Goal: Task Accomplishment & Management: Manage account settings

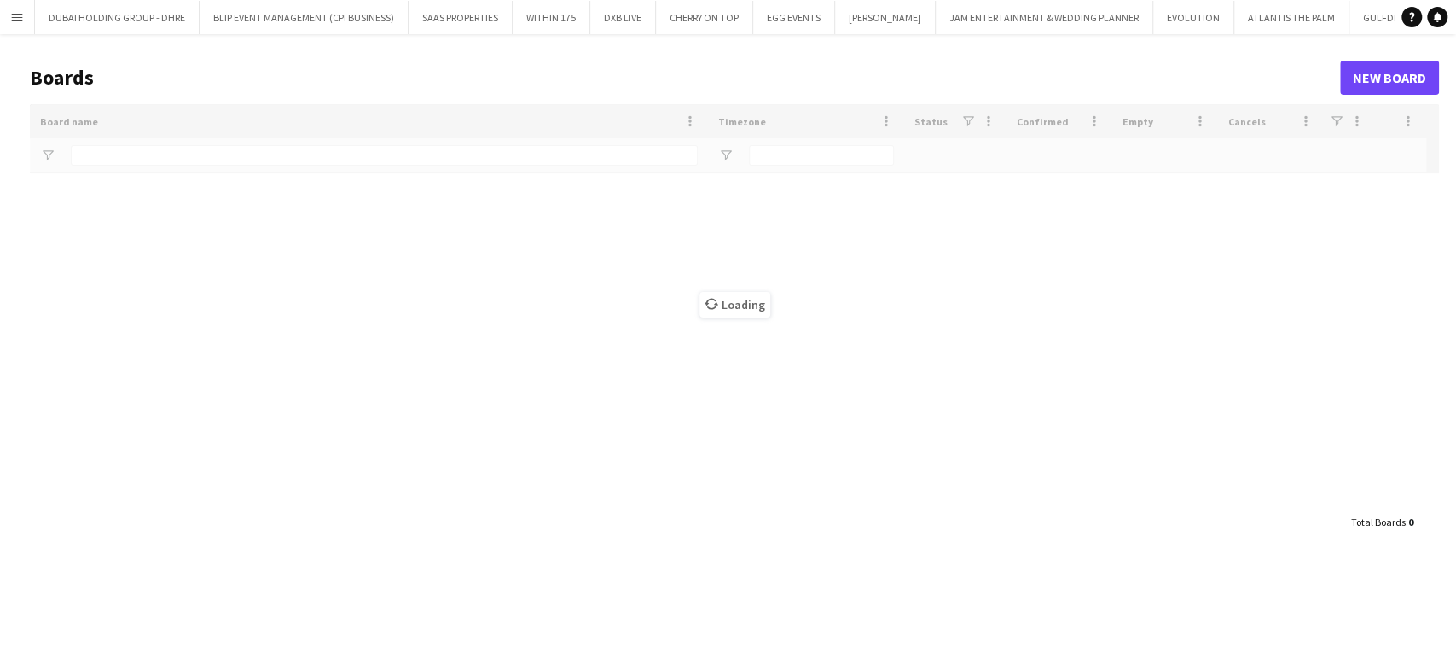
type input "****"
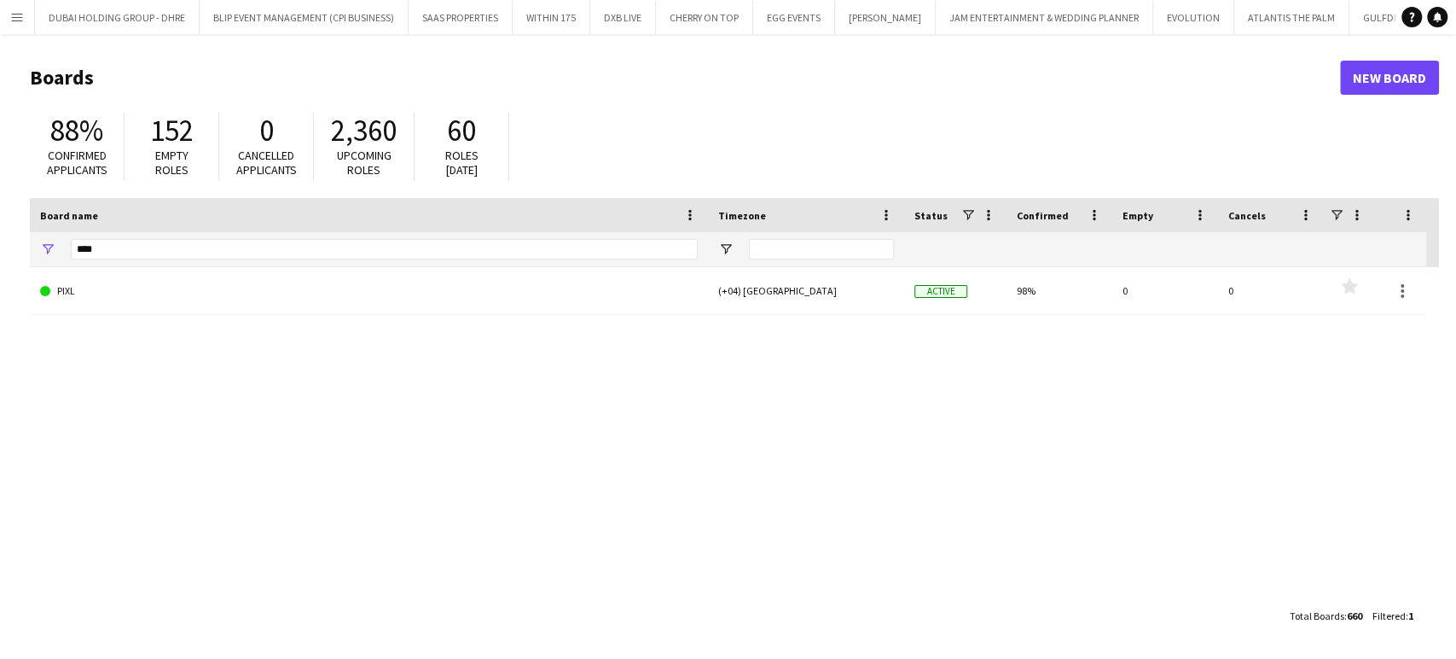
click at [21, 17] on app-icon "Menu" at bounding box center [17, 17] width 14 height 14
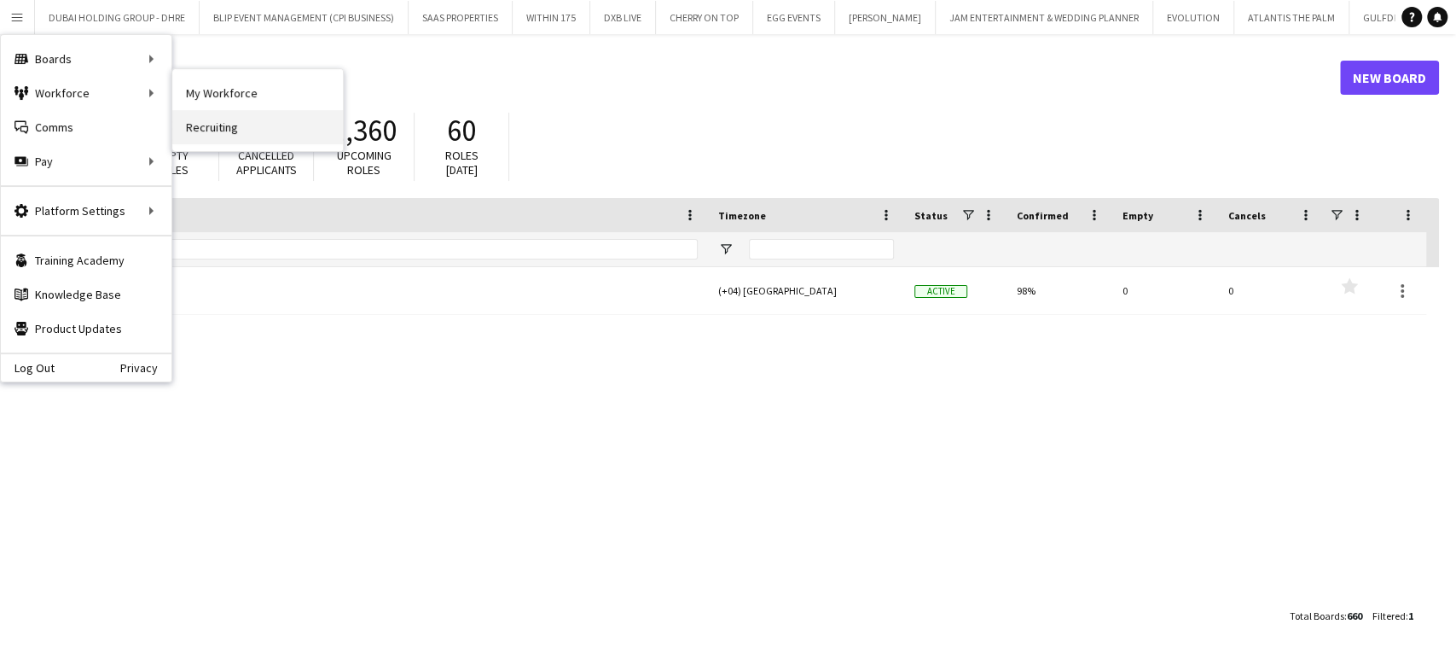
click at [207, 121] on link "Recruiting" at bounding box center [257, 127] width 171 height 34
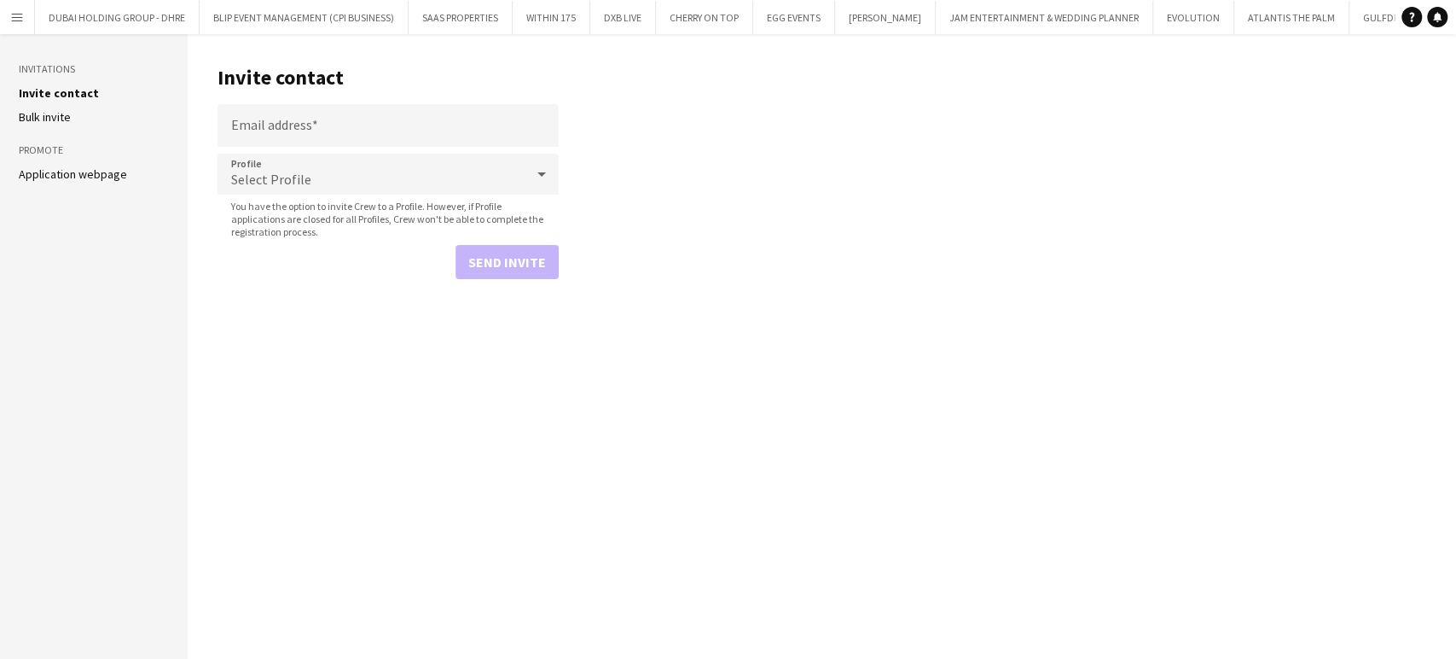
click at [46, 178] on link "Application webpage" at bounding box center [73, 173] width 108 height 15
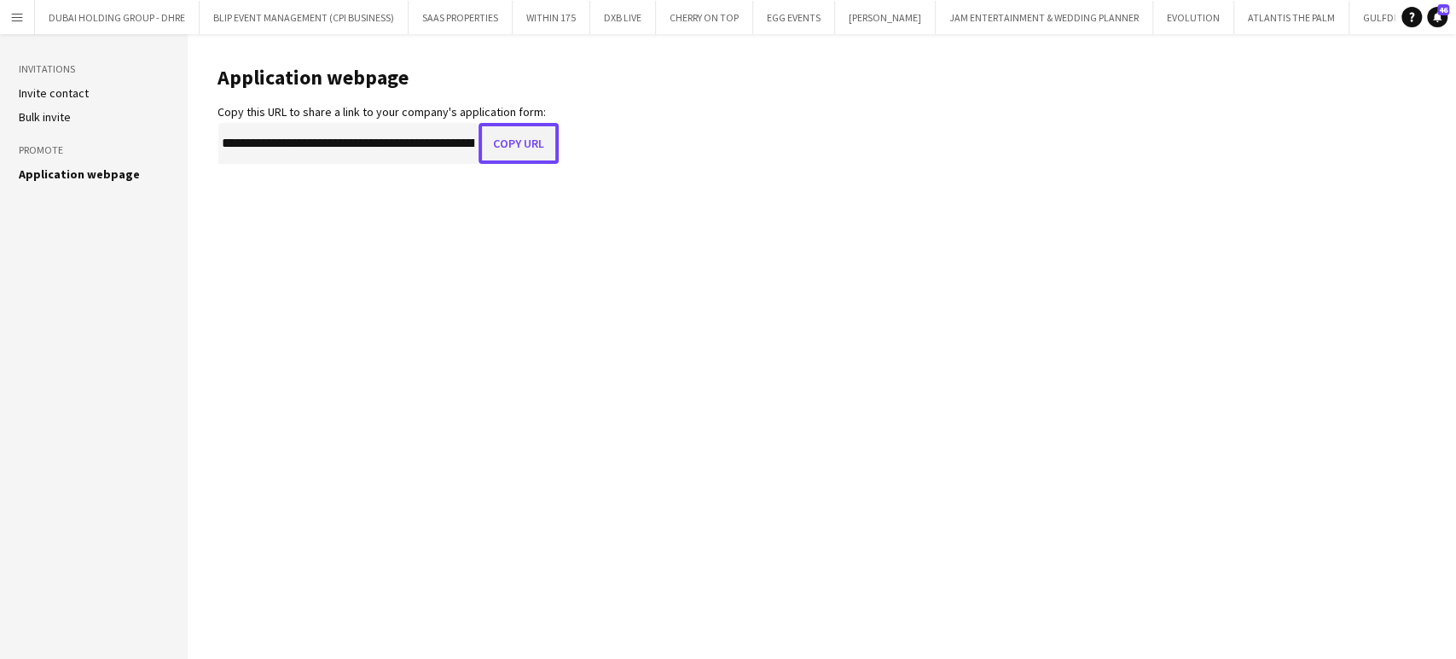
click at [525, 133] on button "Copy URL" at bounding box center [519, 143] width 80 height 41
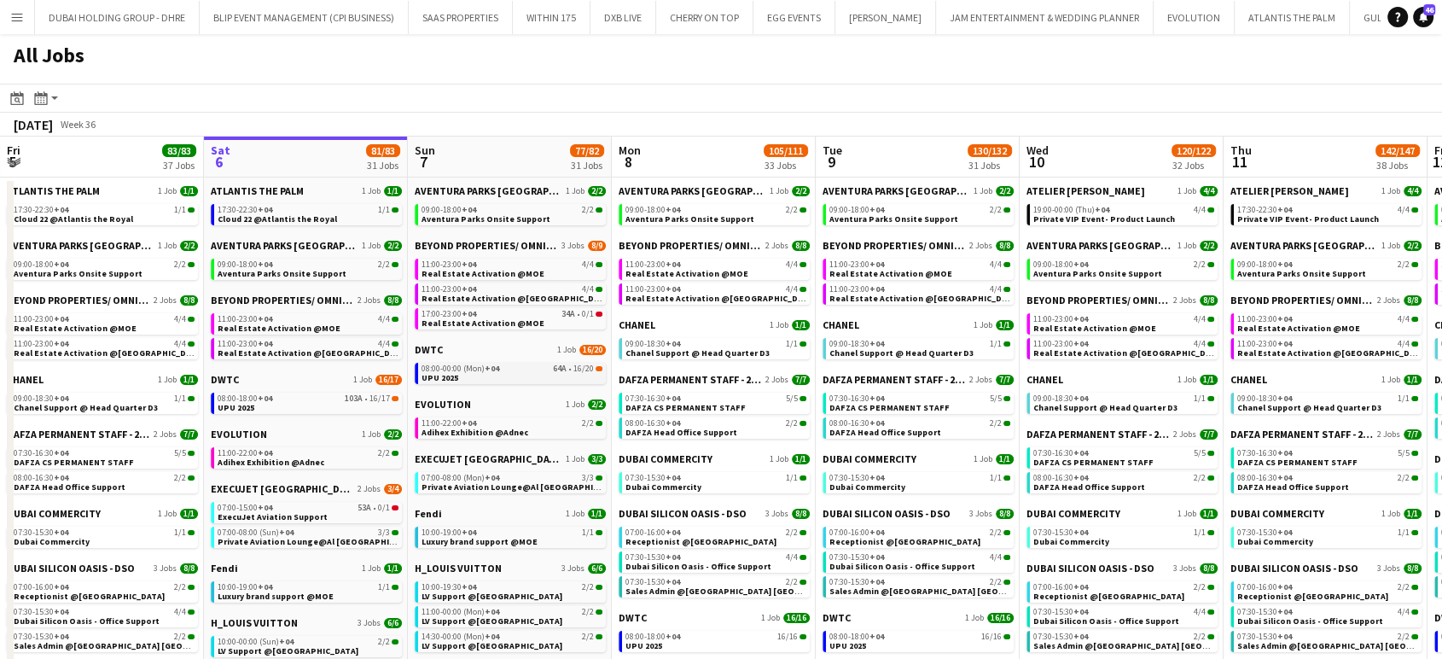
click at [499, 370] on div "08:00-00:00 (Mon) +04 64A • 16/20" at bounding box center [511, 368] width 181 height 9
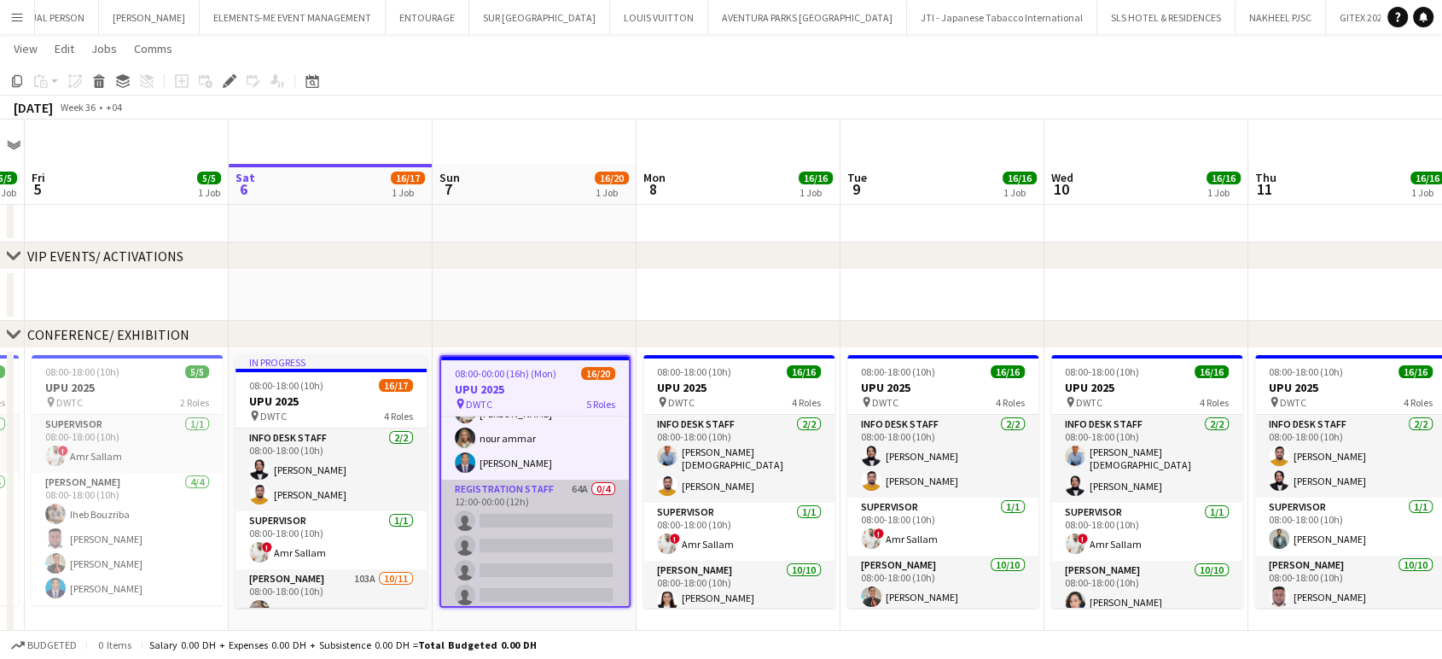
scroll to position [95, 0]
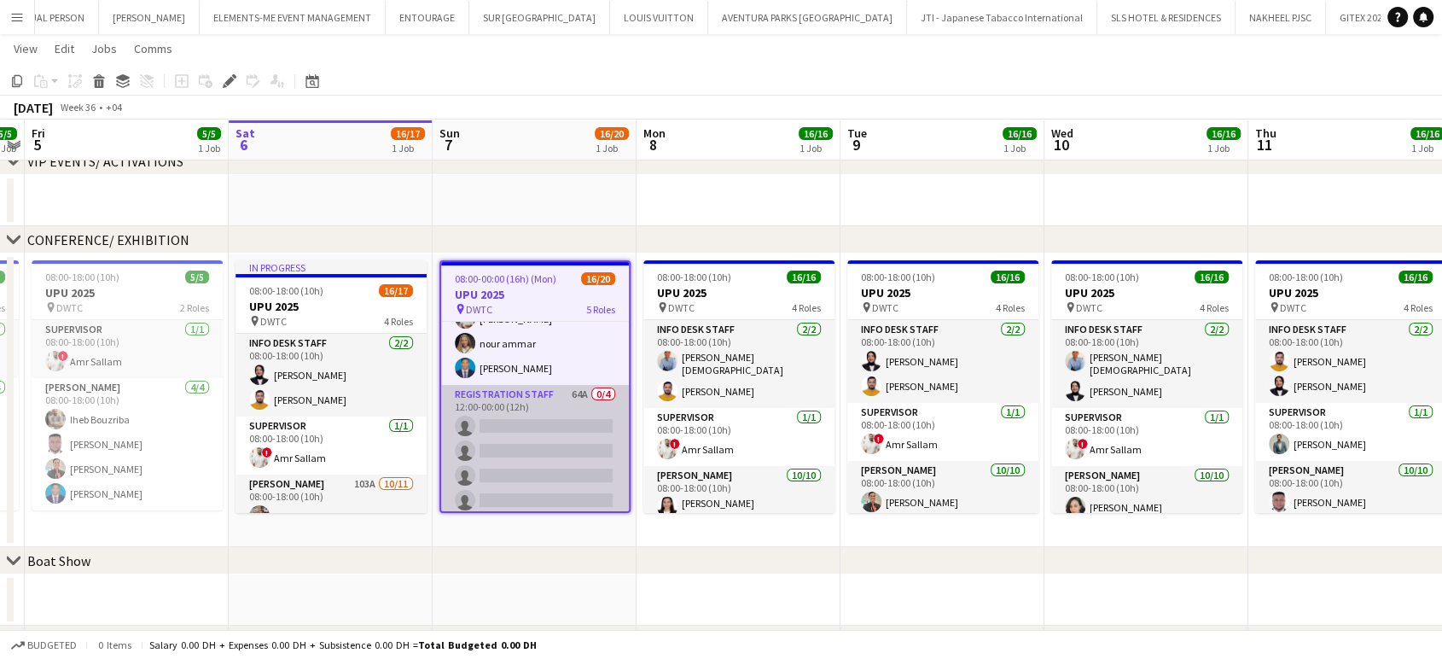
click at [551, 439] on app-card-role "Registration Staff 64A 0/4 12:00-00:00 (12h) single-neutral-actions single-neut…" at bounding box center [535, 451] width 188 height 132
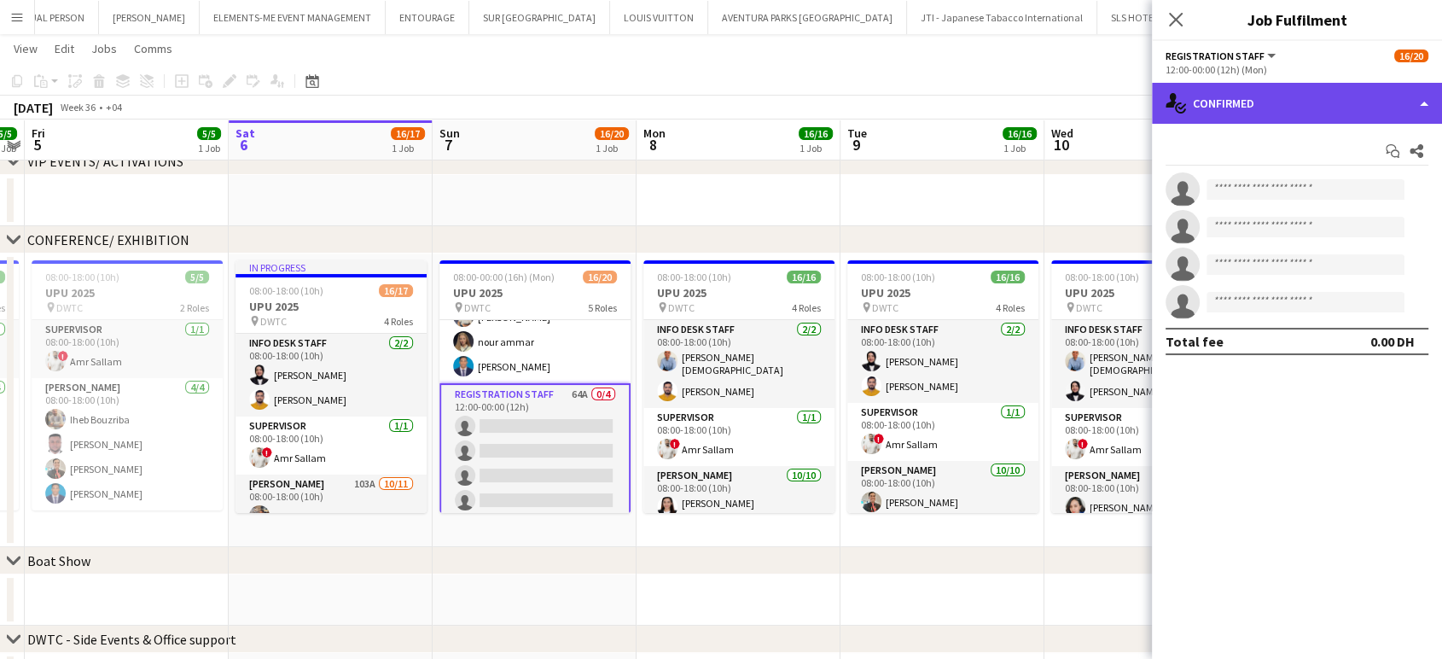
click at [1420, 94] on div "single-neutral-actions-check-2 Confirmed" at bounding box center [1297, 103] width 290 height 41
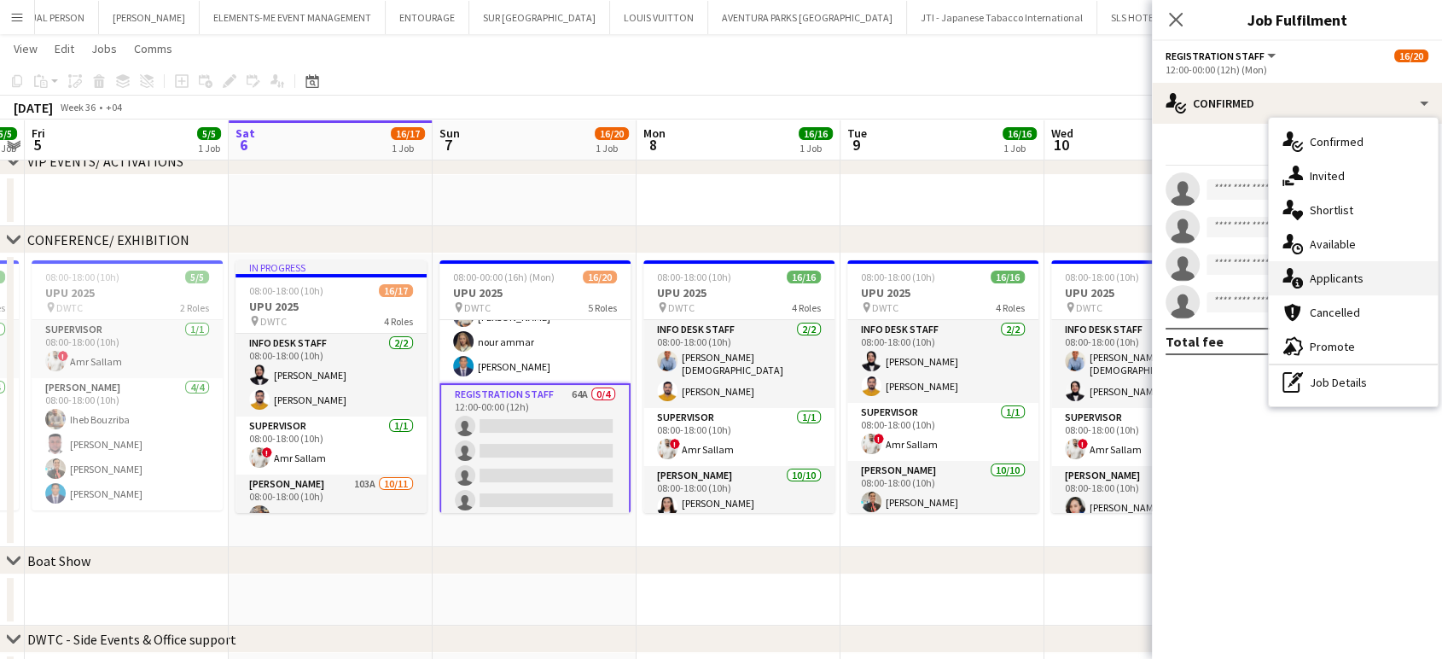
click at [1338, 277] on span "Applicants" at bounding box center [1336, 277] width 54 height 15
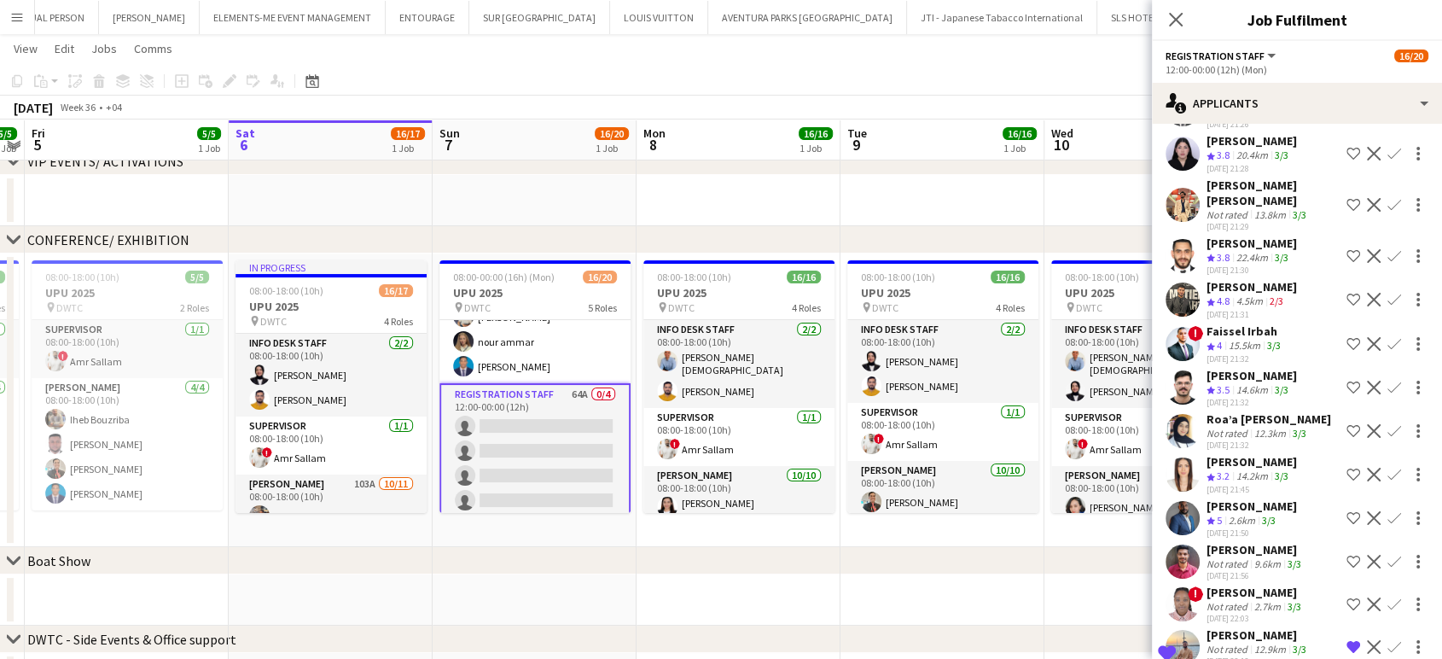
scroll to position [2274, 0]
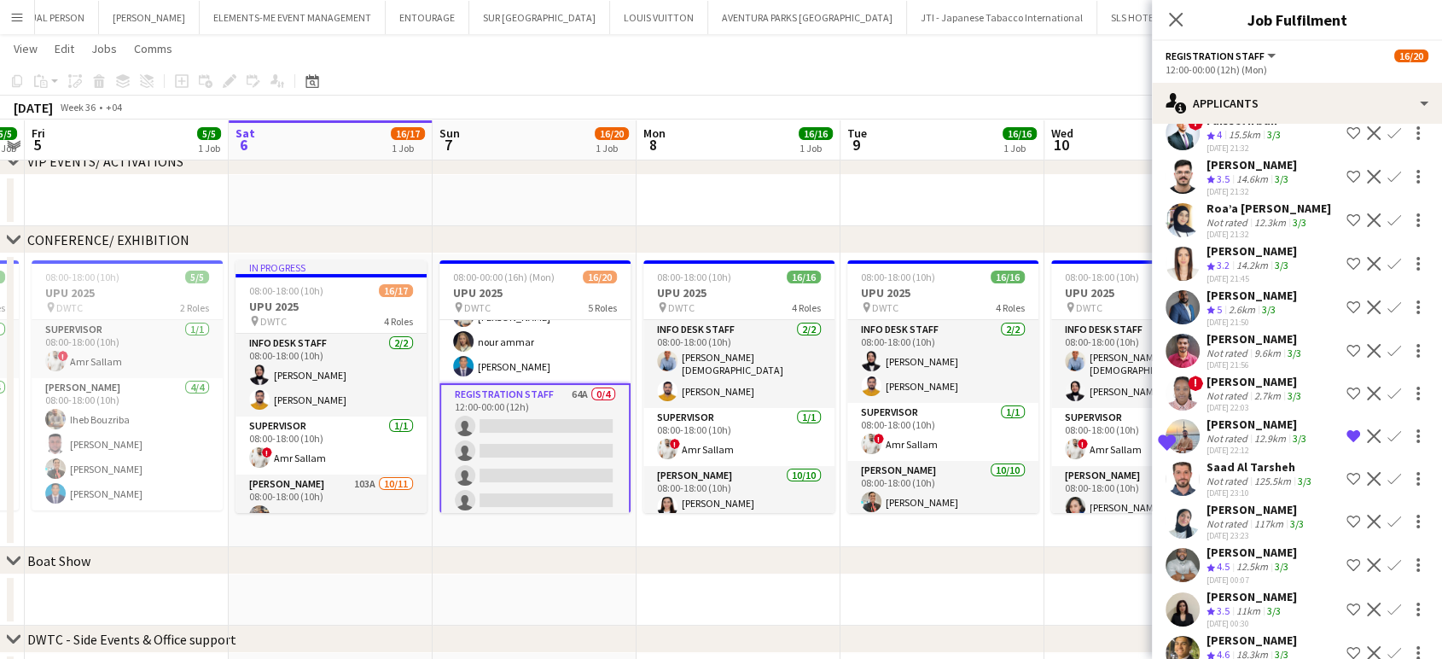
click at [1274, 647] on div "3/3" at bounding box center [1281, 654] width 20 height 15
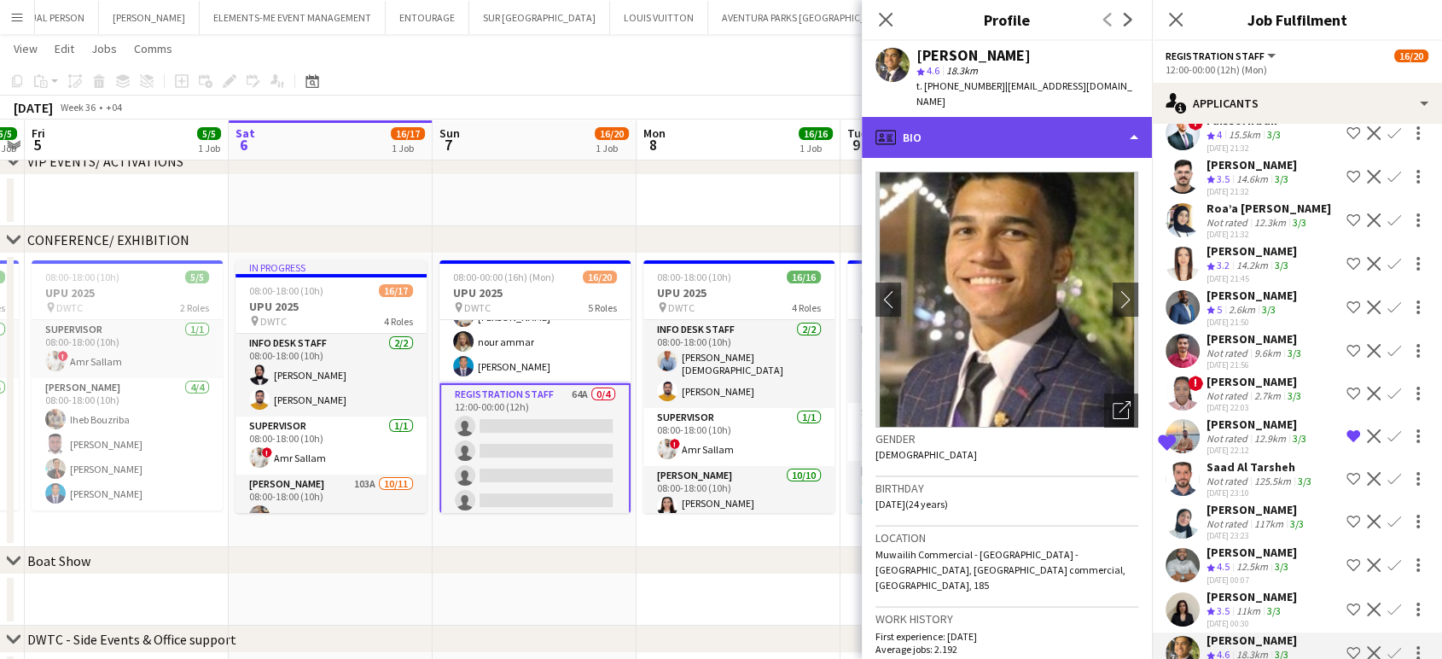
click at [1083, 127] on div "profile Bio" at bounding box center [1007, 137] width 290 height 41
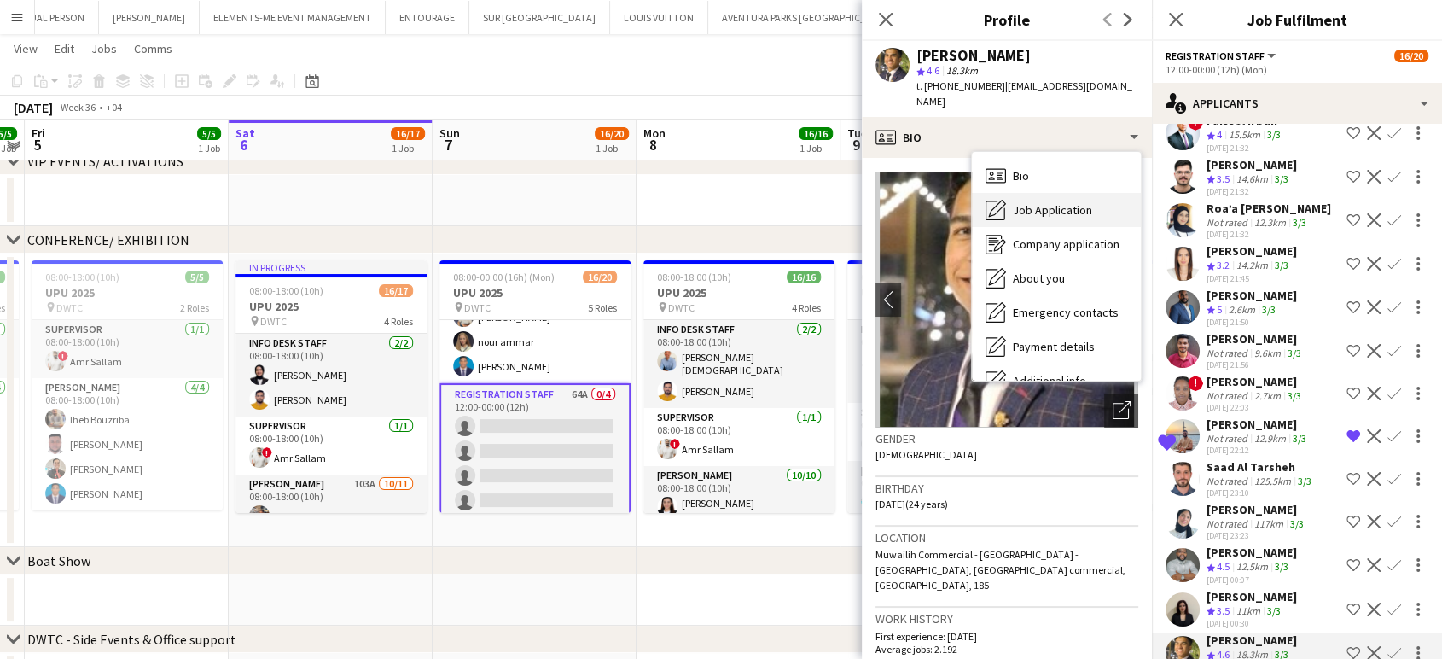
click at [1063, 202] on span "Job Application" at bounding box center [1052, 209] width 79 height 15
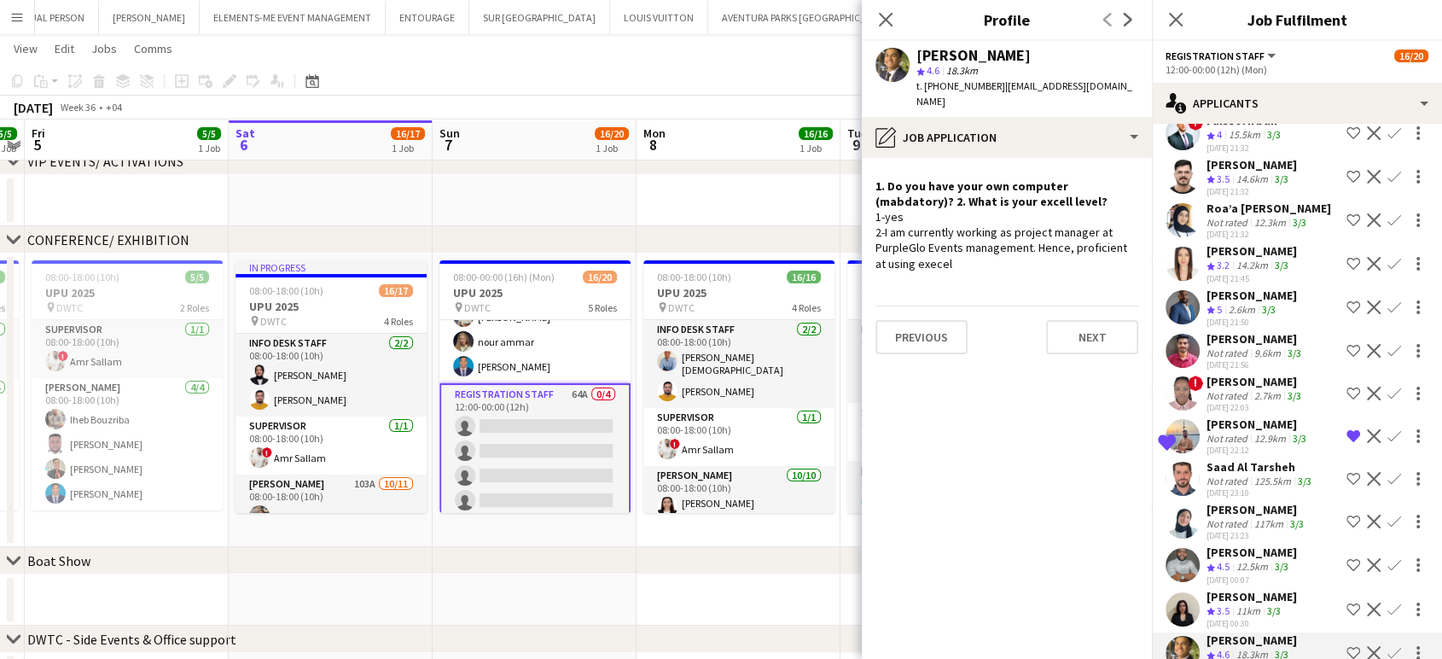
click at [1346, 646] on app-icon "Shortlist crew" at bounding box center [1353, 653] width 14 height 14
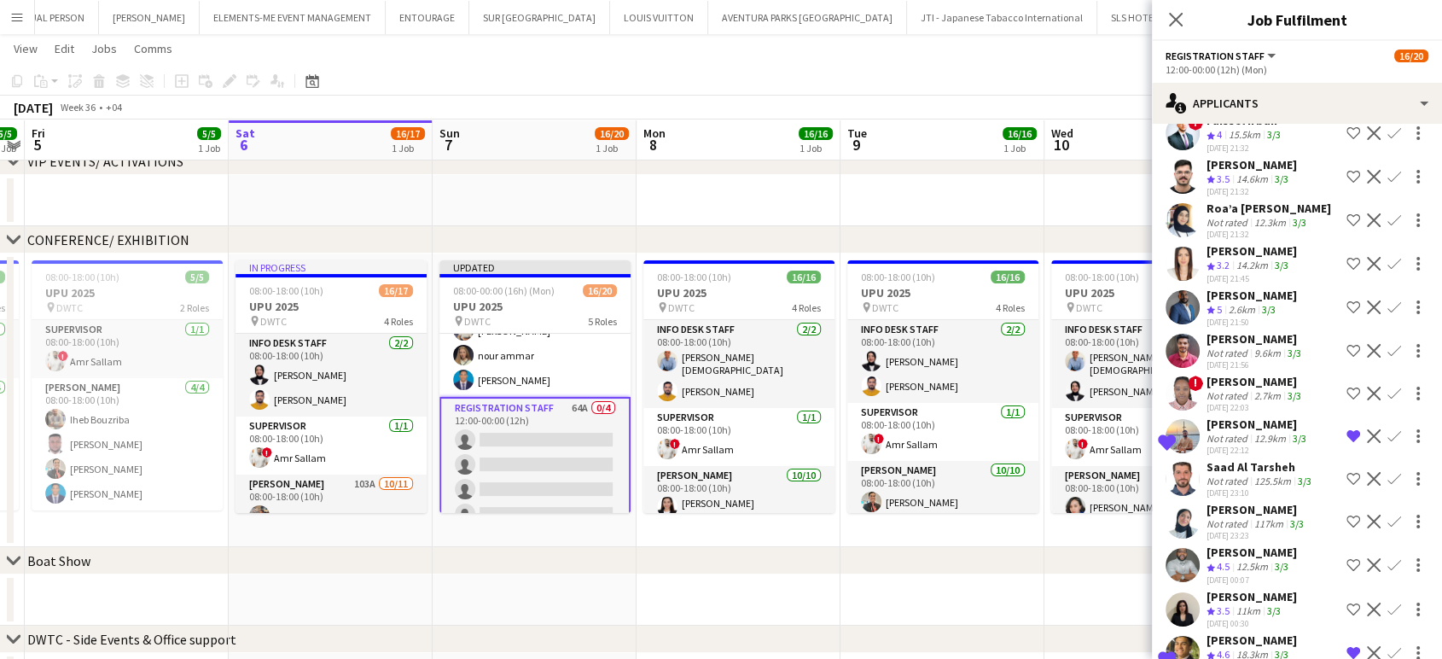
click at [1245, 604] on div "11km" at bounding box center [1248, 611] width 31 height 15
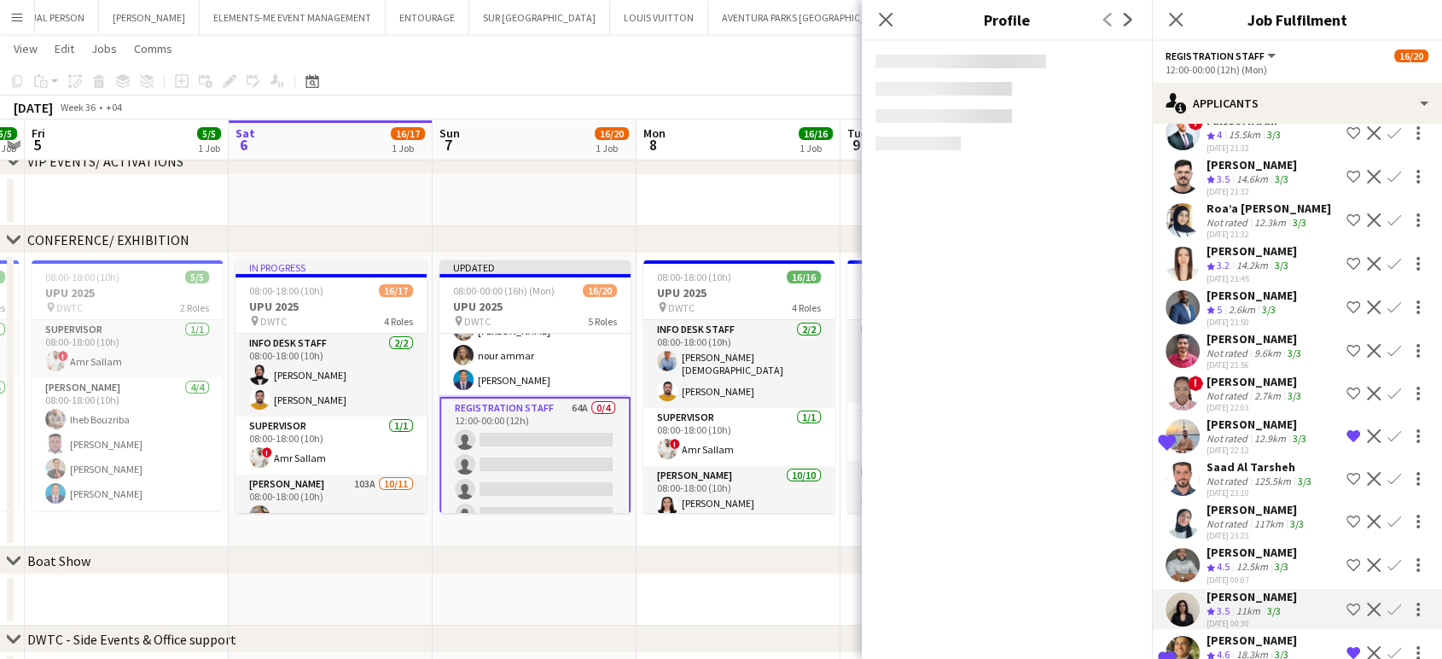
click at [1247, 416] on div "Abdalla Baker" at bounding box center [1257, 423] width 103 height 15
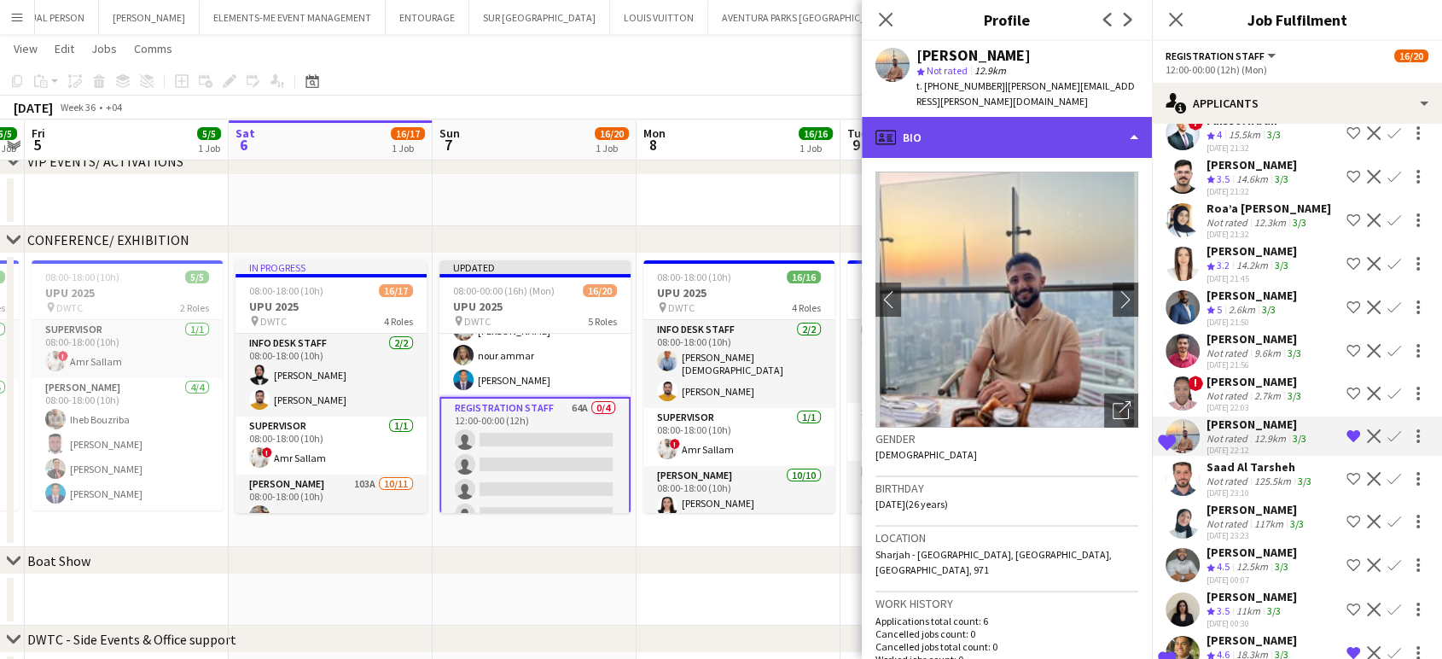
click at [1107, 117] on div "profile Bio" at bounding box center [1007, 137] width 290 height 41
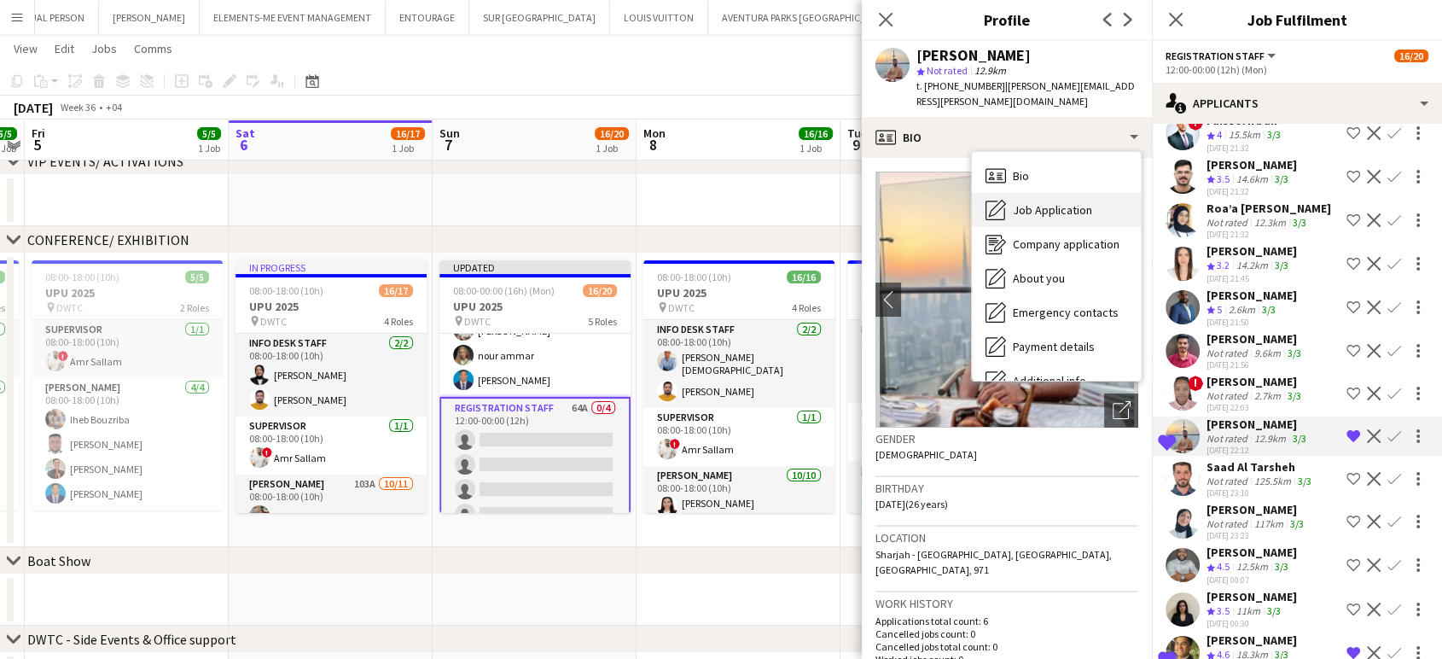
click at [1058, 202] on span "Job Application" at bounding box center [1052, 209] width 79 height 15
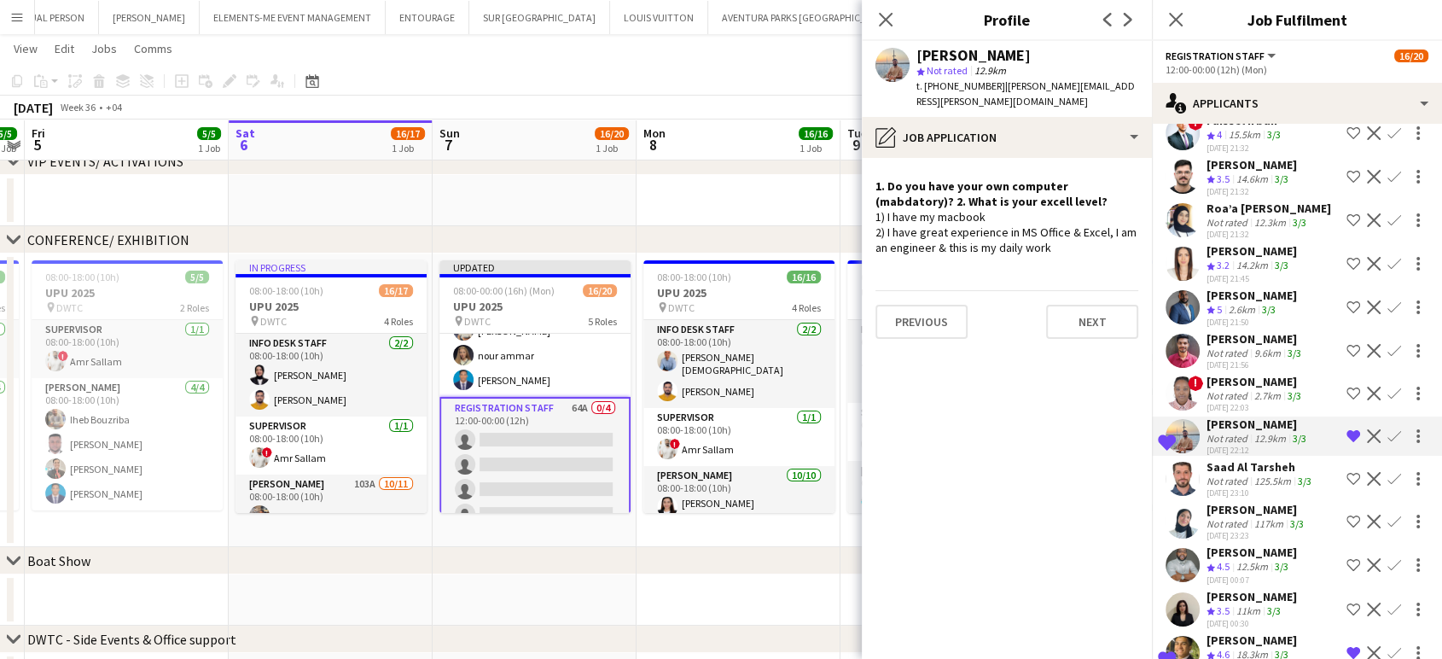
click at [1261, 459] on div "Saad Al Tarsheh" at bounding box center [1260, 466] width 108 height 15
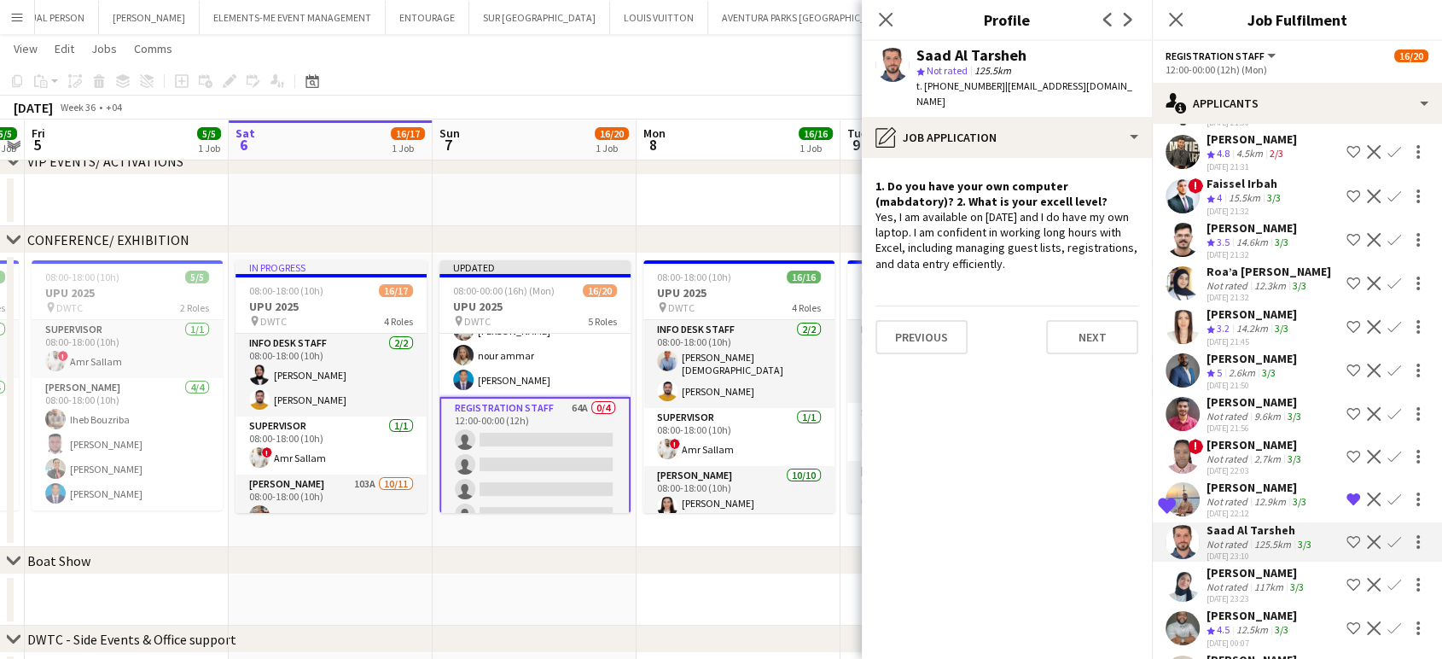
scroll to position [2180, 0]
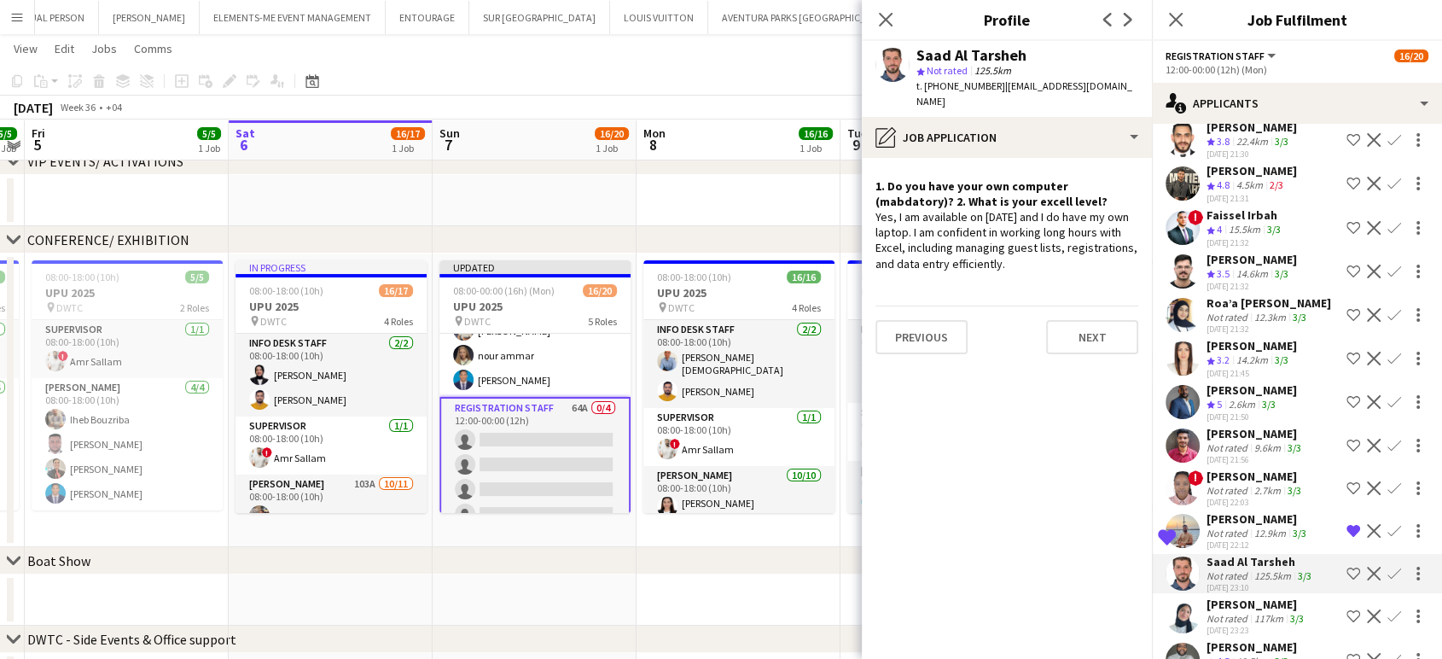
click at [1242, 468] on div "Damaris Wambui" at bounding box center [1255, 475] width 98 height 15
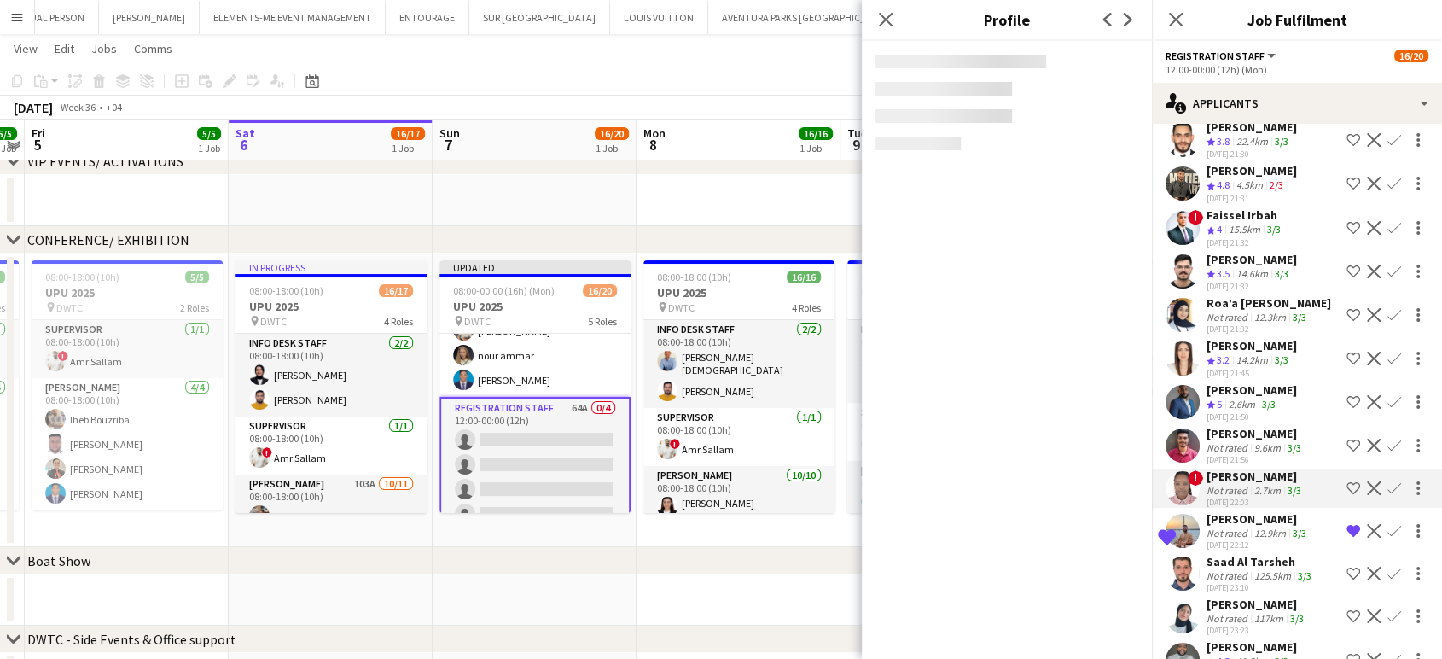
click at [1251, 441] on div "9.6km" at bounding box center [1267, 447] width 33 height 13
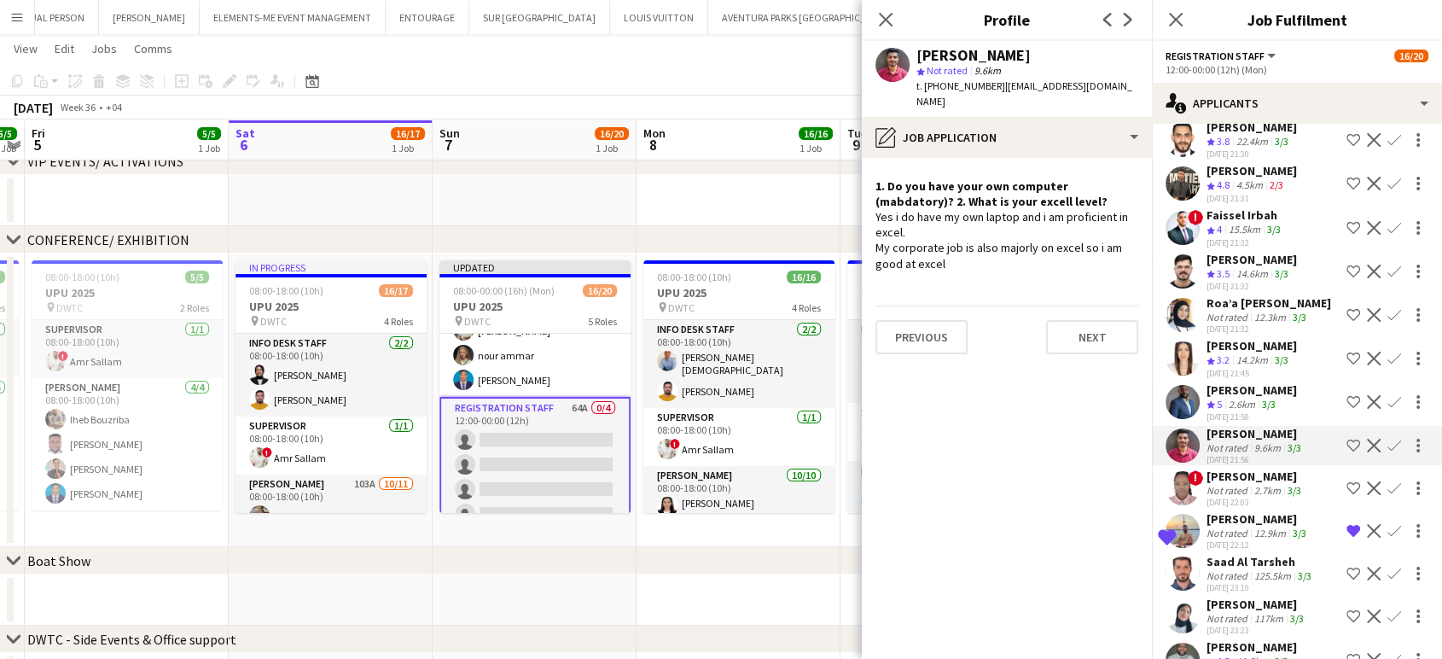
click at [1249, 339] on div "Pooneh Bolooki" at bounding box center [1251, 345] width 90 height 15
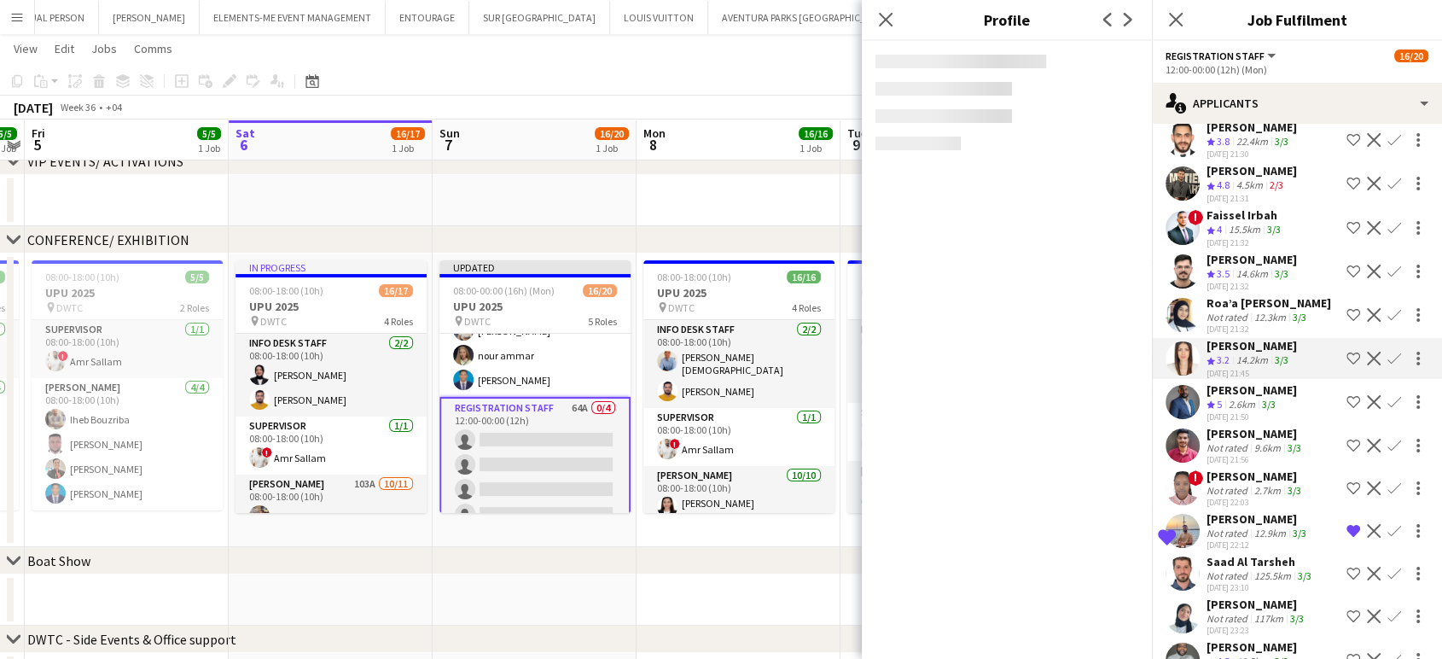
click at [1246, 311] on div "Not rated" at bounding box center [1228, 317] width 44 height 13
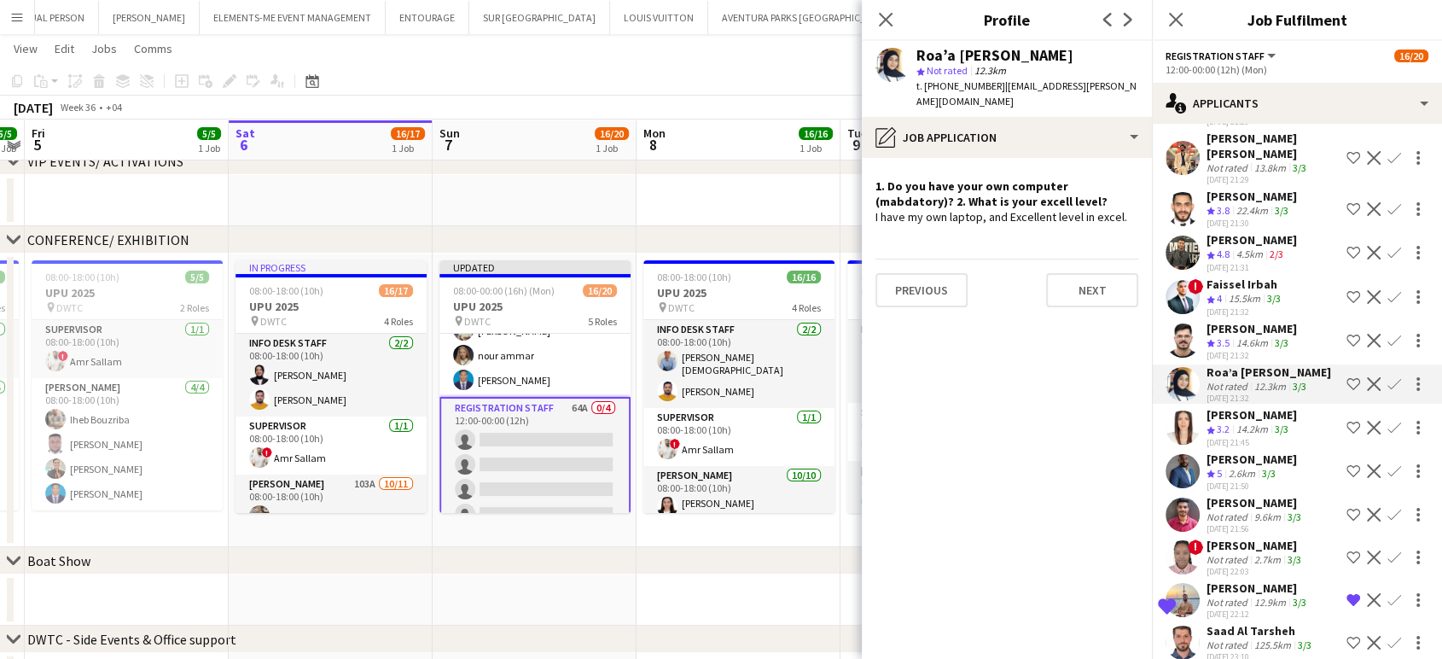
scroll to position [2085, 0]
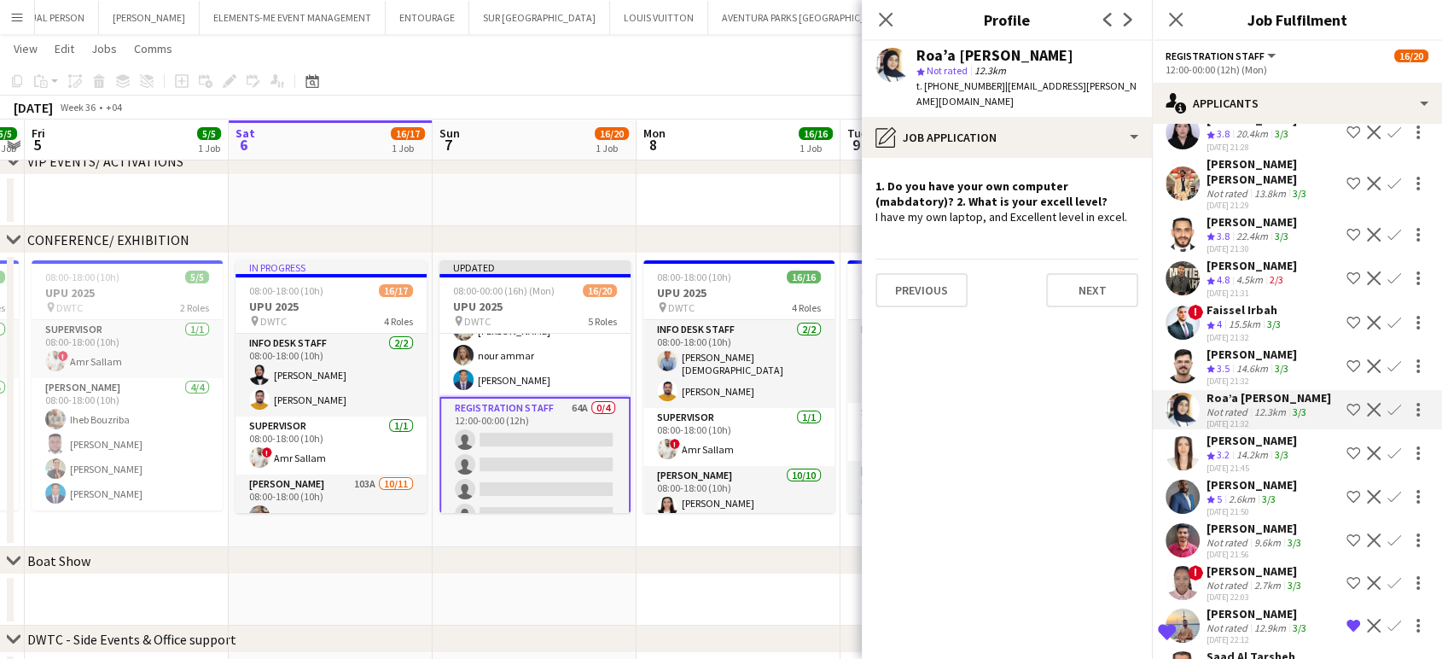
click at [1244, 346] on div "Mahmoud Oudah" at bounding box center [1251, 353] width 90 height 15
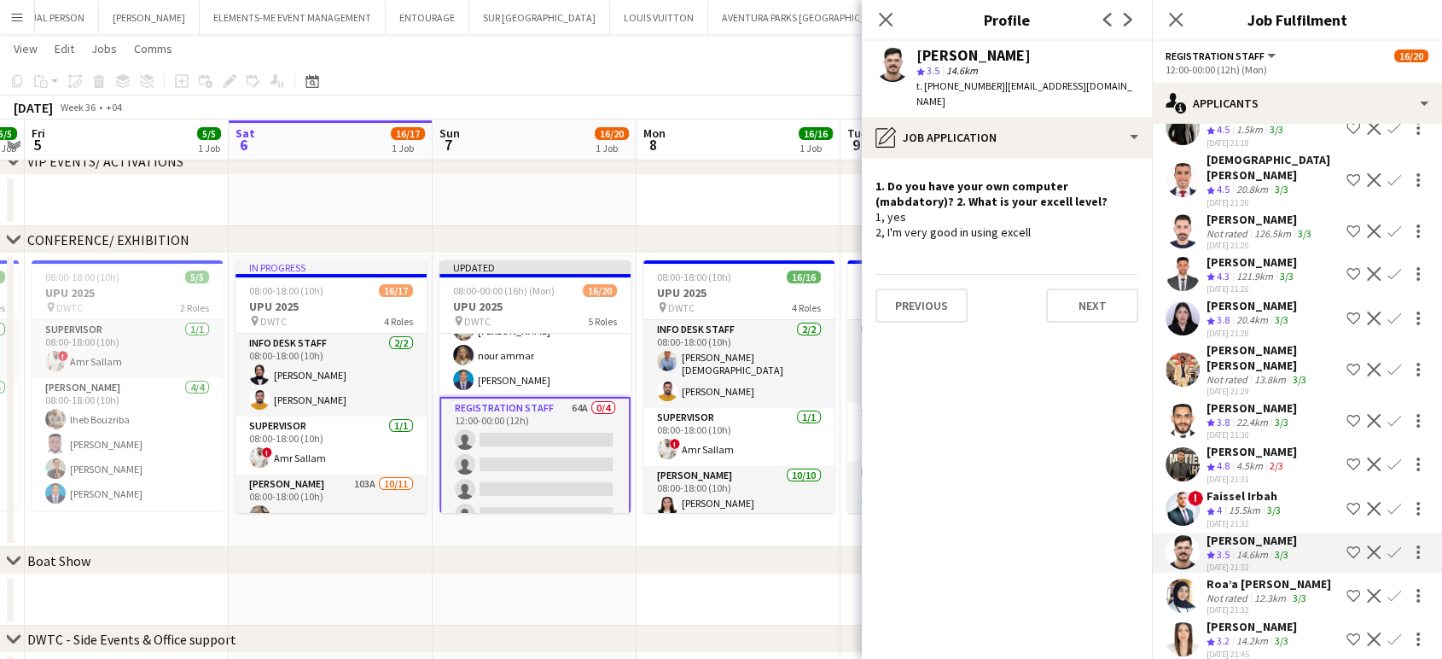
scroll to position [1896, 0]
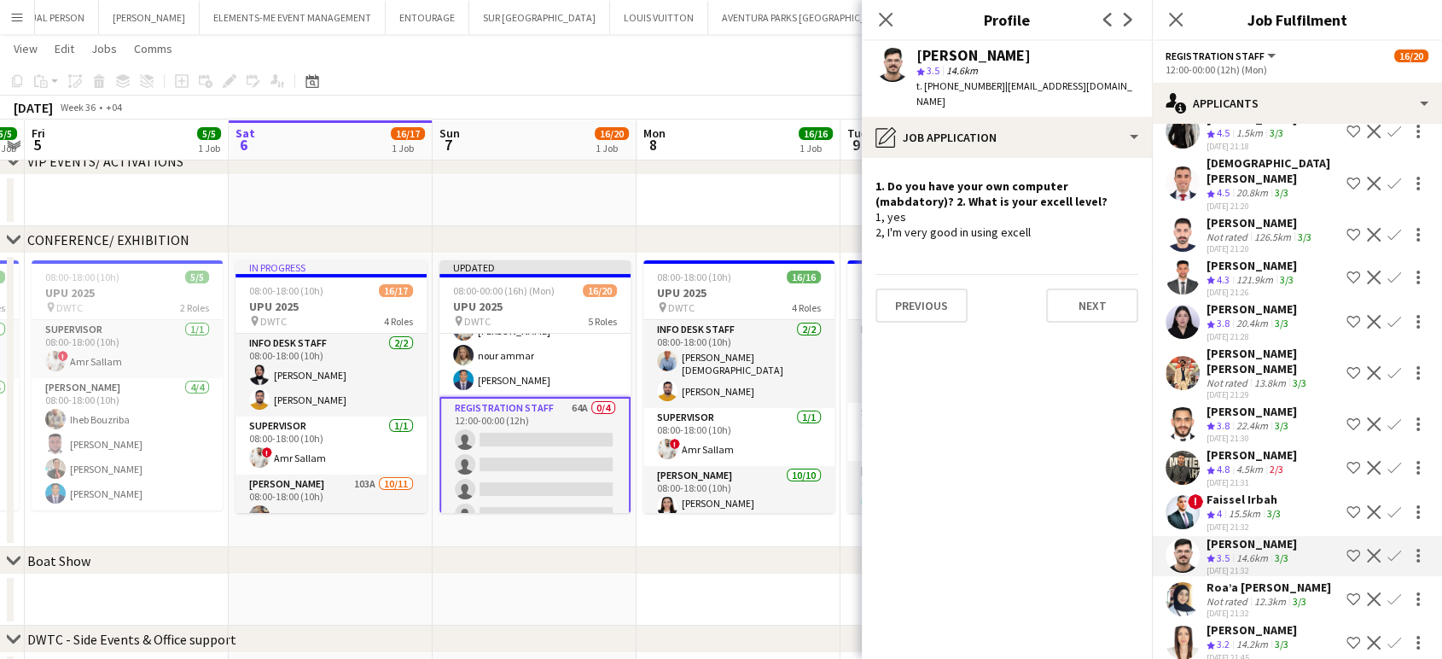
click at [1346, 282] on app-icon "Shortlist crew" at bounding box center [1353, 277] width 14 height 14
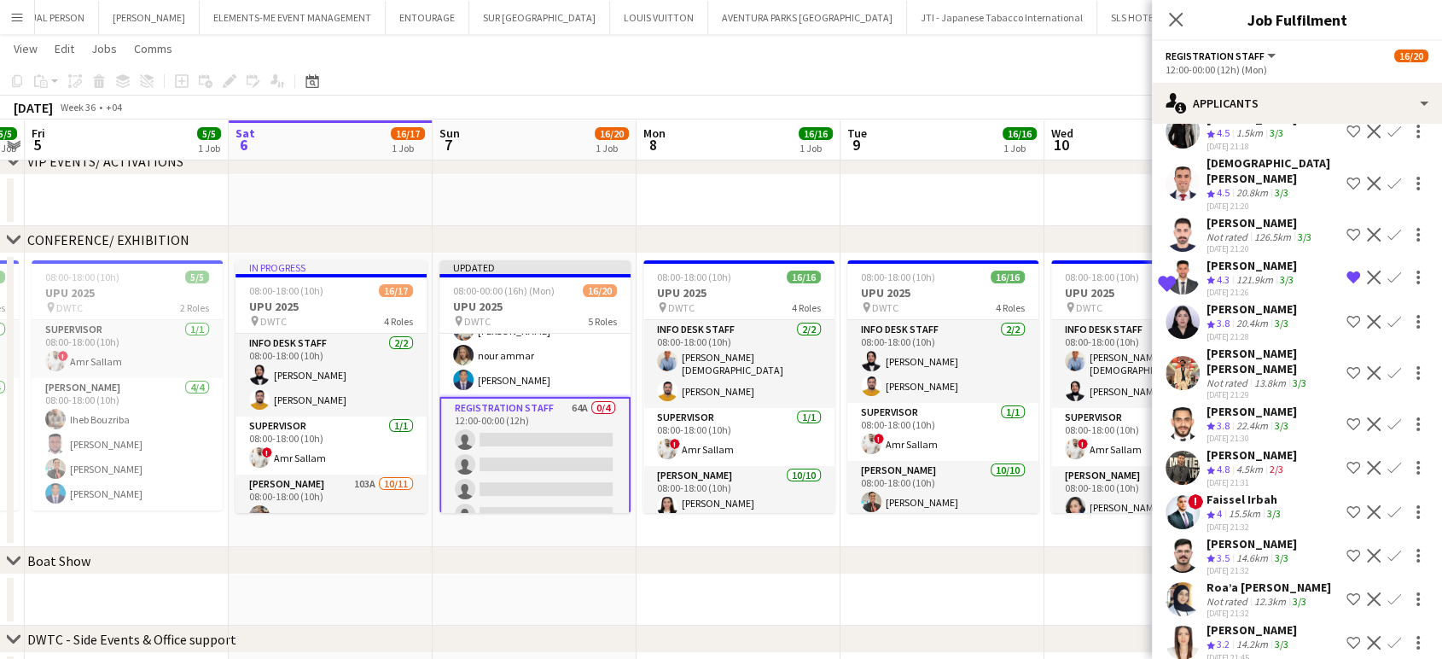
click at [1253, 284] on div "121.9km" at bounding box center [1255, 280] width 44 height 15
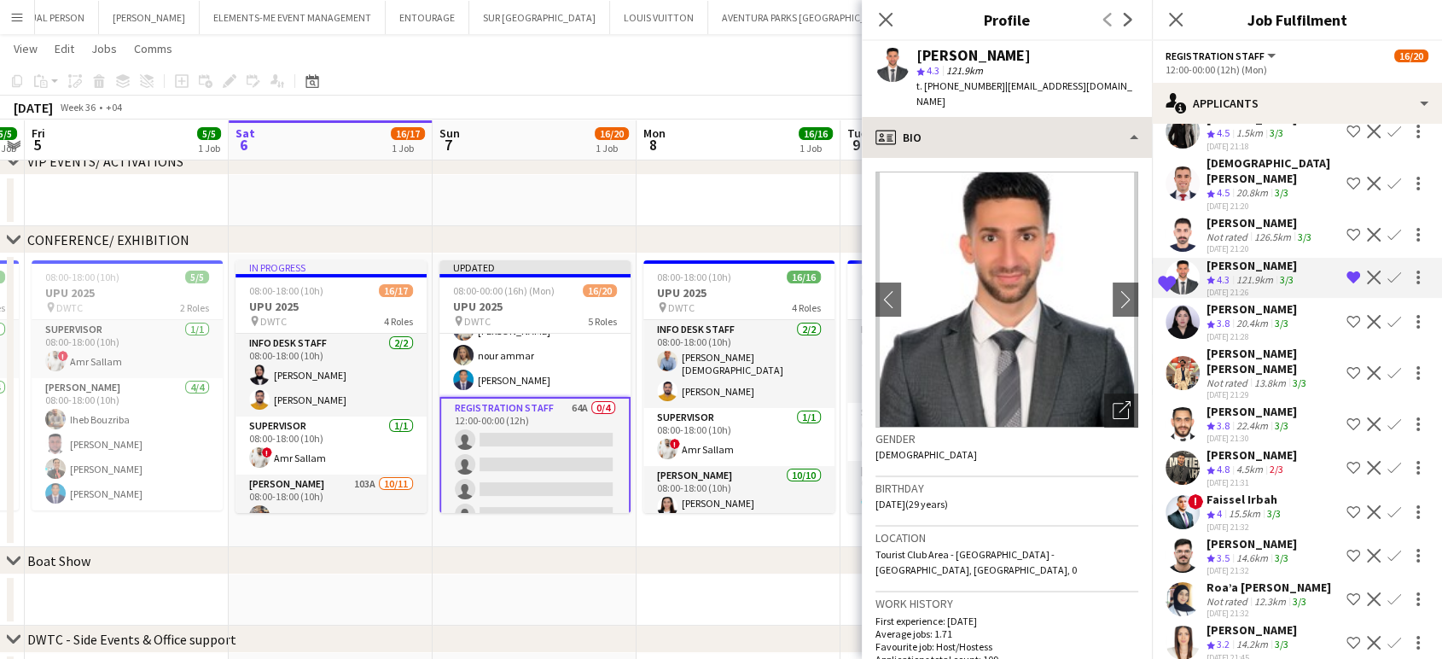
drag, startPoint x: 1100, startPoint y: 97, endPoint x: 1098, endPoint y: 109, distance: 12.1
click at [1099, 98] on div "Mohanad Chabas star 4.3 121.9km t. +971558271117 | mohanad.chabas@gmail.com" at bounding box center [1007, 79] width 290 height 76
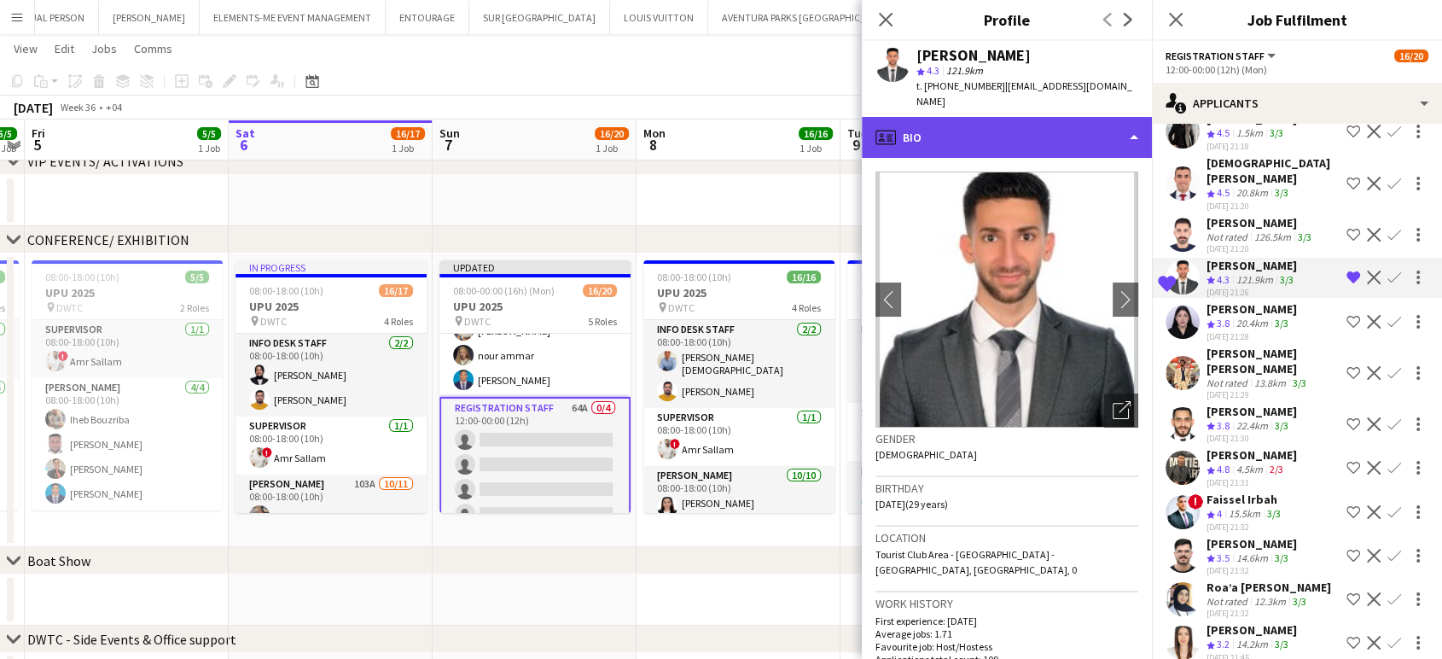
click at [1106, 129] on div "profile Bio" at bounding box center [1007, 137] width 290 height 41
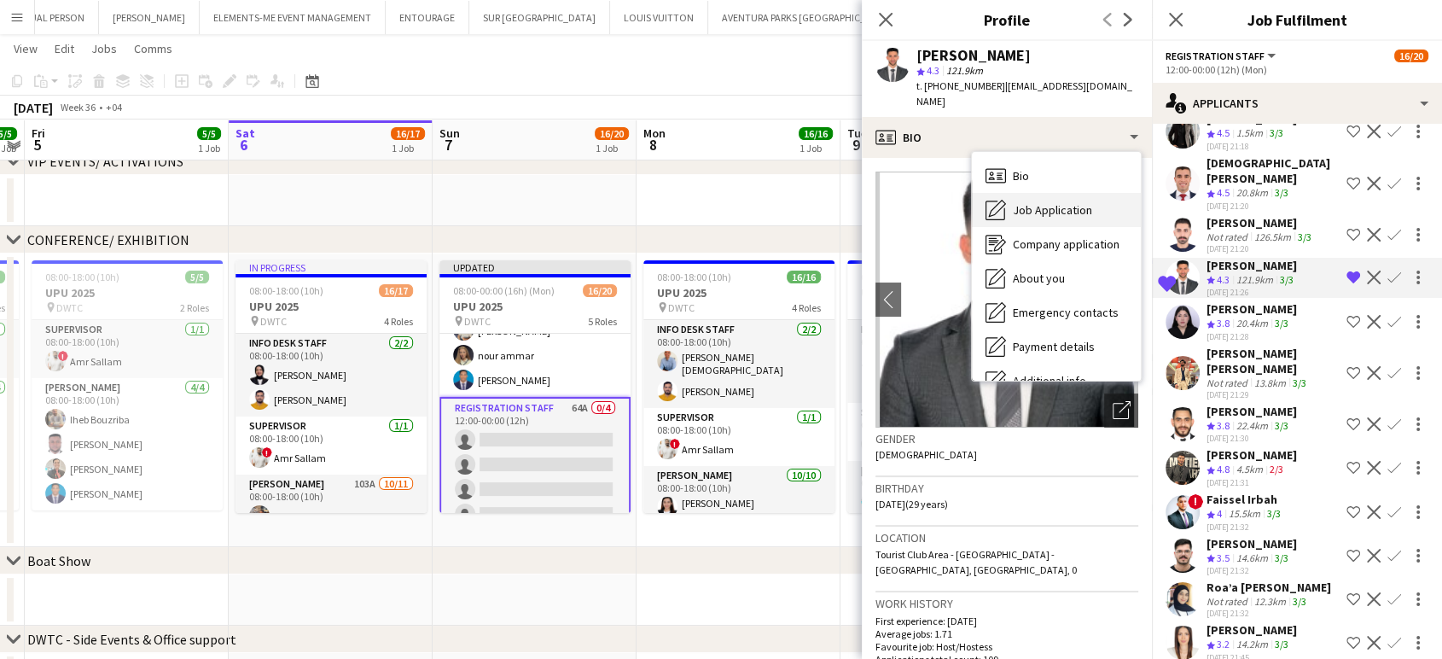
click at [1082, 202] on span "Job Application" at bounding box center [1052, 209] width 79 height 15
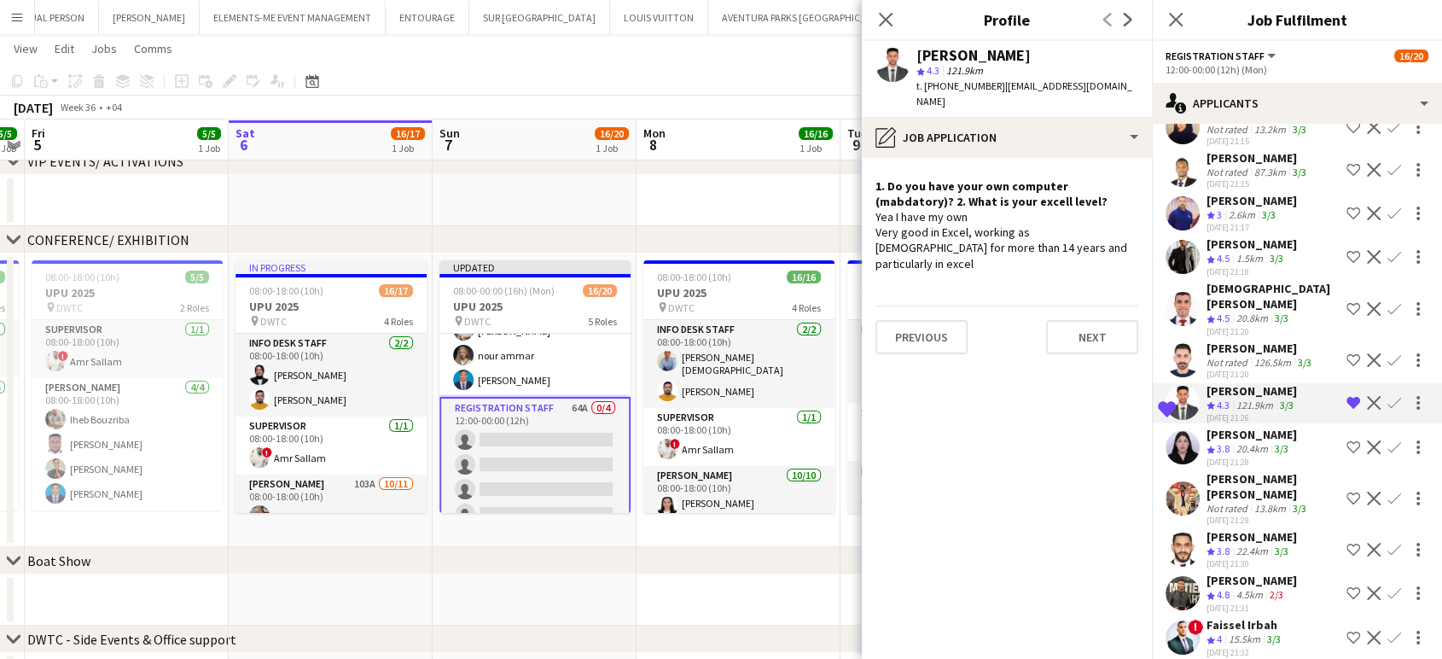
scroll to position [1801, 0]
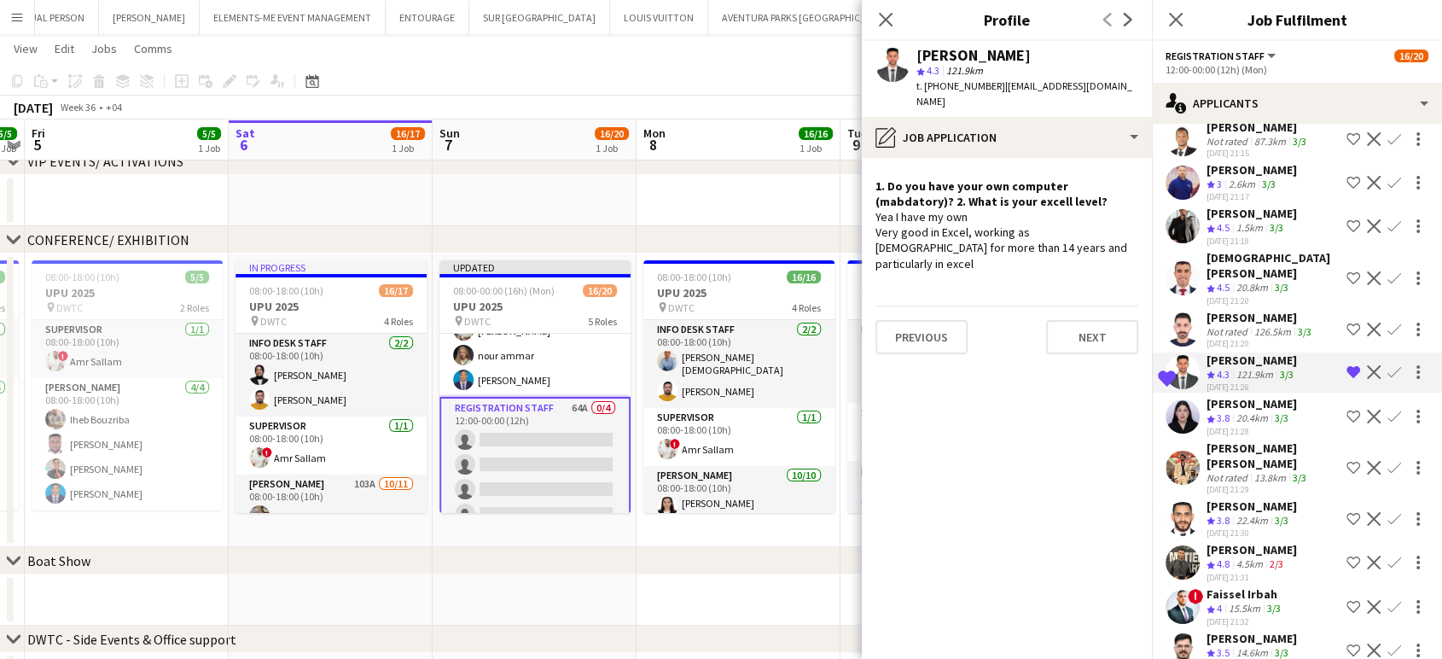
click at [1217, 281] on div "islam solaiman" at bounding box center [1272, 265] width 133 height 31
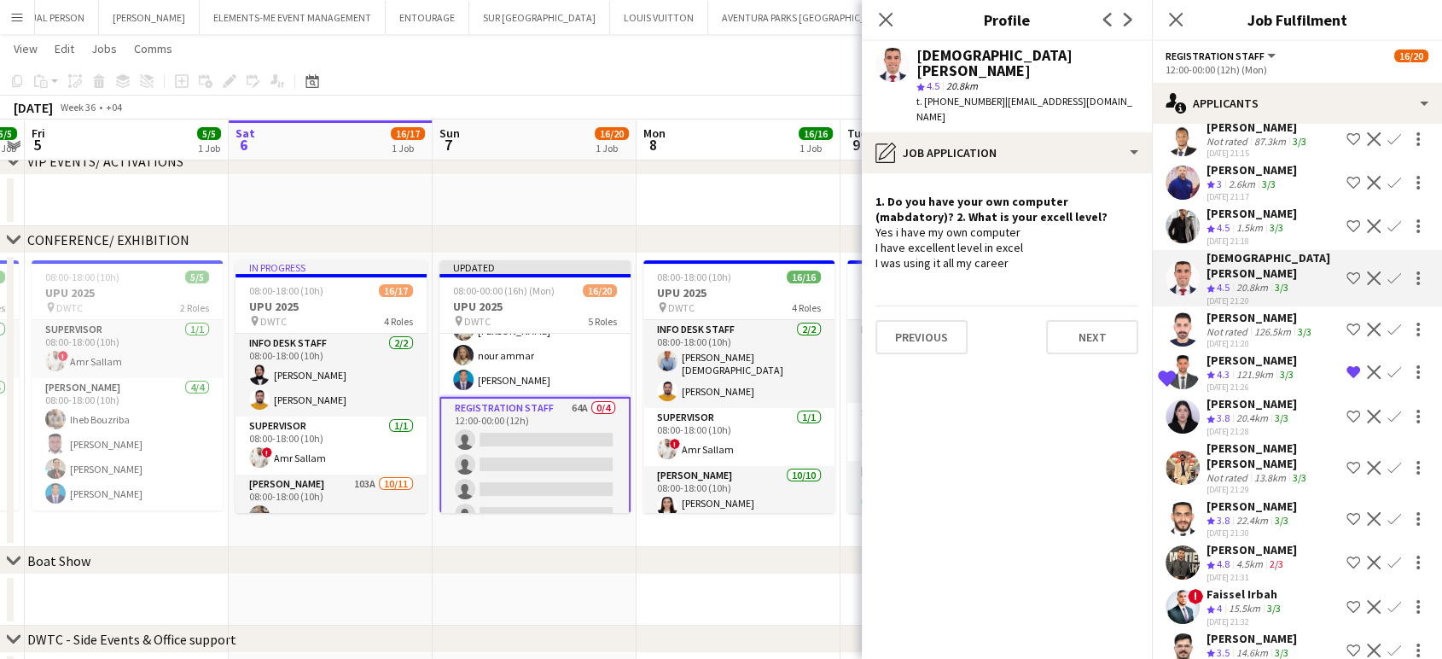
click at [1346, 285] on app-icon "Shortlist crew" at bounding box center [1353, 278] width 14 height 14
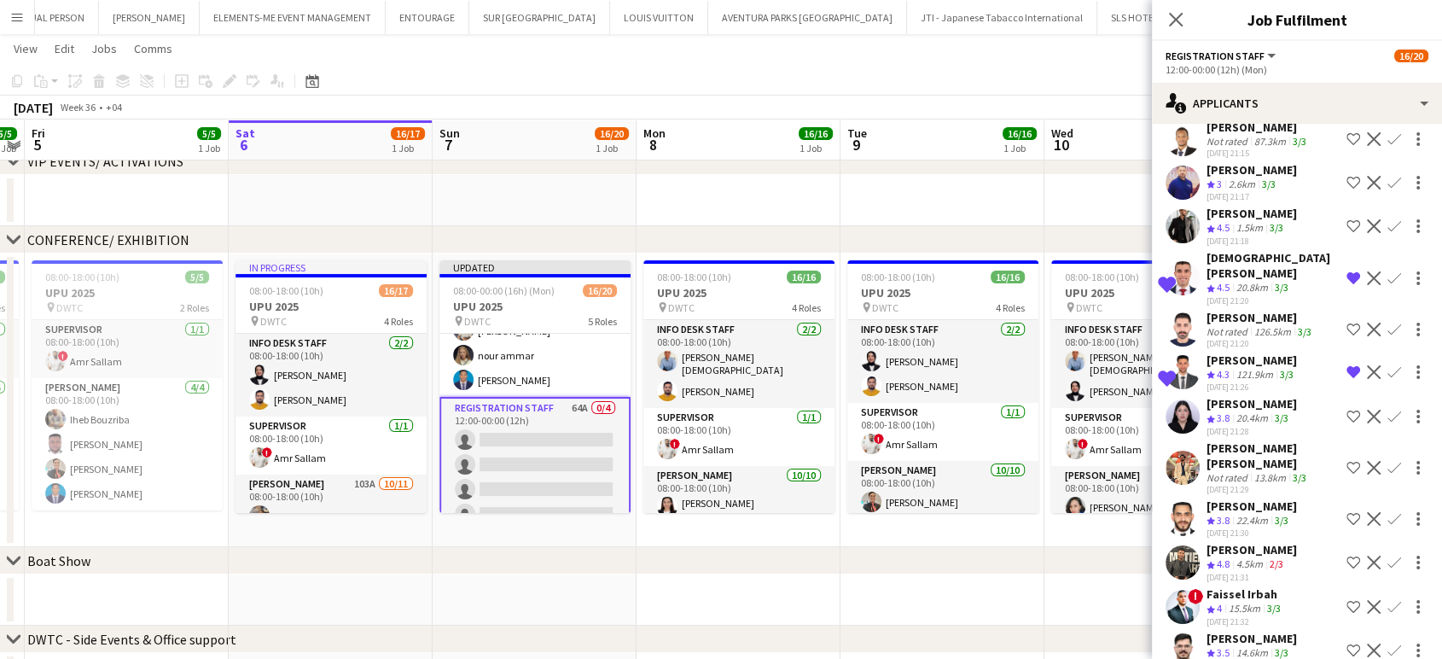
click at [1101, 206] on app-date-cell at bounding box center [1146, 200] width 204 height 51
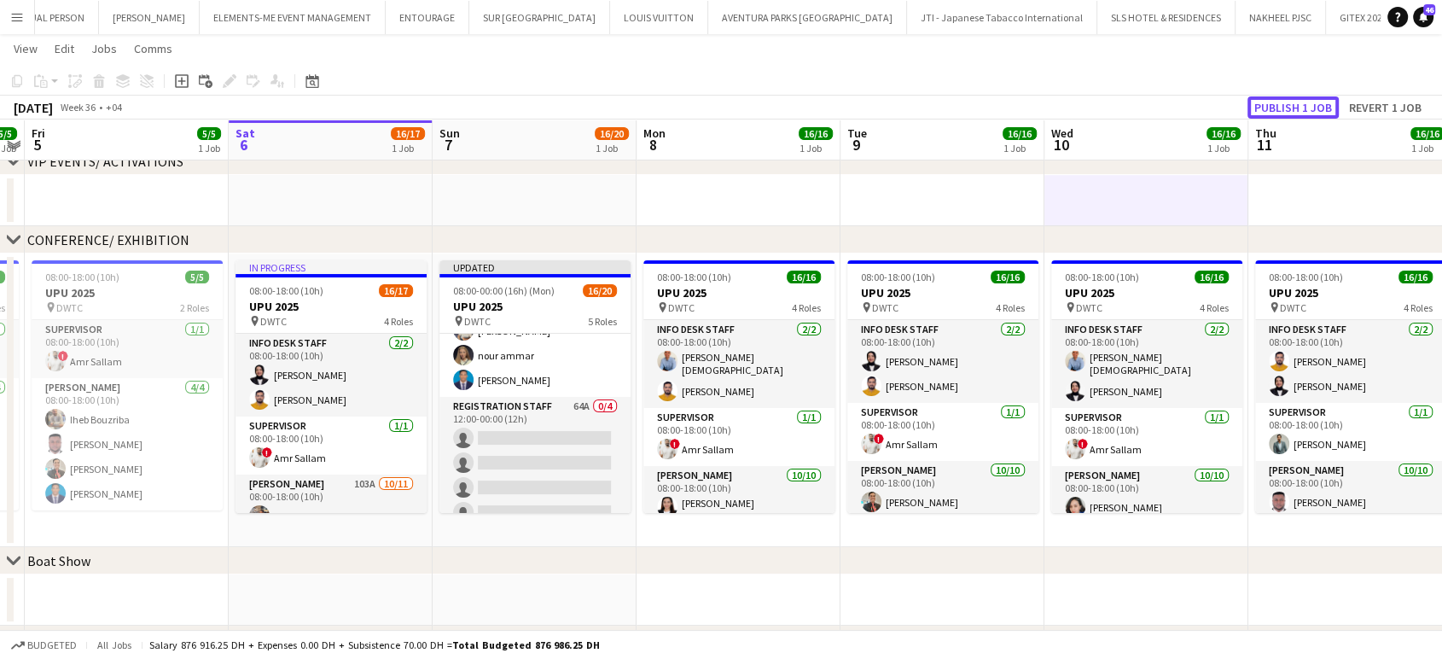
click at [1289, 113] on button "Publish 1 job" at bounding box center [1292, 107] width 91 height 22
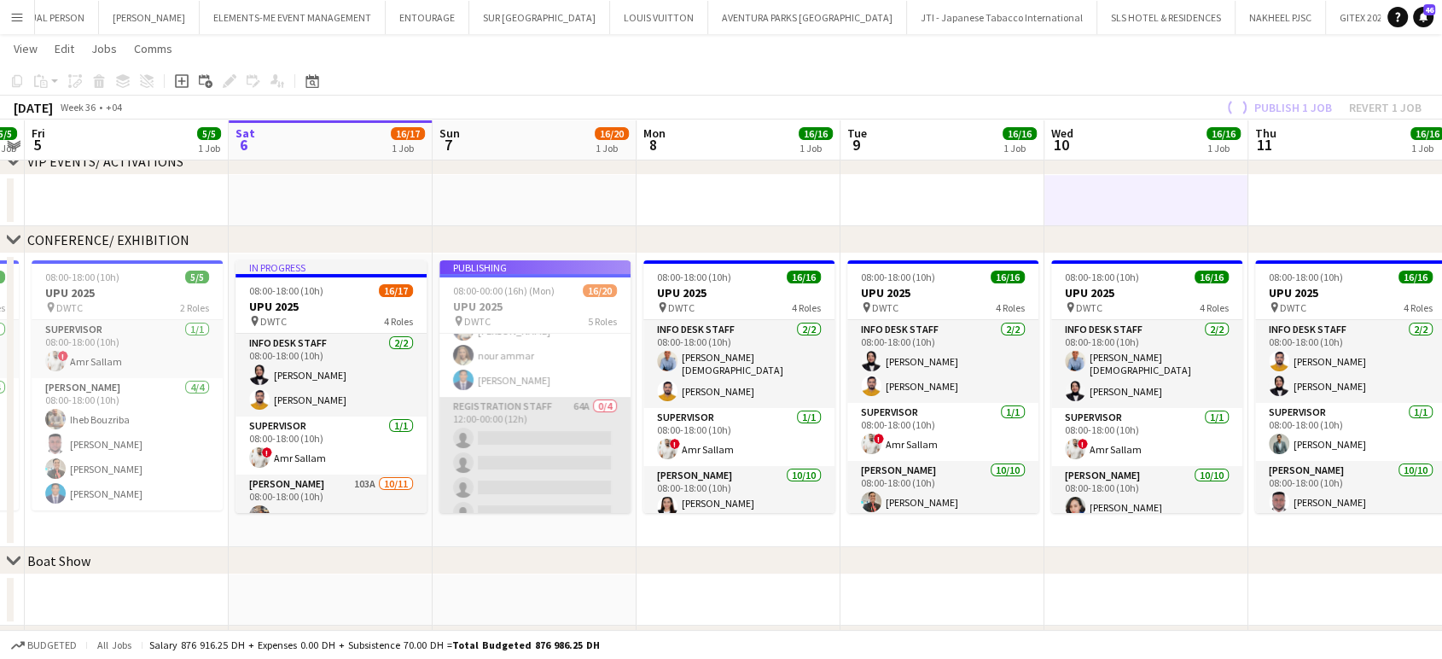
scroll to position [468, 0]
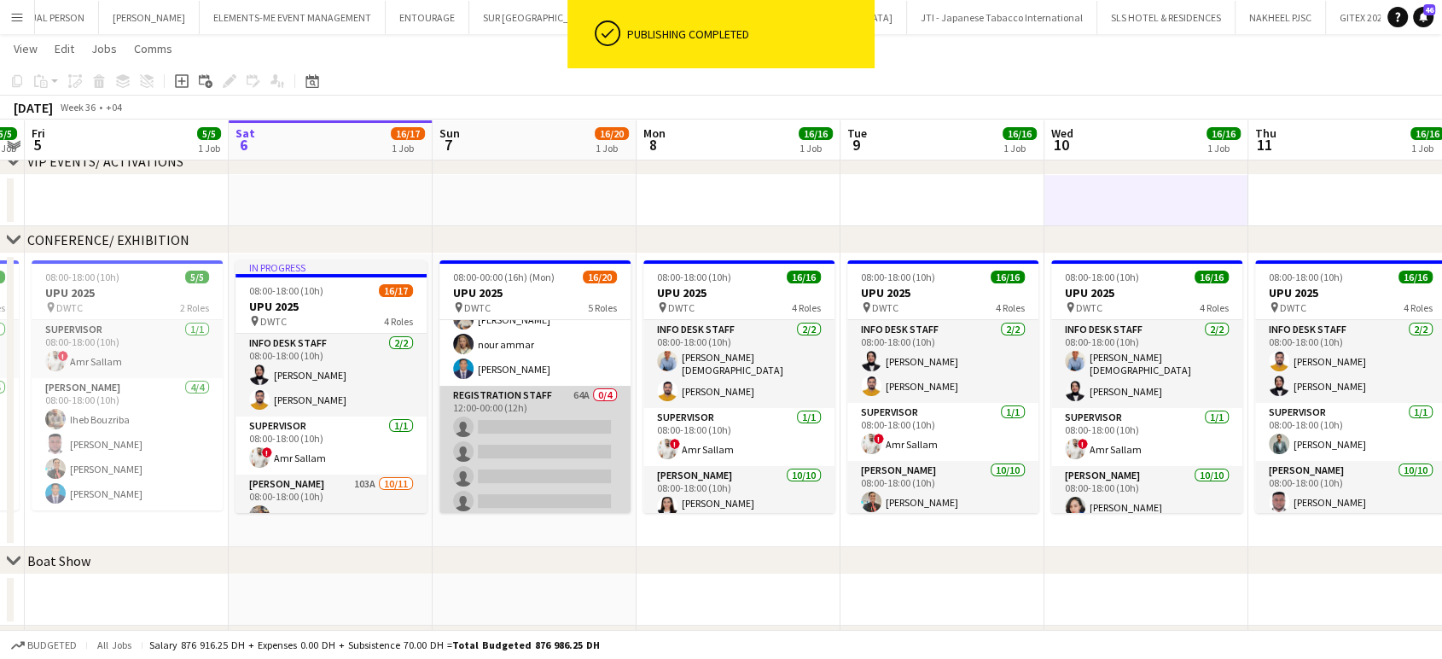
click at [543, 422] on app-card-role "Registration Staff 64A 0/4 12:00-00:00 (12h) single-neutral-actions single-neut…" at bounding box center [534, 452] width 191 height 132
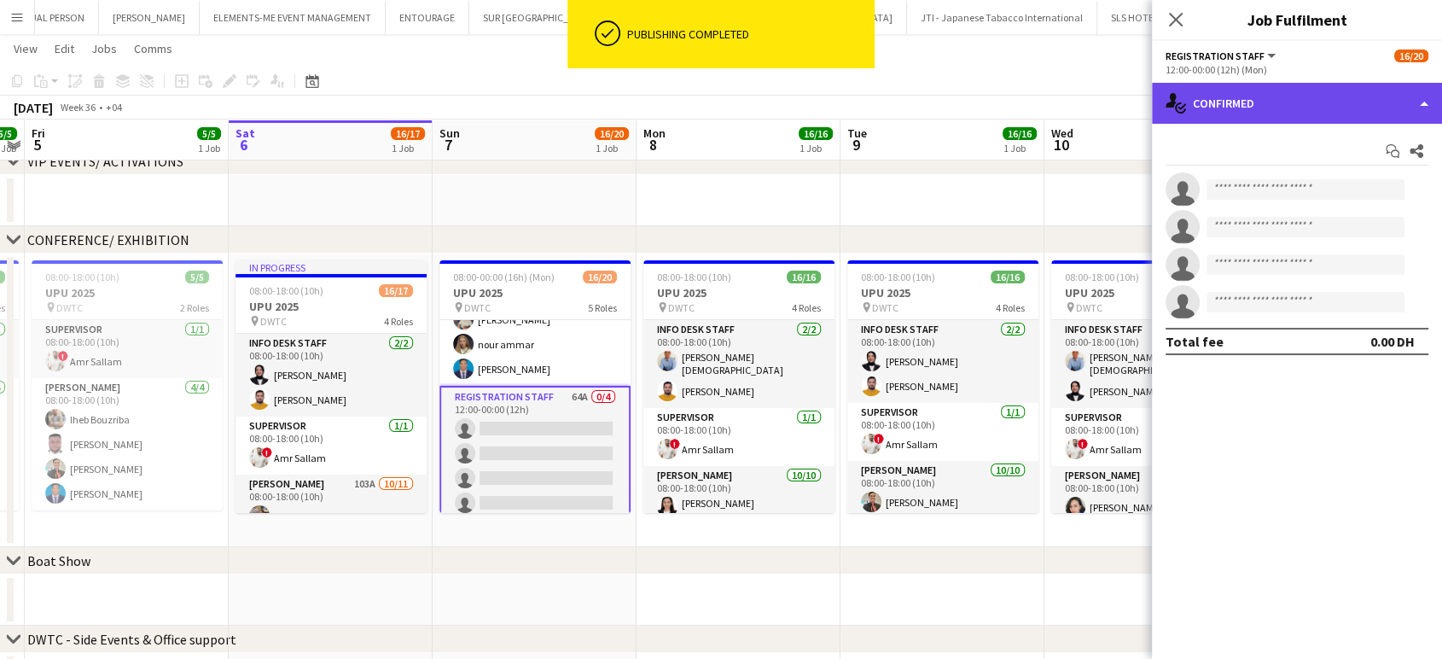
click at [1425, 89] on div "single-neutral-actions-check-2 Confirmed" at bounding box center [1297, 103] width 290 height 41
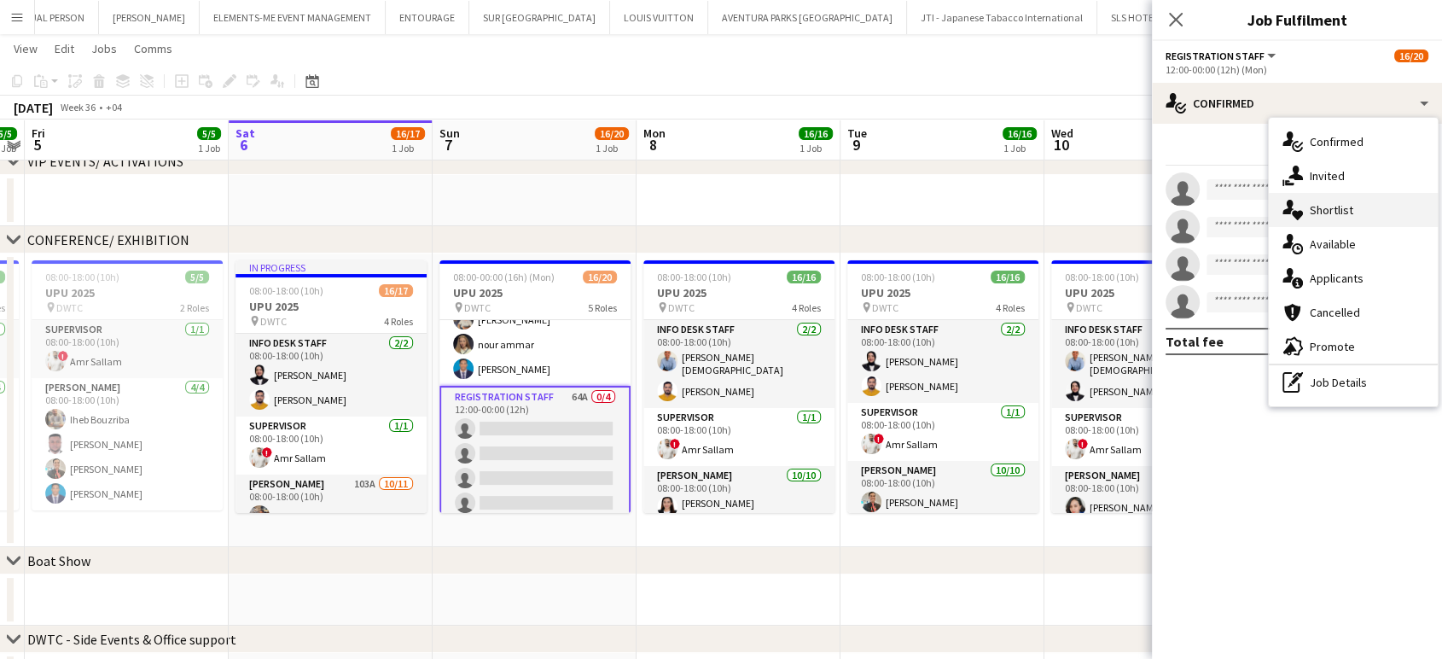
click at [1343, 213] on span "Shortlist" at bounding box center [1331, 209] width 44 height 15
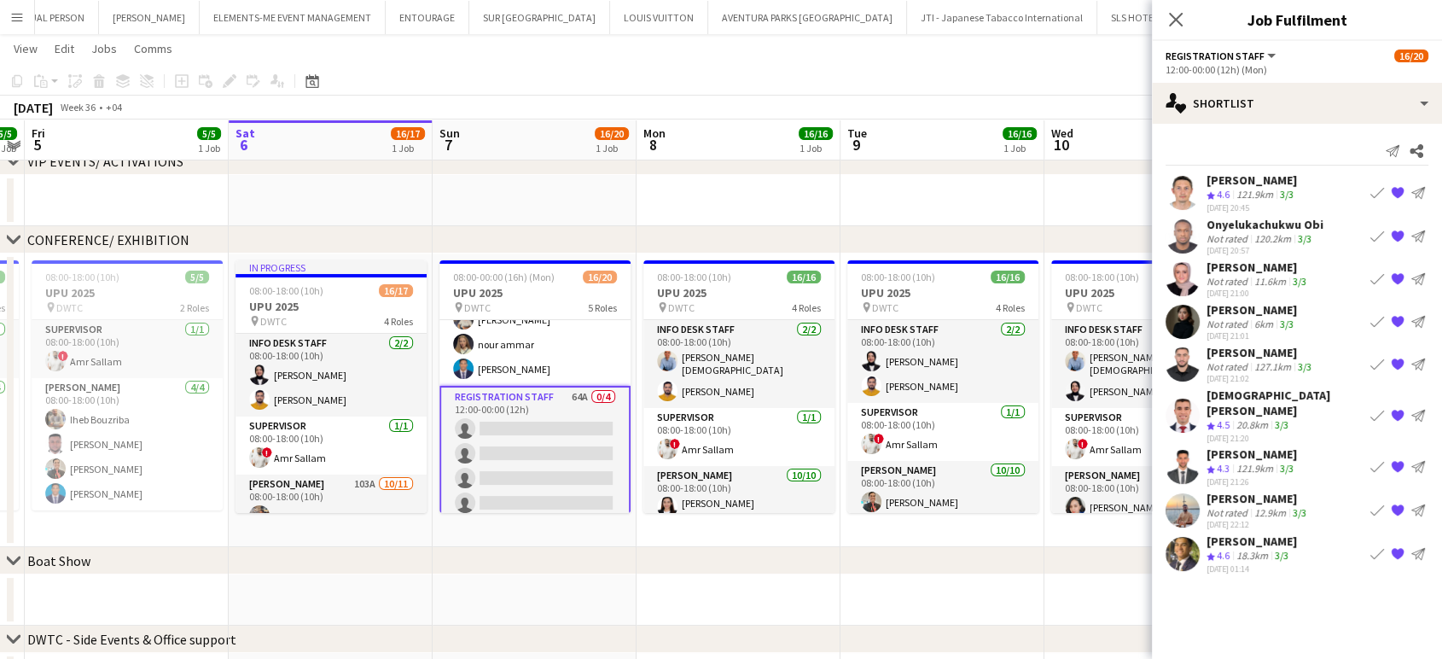
click at [1262, 326] on div "6km" at bounding box center [1264, 323] width 26 height 13
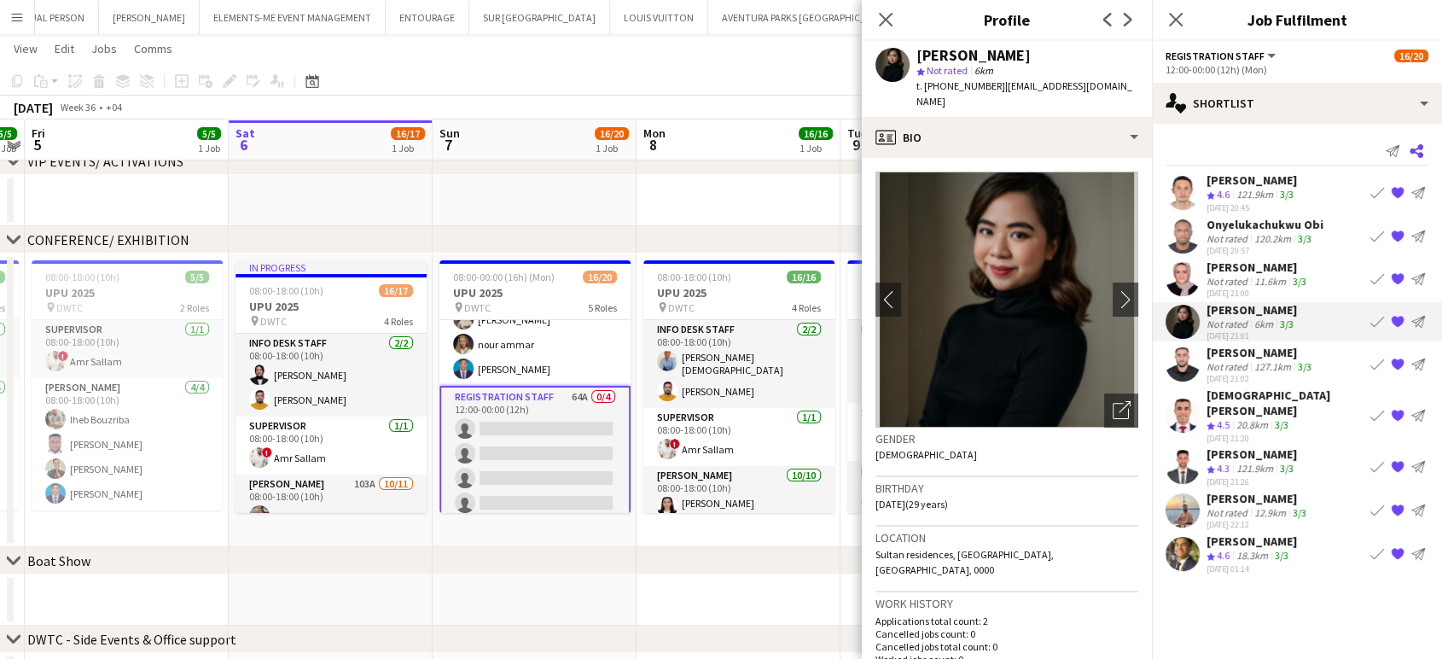
click at [1413, 152] on icon at bounding box center [1416, 151] width 14 height 14
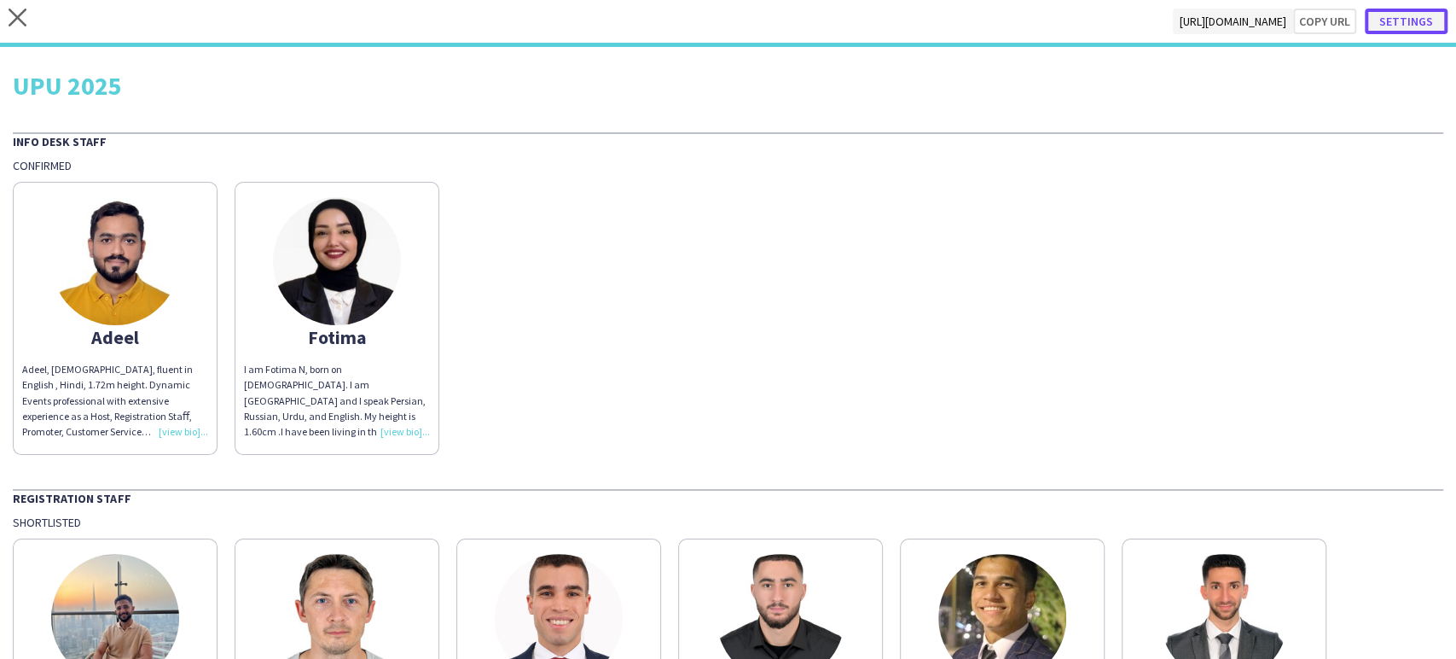
click at [1403, 21] on button "Settings" at bounding box center [1406, 22] width 83 height 26
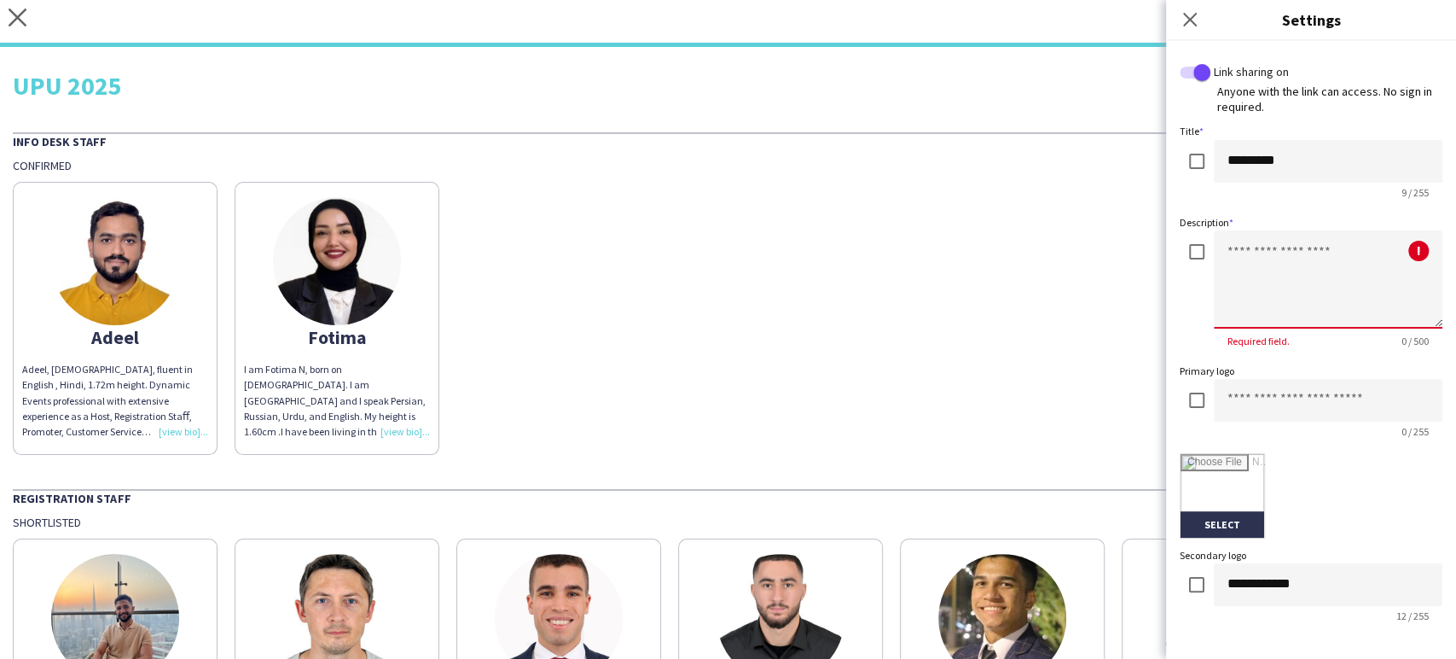
click at [1285, 258] on textarea at bounding box center [1328, 279] width 229 height 98
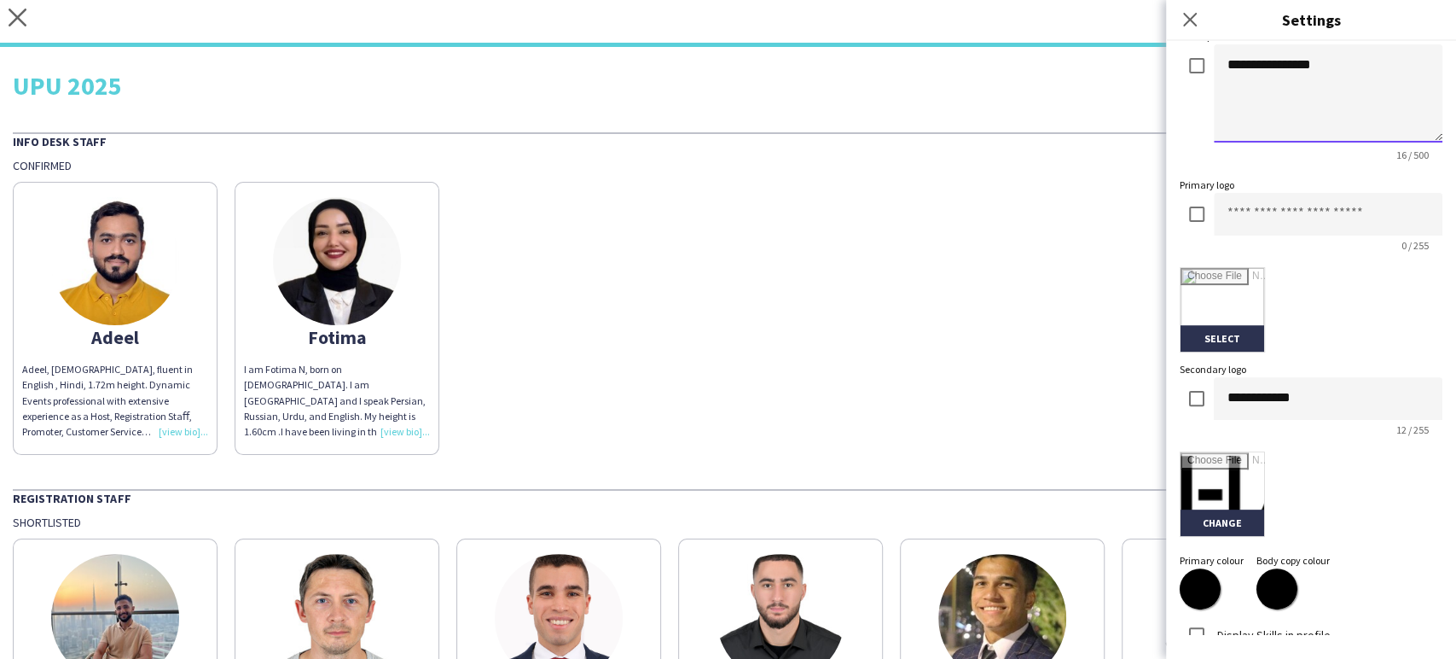
scroll to position [189, 0]
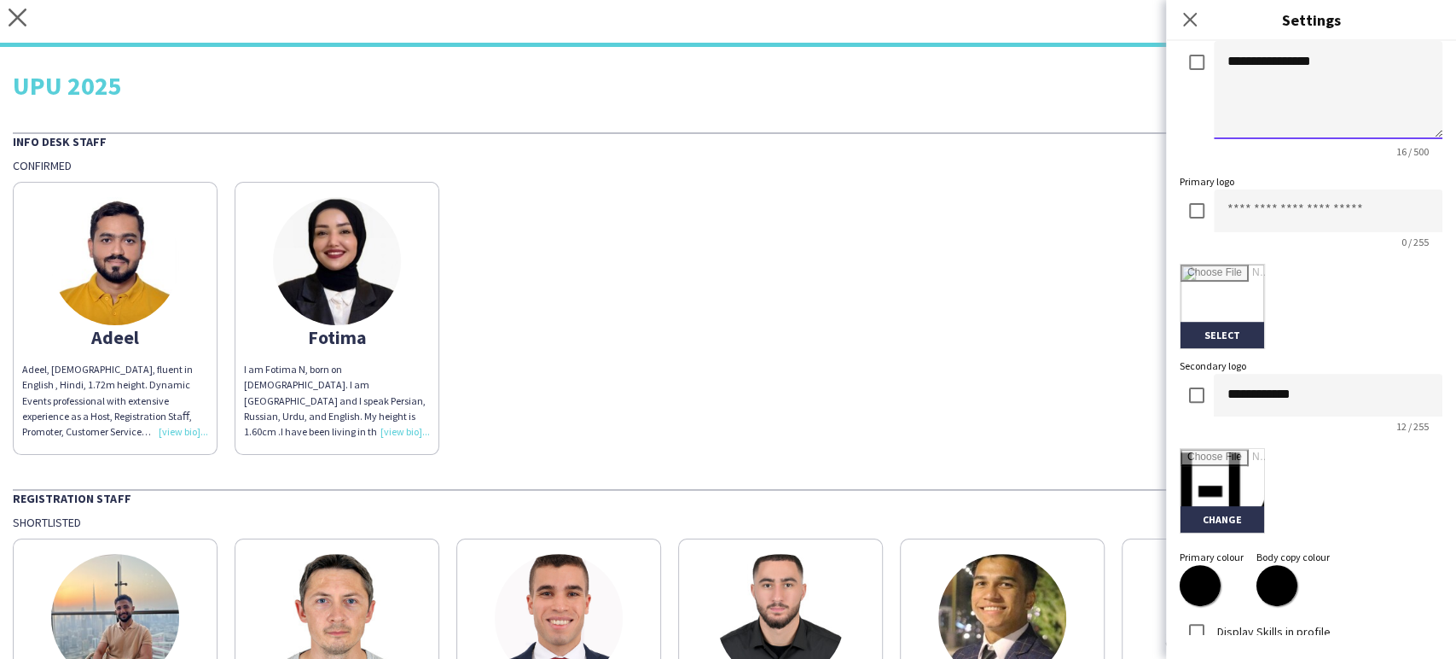
type textarea "**********"
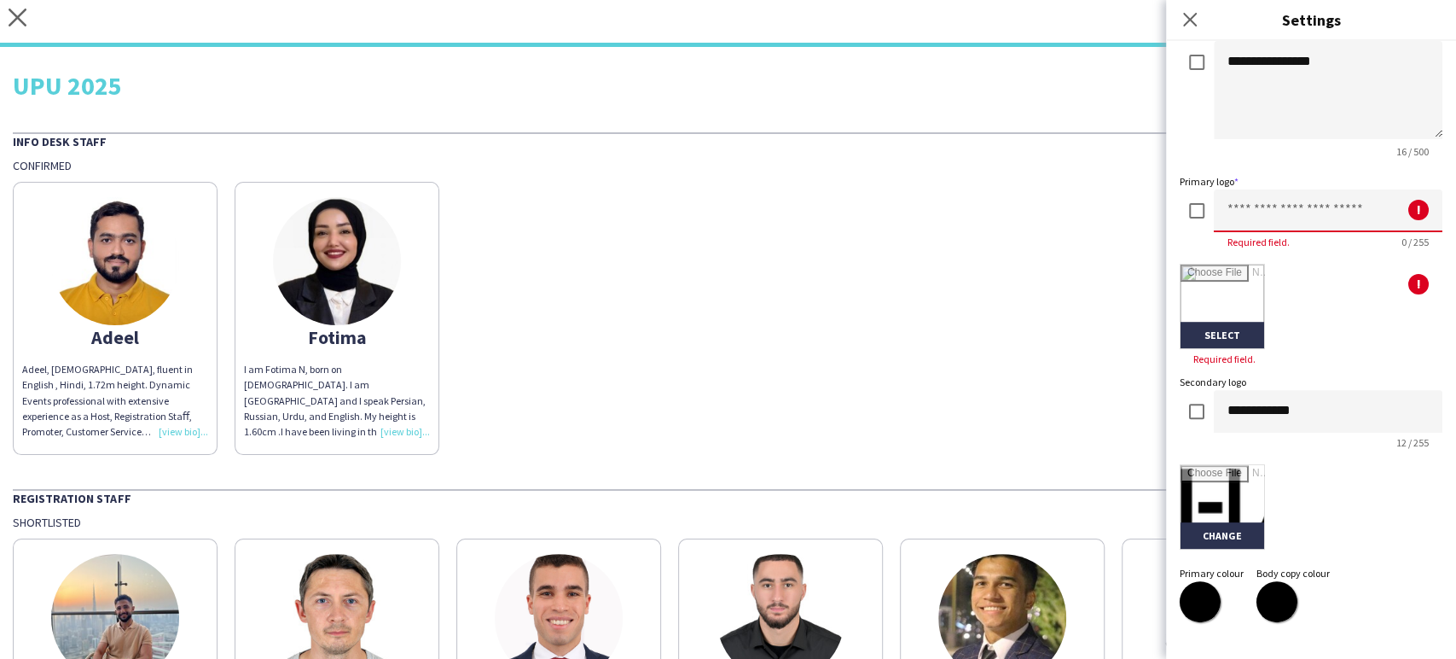
click at [1264, 210] on input at bounding box center [1328, 210] width 229 height 43
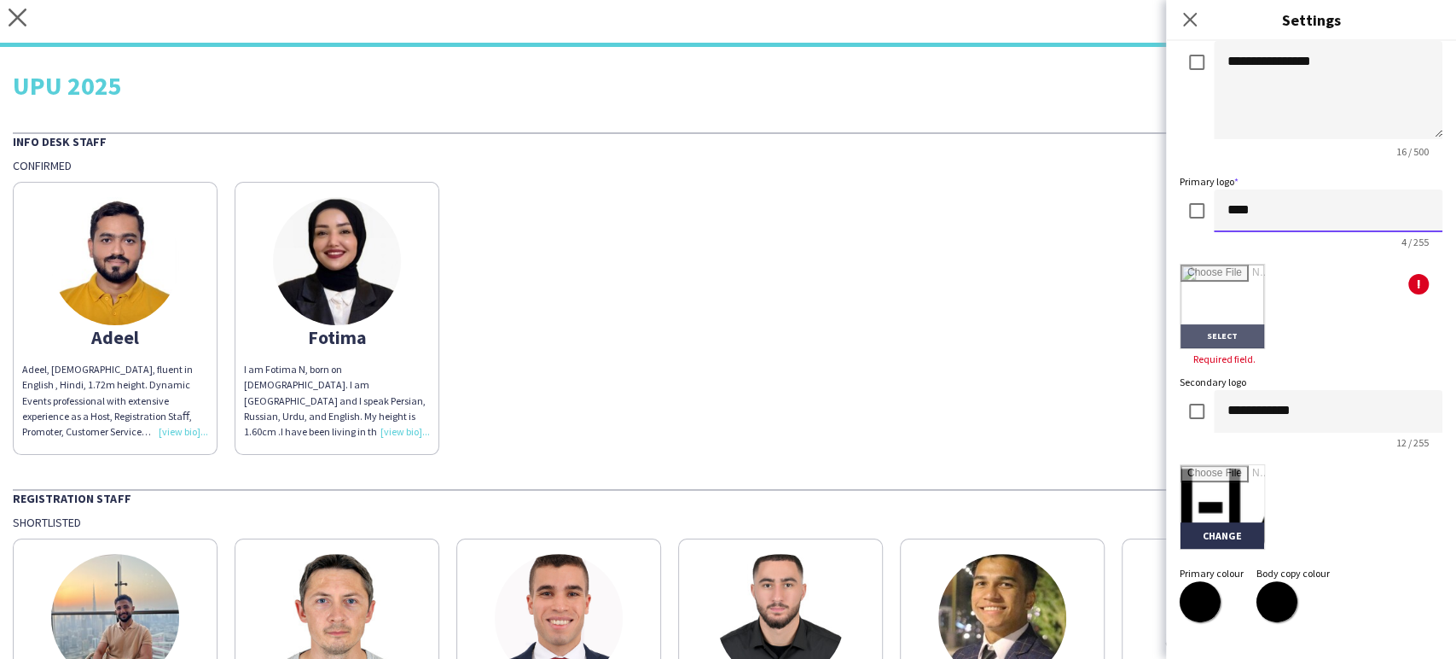
type input "****"
click at [1229, 278] on input "file" at bounding box center [1223, 306] width 84 height 84
type input "**********"
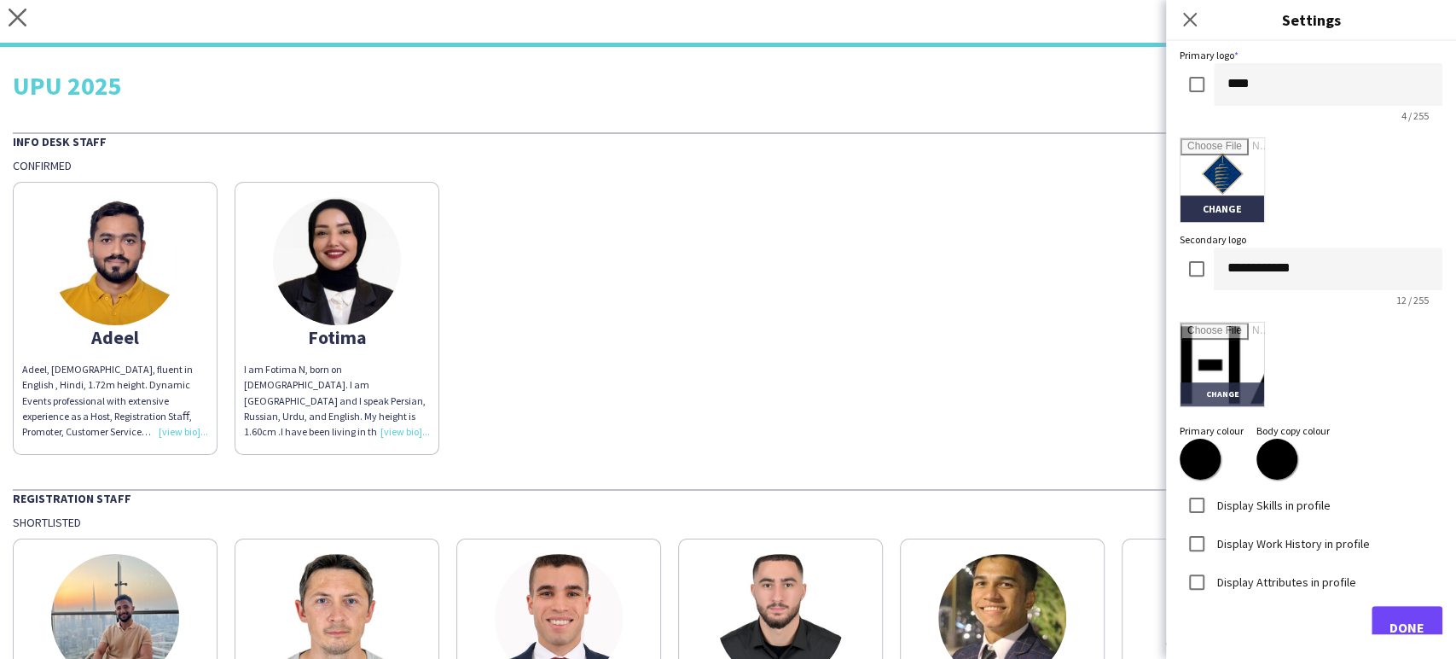
scroll to position [343, 0]
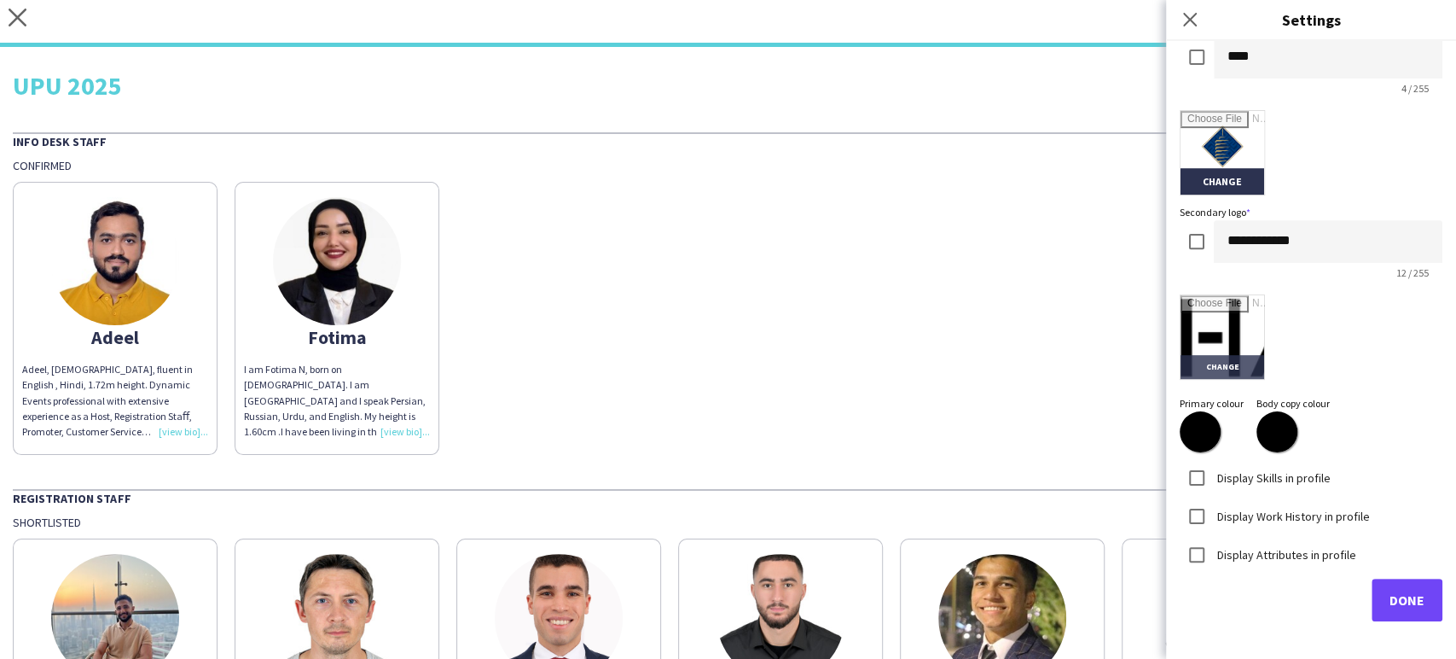
click at [1240, 326] on input "file" at bounding box center [1223, 337] width 84 height 84
type input "**********"
click at [1395, 589] on button "Done" at bounding box center [1407, 599] width 71 height 43
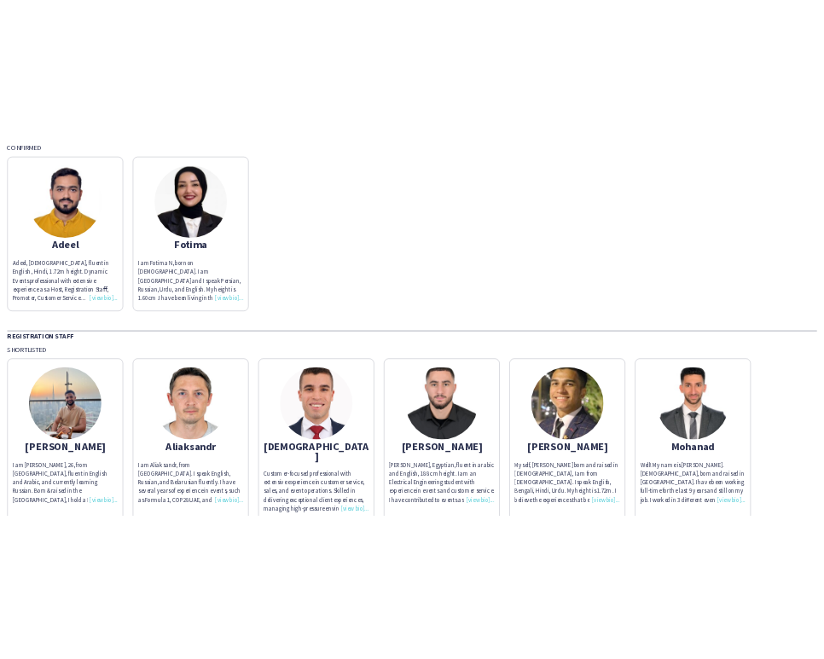
scroll to position [0, 0]
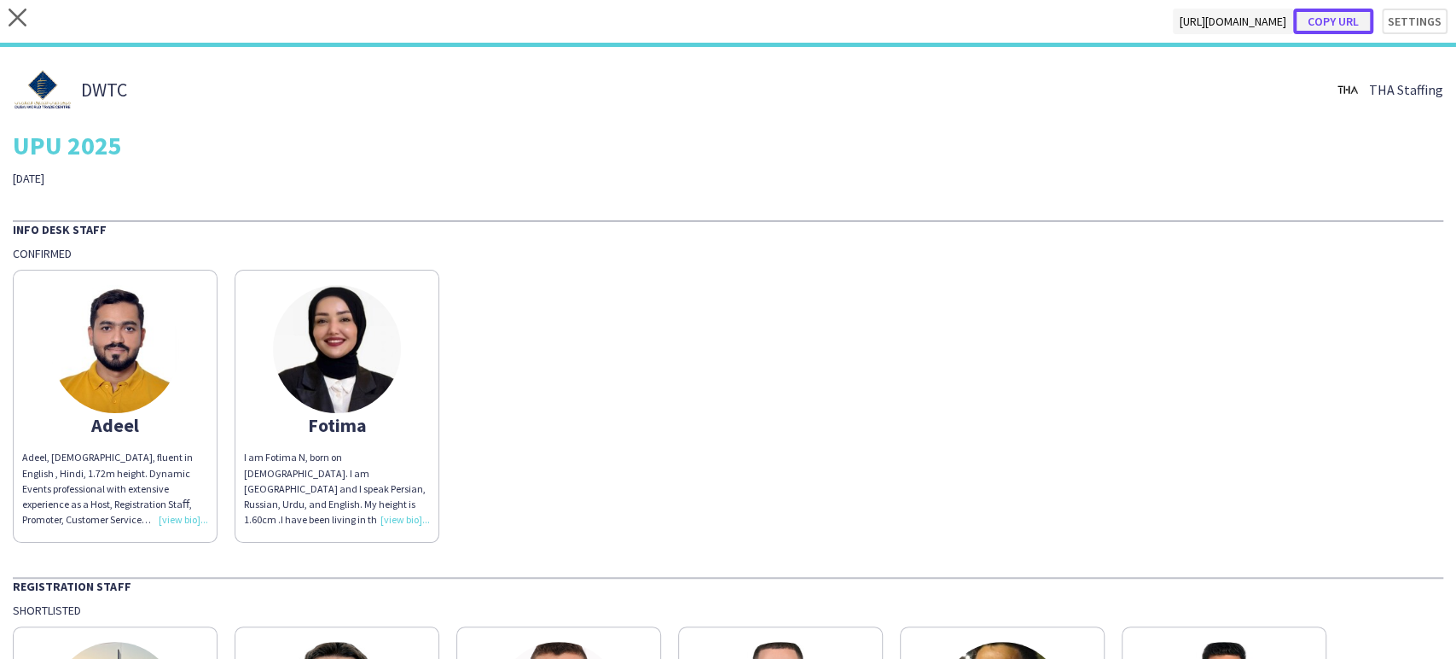
click at [1326, 21] on button "Copy url" at bounding box center [1333, 22] width 80 height 26
click at [699, 165] on div "DWTC THA Staffing UPU 2025 7th of September" at bounding box center [728, 123] width 1431 height 126
click at [20, 14] on icon at bounding box center [18, 18] width 18 height 18
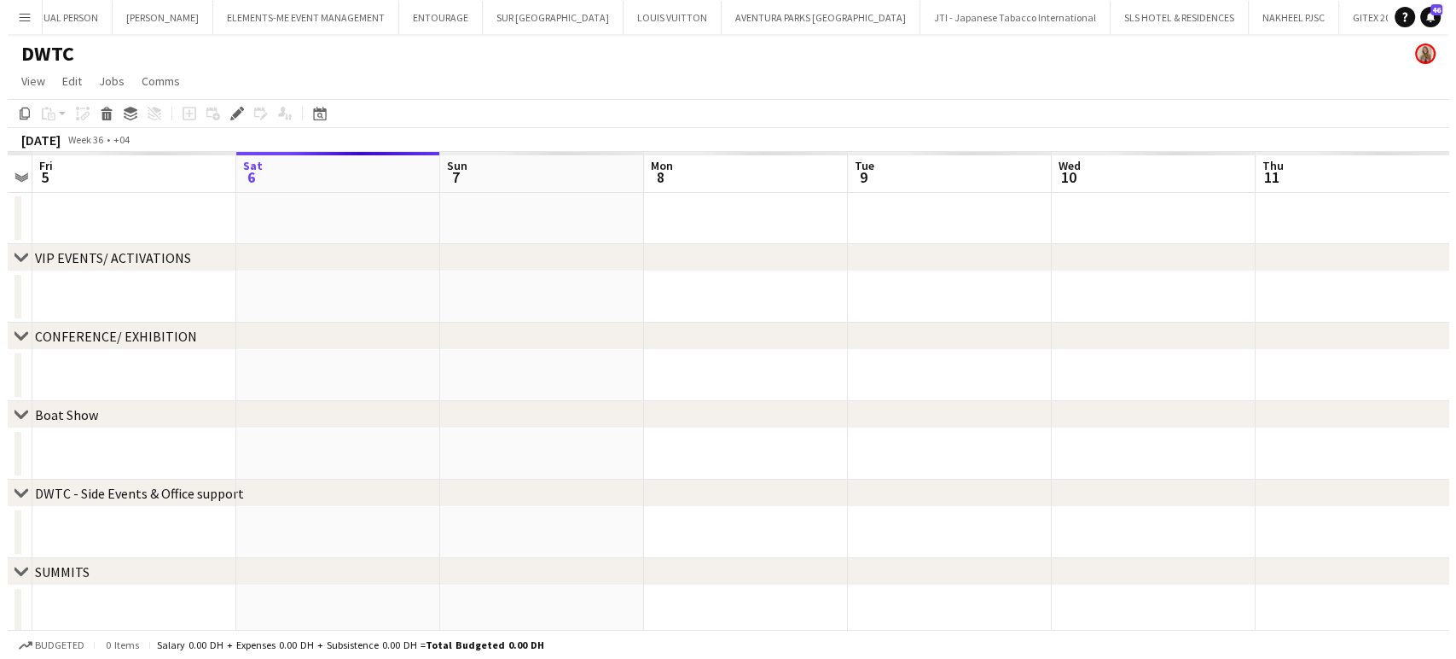
scroll to position [0, 3096]
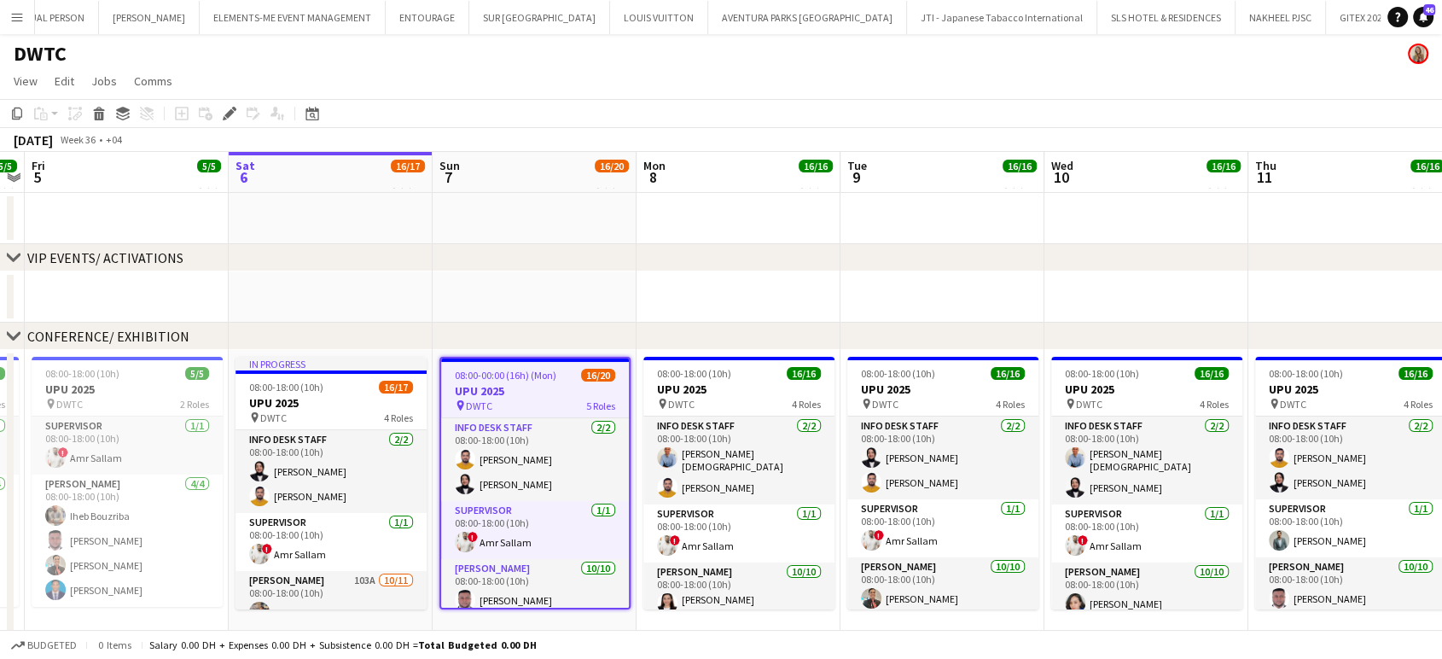
click at [14, 12] on app-icon "Menu" at bounding box center [17, 17] width 14 height 14
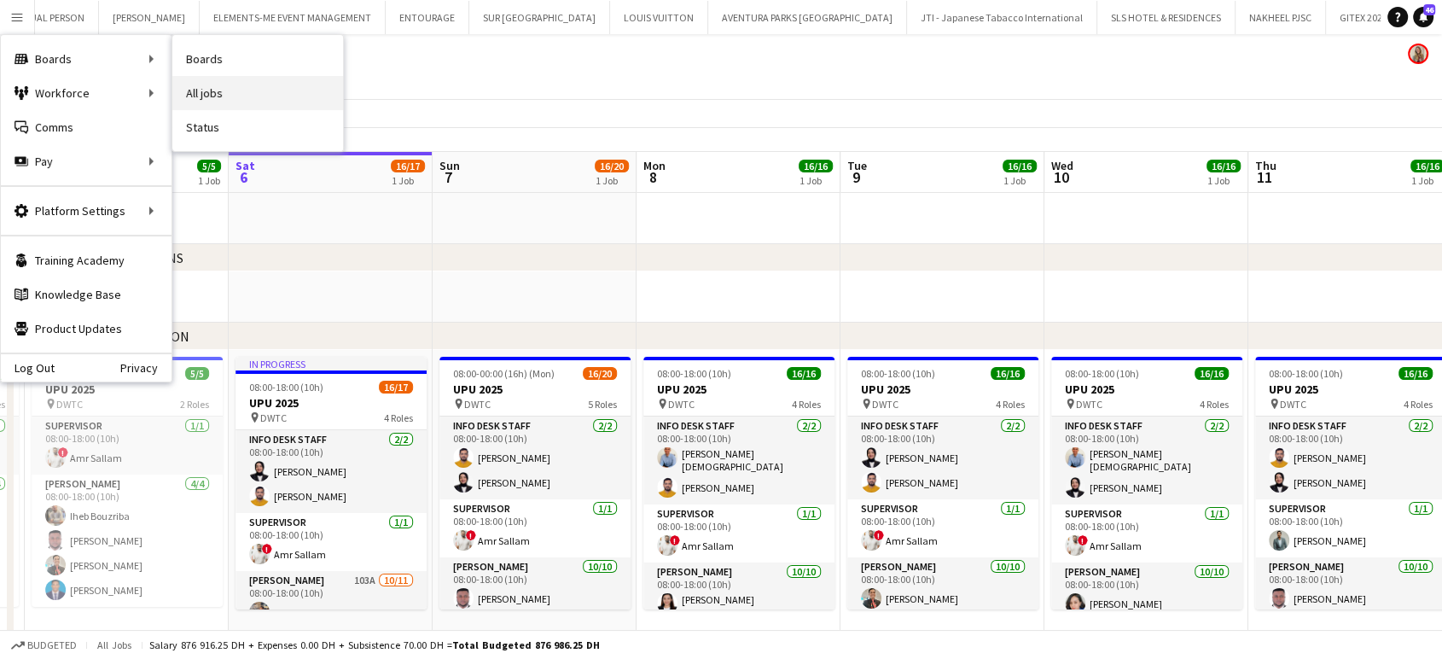
click at [218, 100] on link "All jobs" at bounding box center [257, 93] width 171 height 34
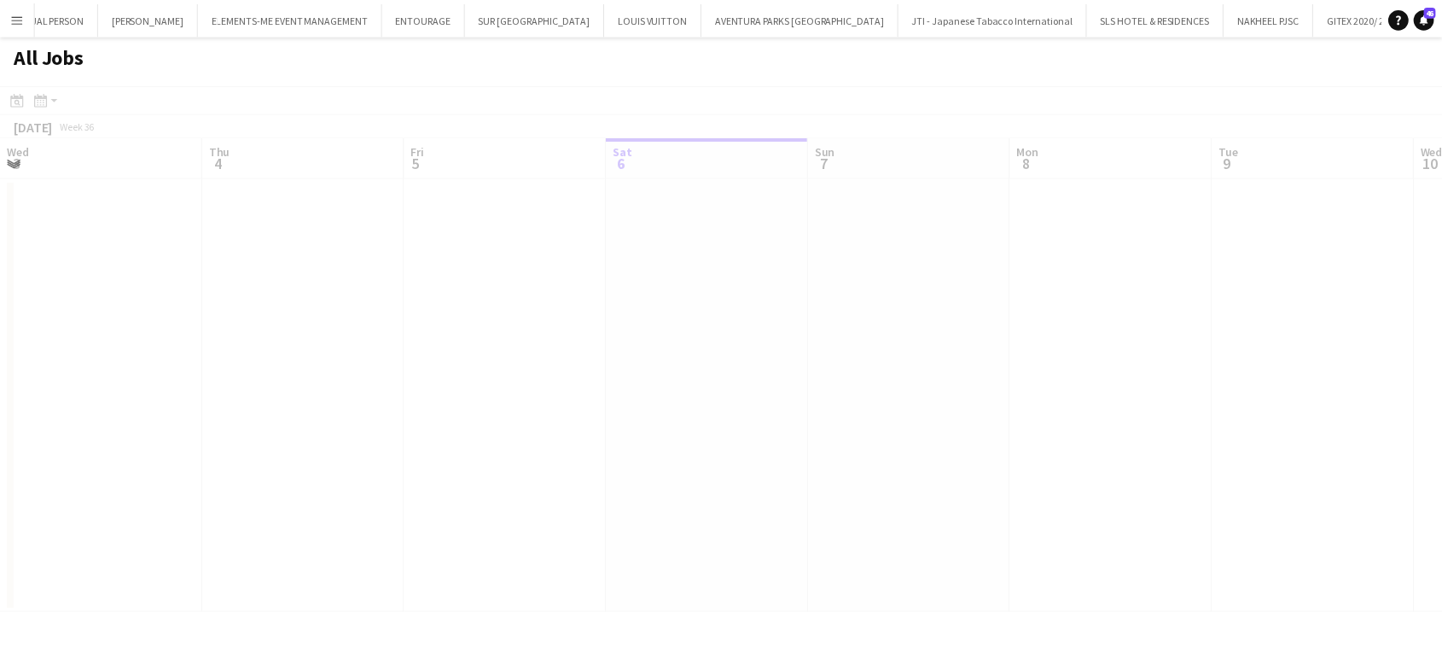
scroll to position [0, 408]
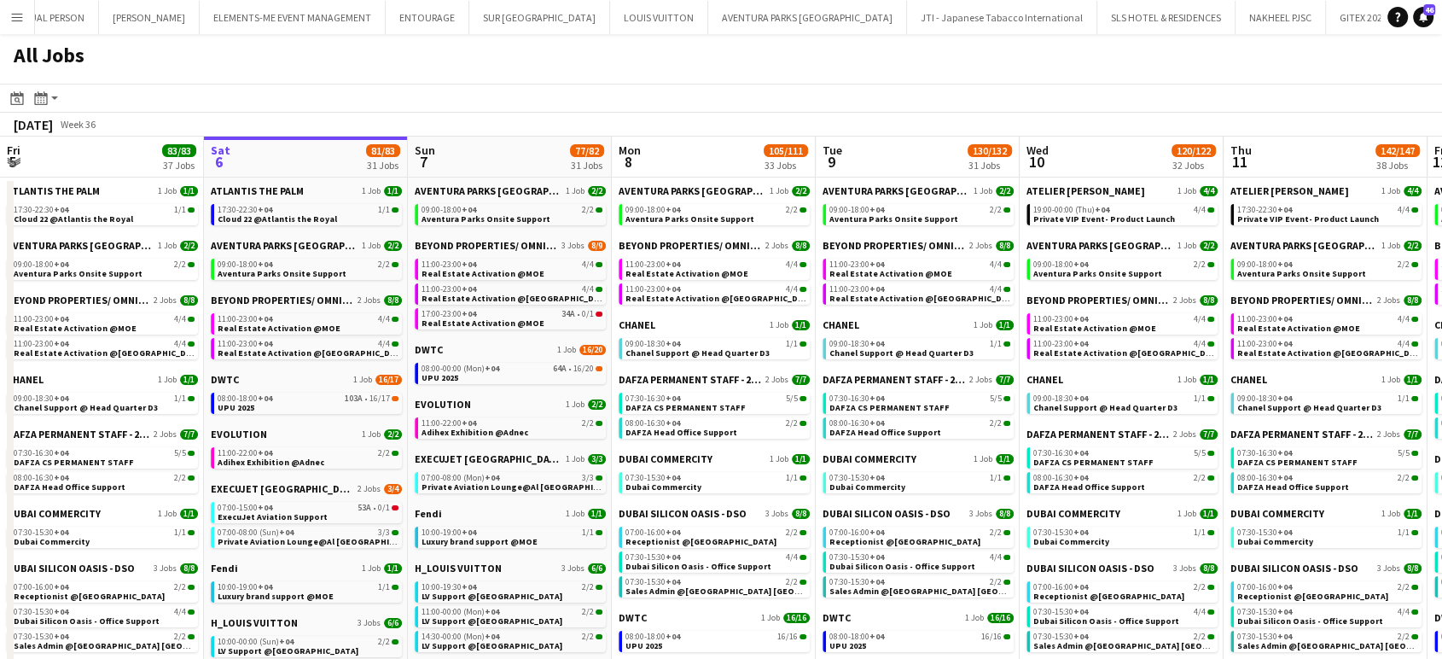
click at [735, 159] on app-all-jobs-date-header "Mon 8 105/111 33 Jobs" at bounding box center [714, 156] width 204 height 41
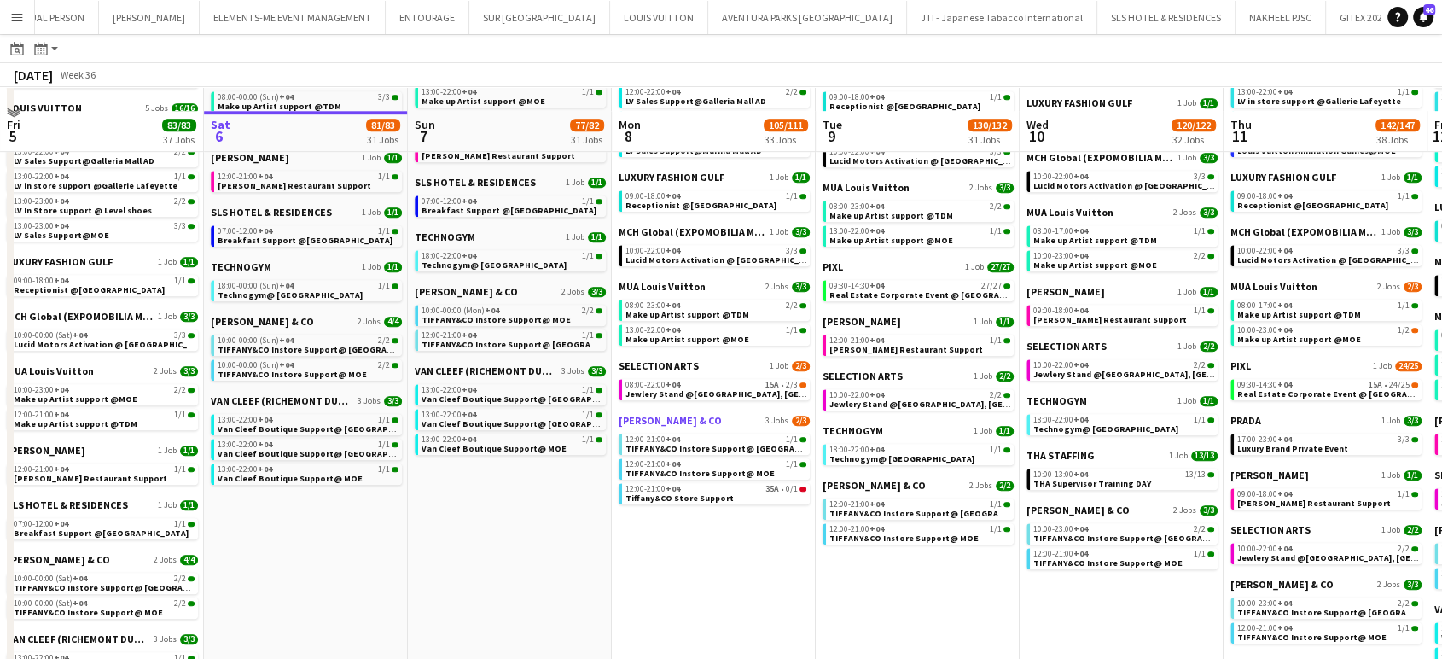
scroll to position [1042, 0]
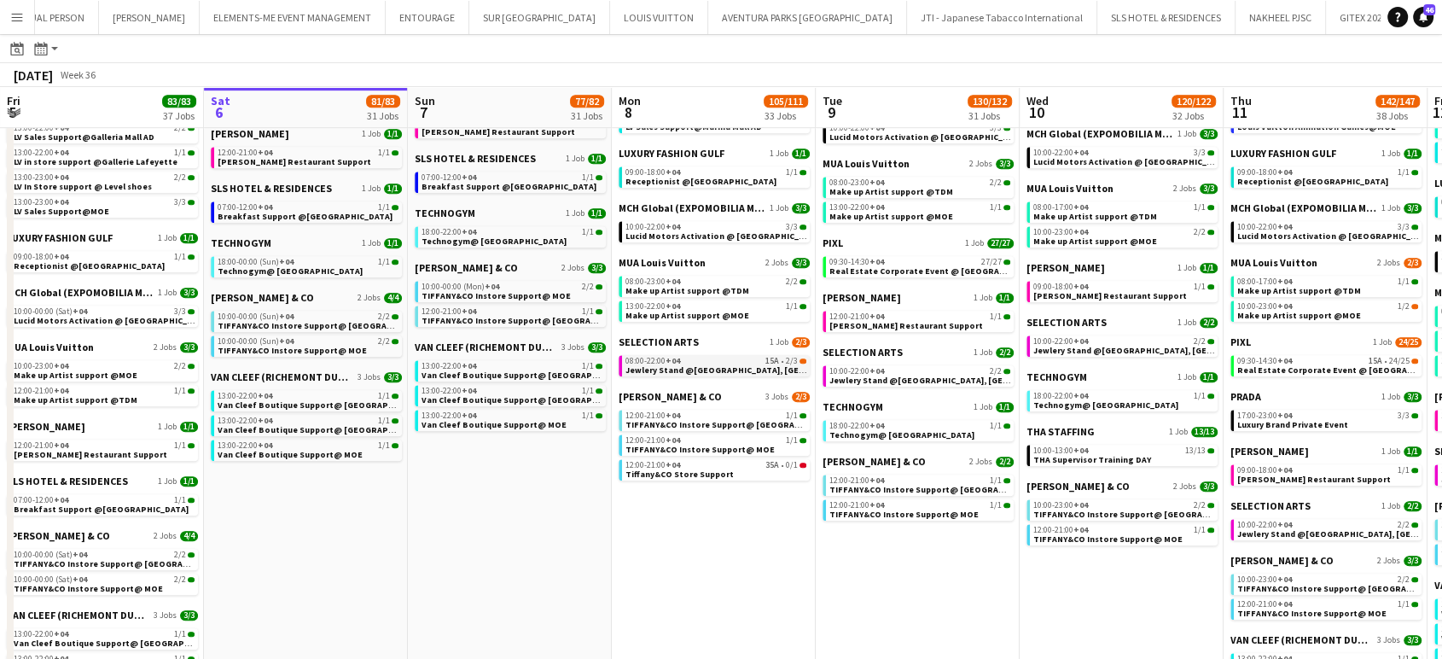
click at [720, 368] on span "Jewlery Stand @[GEOGRAPHIC_DATA], [GEOGRAPHIC_DATA]" at bounding box center [747, 369] width 245 height 11
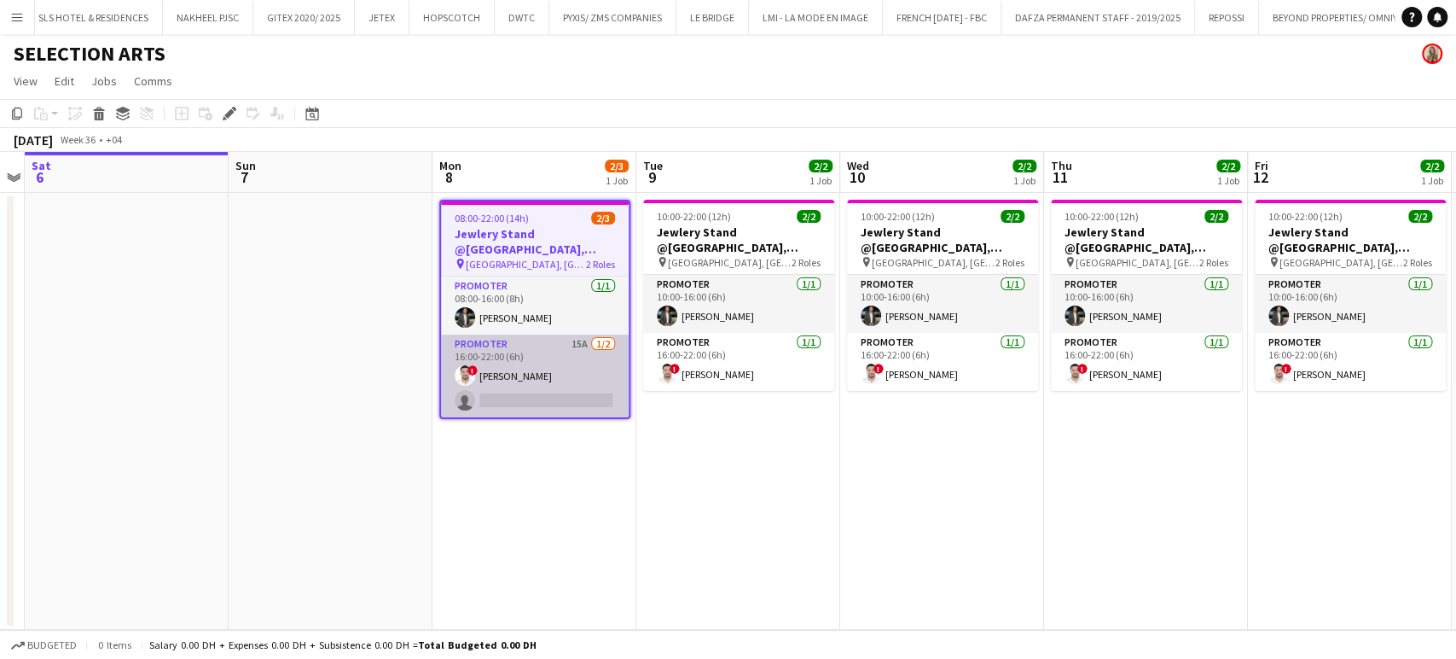
click at [578, 377] on app-card-role "Promoter 15A 1/2 16:00-22:00 (6h) ! Mohanad Abumousa single-neutral-actions" at bounding box center [535, 375] width 188 height 83
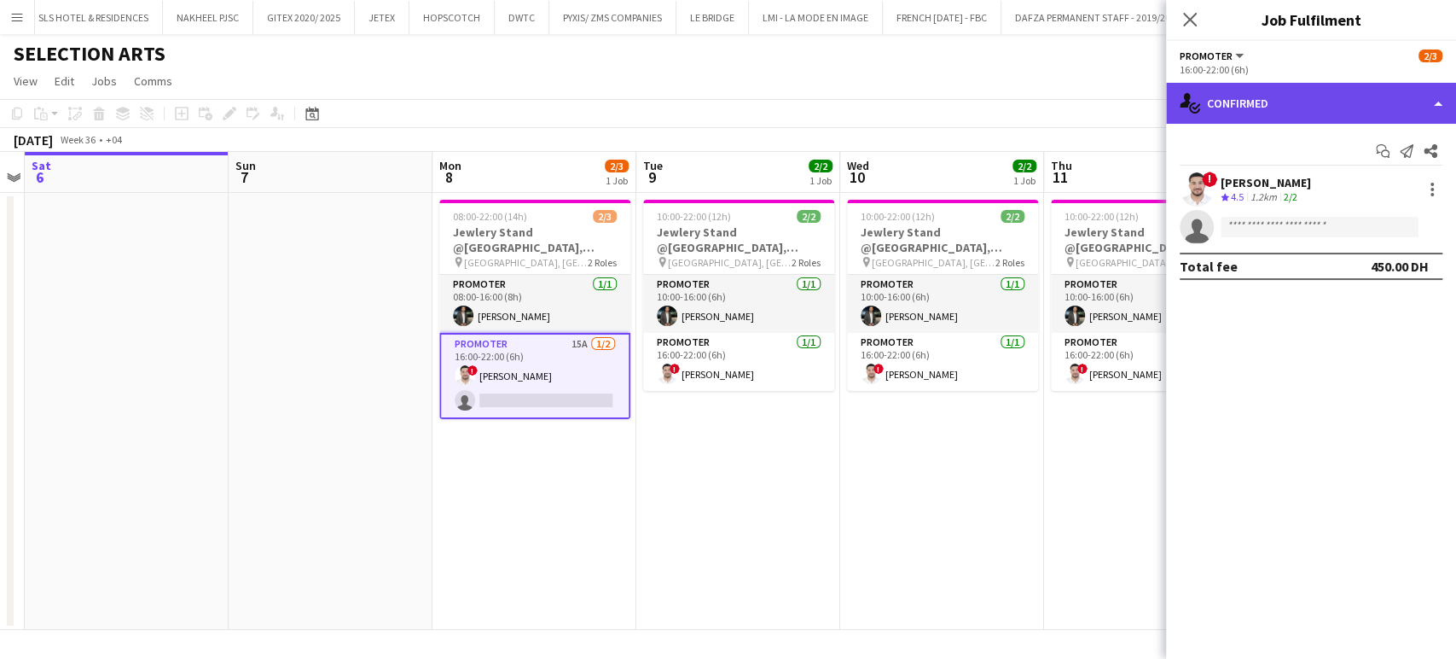
click at [1414, 102] on div "single-neutral-actions-check-2 Confirmed" at bounding box center [1311, 103] width 290 height 41
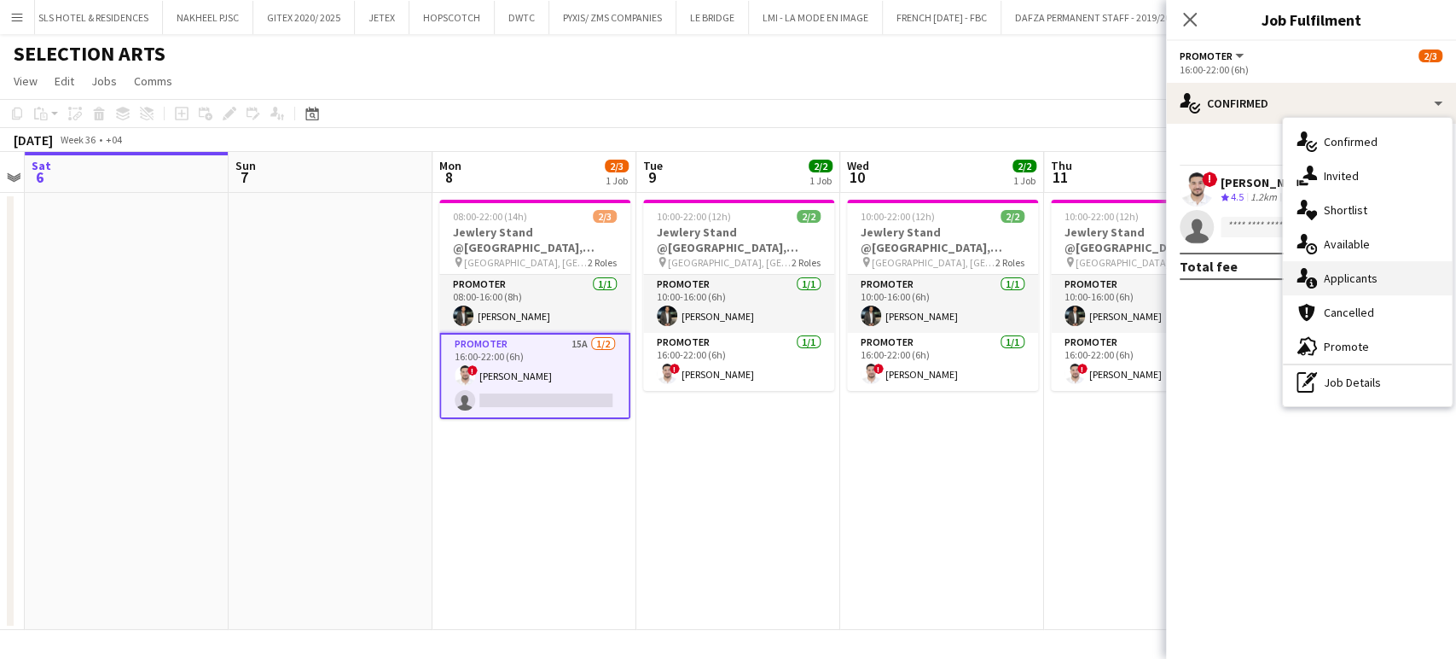
click at [1370, 279] on span "Applicants" at bounding box center [1351, 277] width 54 height 15
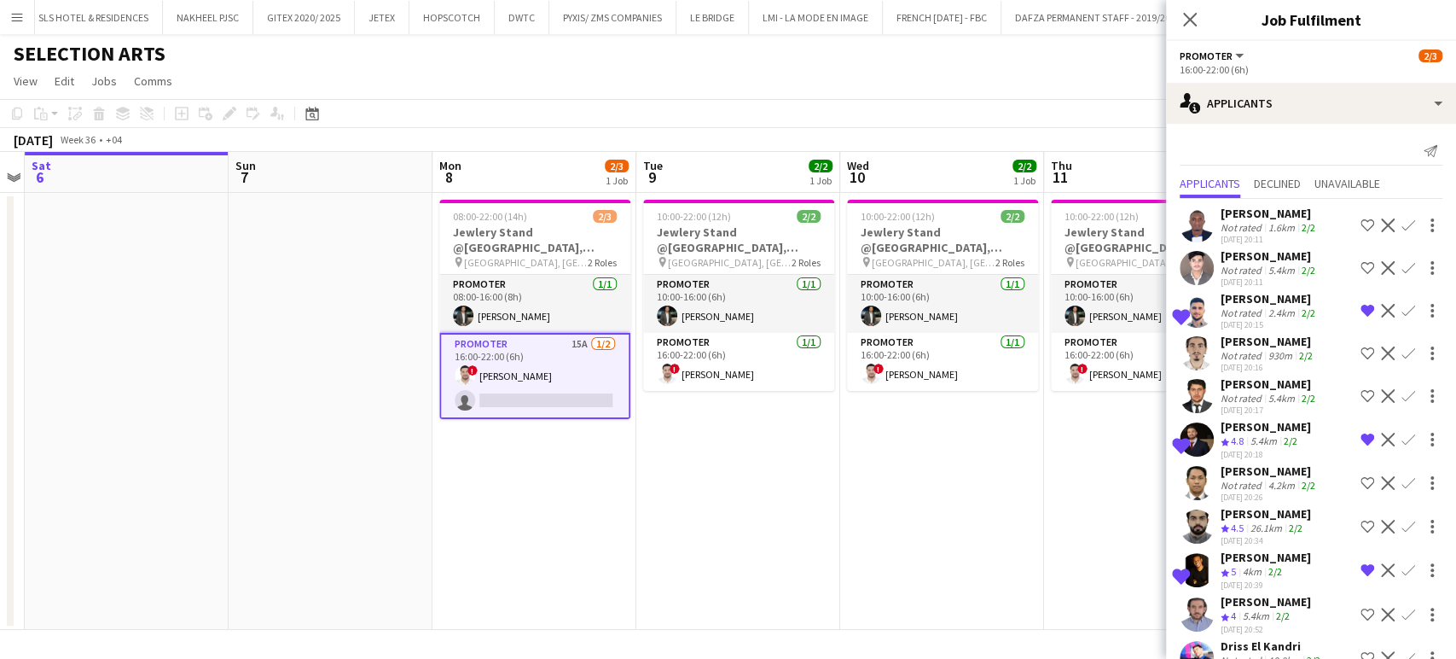
scroll to position [216, 0]
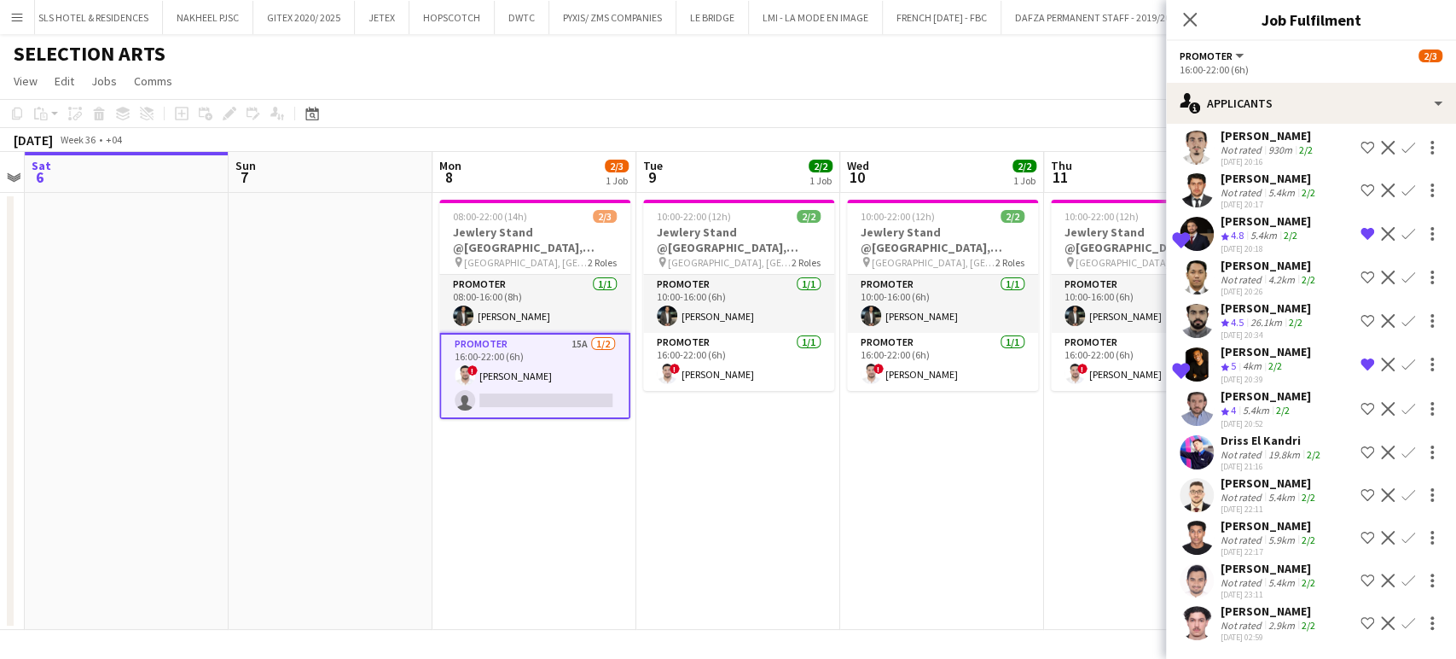
click at [1238, 442] on div "Driss El Kandri" at bounding box center [1272, 440] width 103 height 15
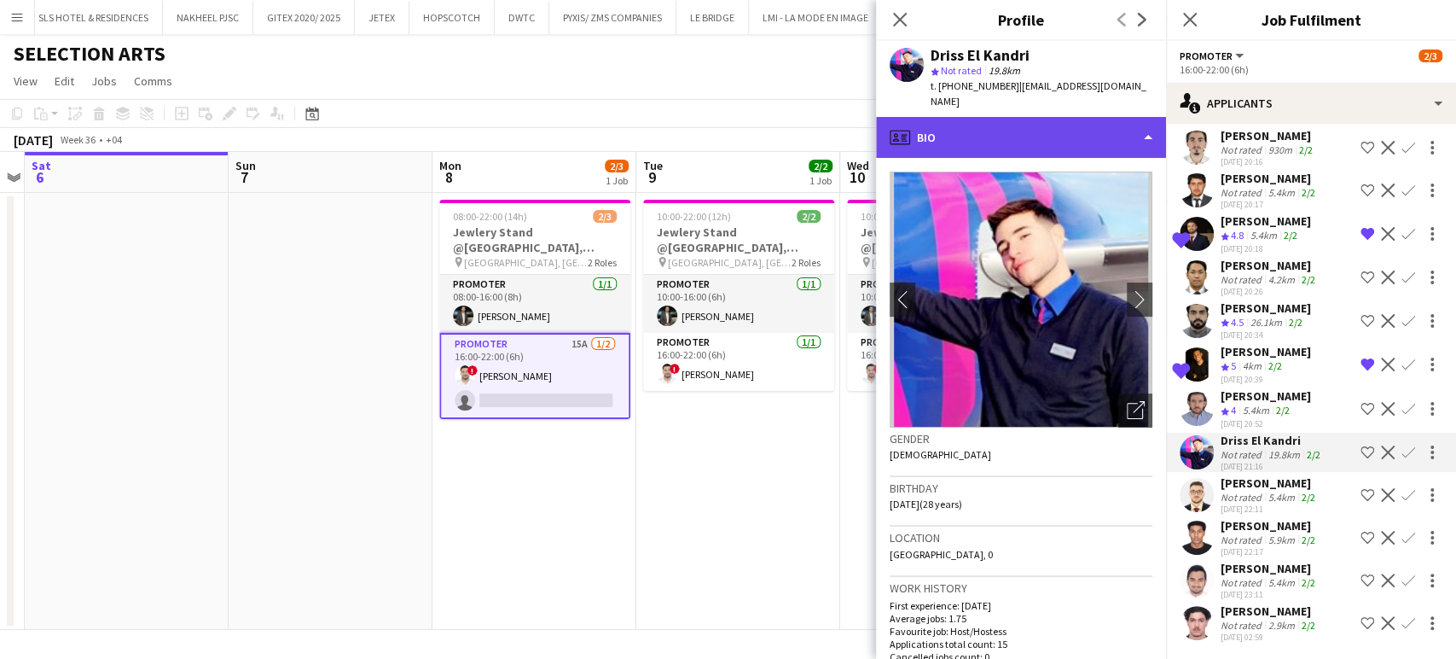
click at [1119, 121] on div "profile Bio" at bounding box center [1021, 137] width 290 height 41
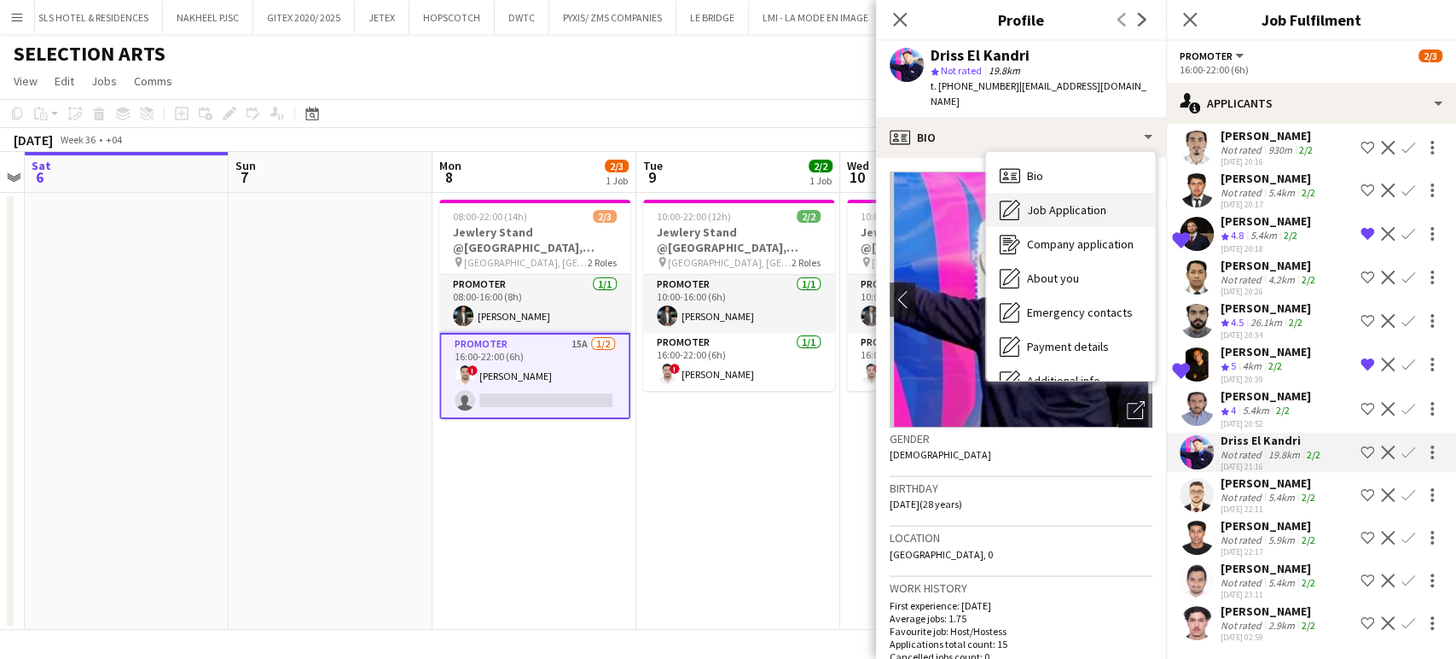
click at [1071, 202] on span "Job Application" at bounding box center [1066, 209] width 79 height 15
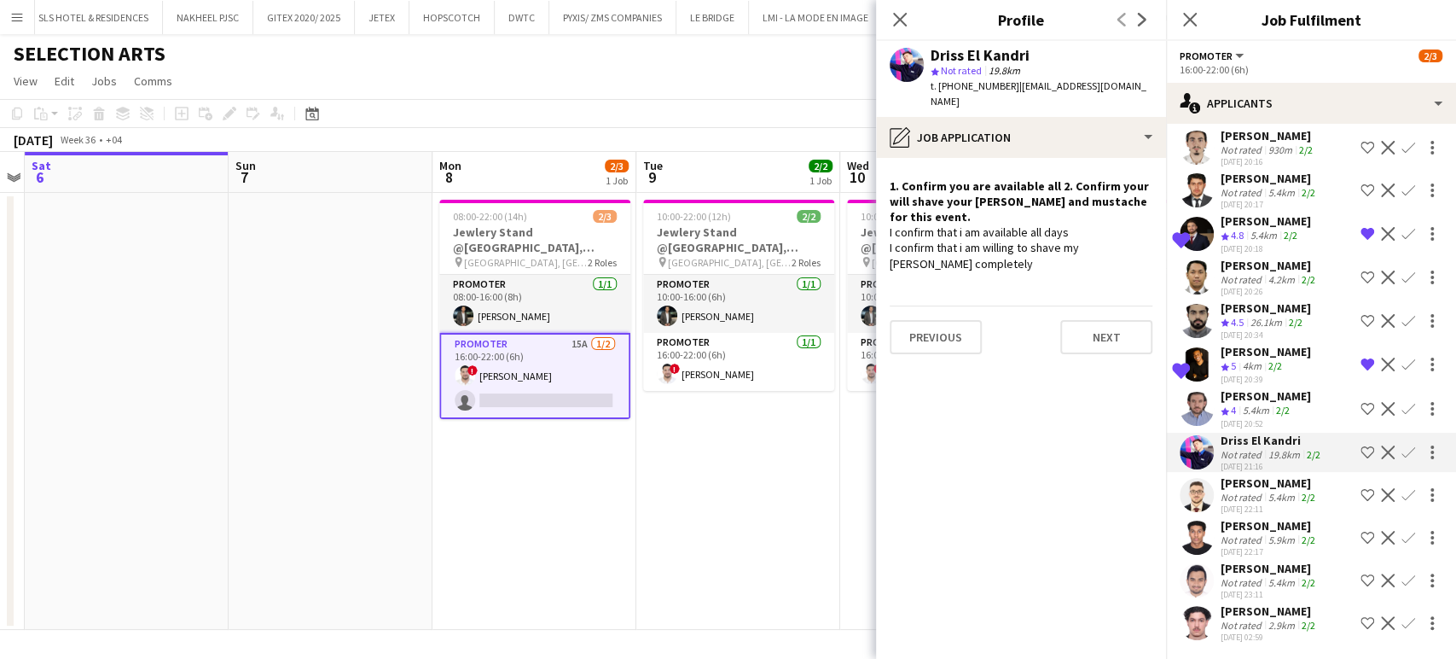
click at [1361, 447] on app-icon "Shortlist crew" at bounding box center [1368, 452] width 14 height 14
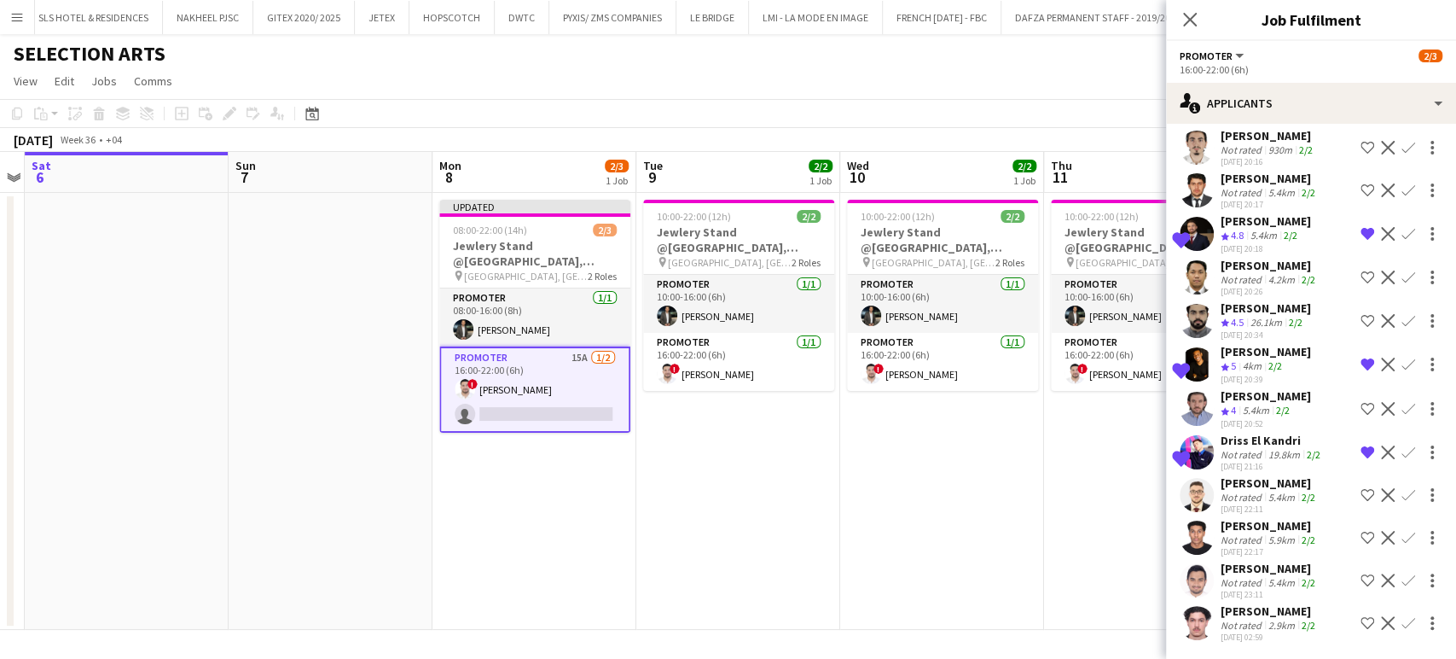
click at [1211, 426] on div at bounding box center [1197, 409] width 34 height 34
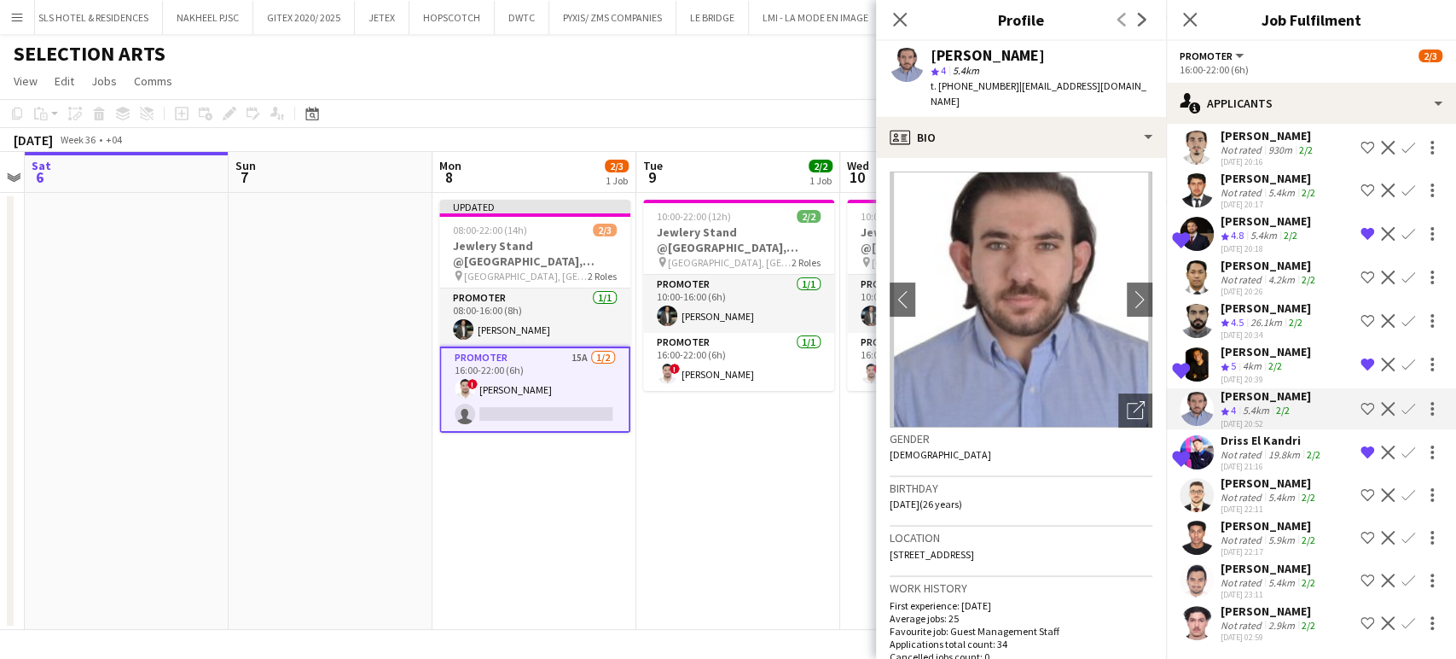
click at [1239, 448] on div "Not rated" at bounding box center [1243, 454] width 44 height 13
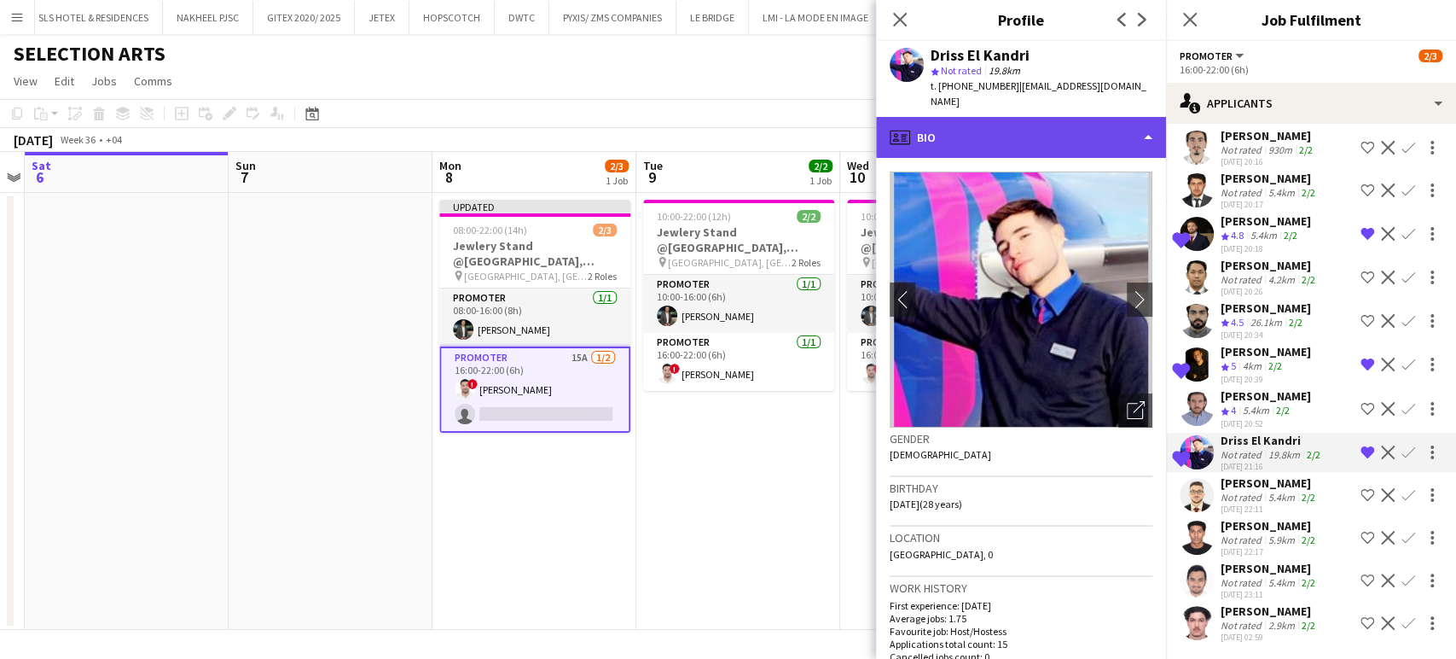
click at [1123, 118] on div "profile Bio" at bounding box center [1021, 137] width 290 height 41
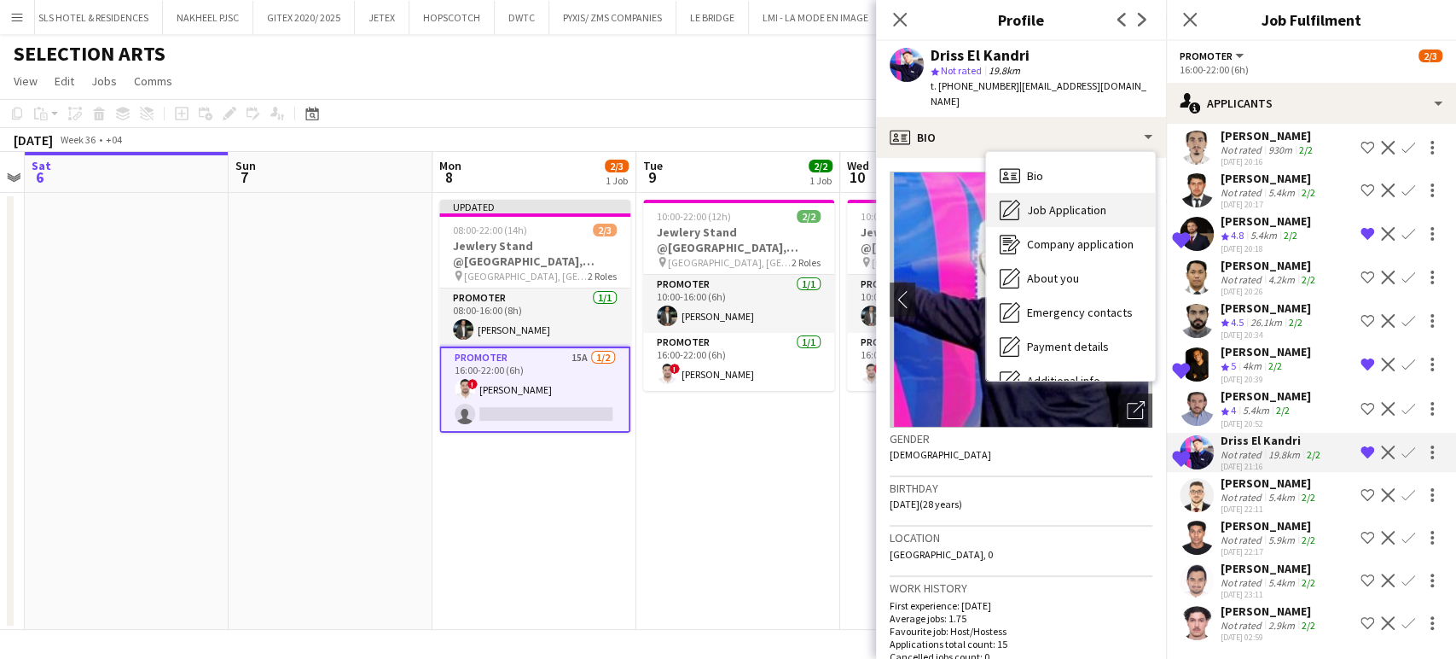
click at [1051, 202] on span "Job Application" at bounding box center [1066, 209] width 79 height 15
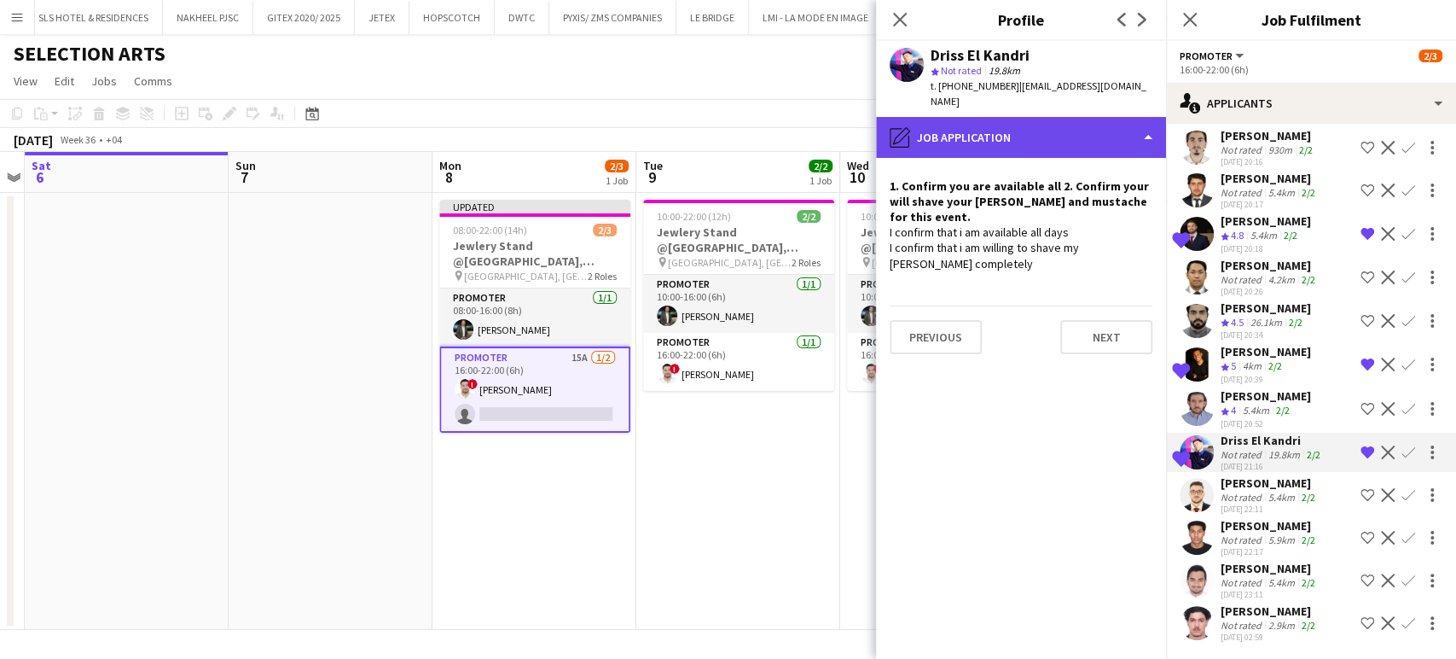
click at [1129, 128] on div "pencil4 Job Application" at bounding box center [1021, 137] width 290 height 41
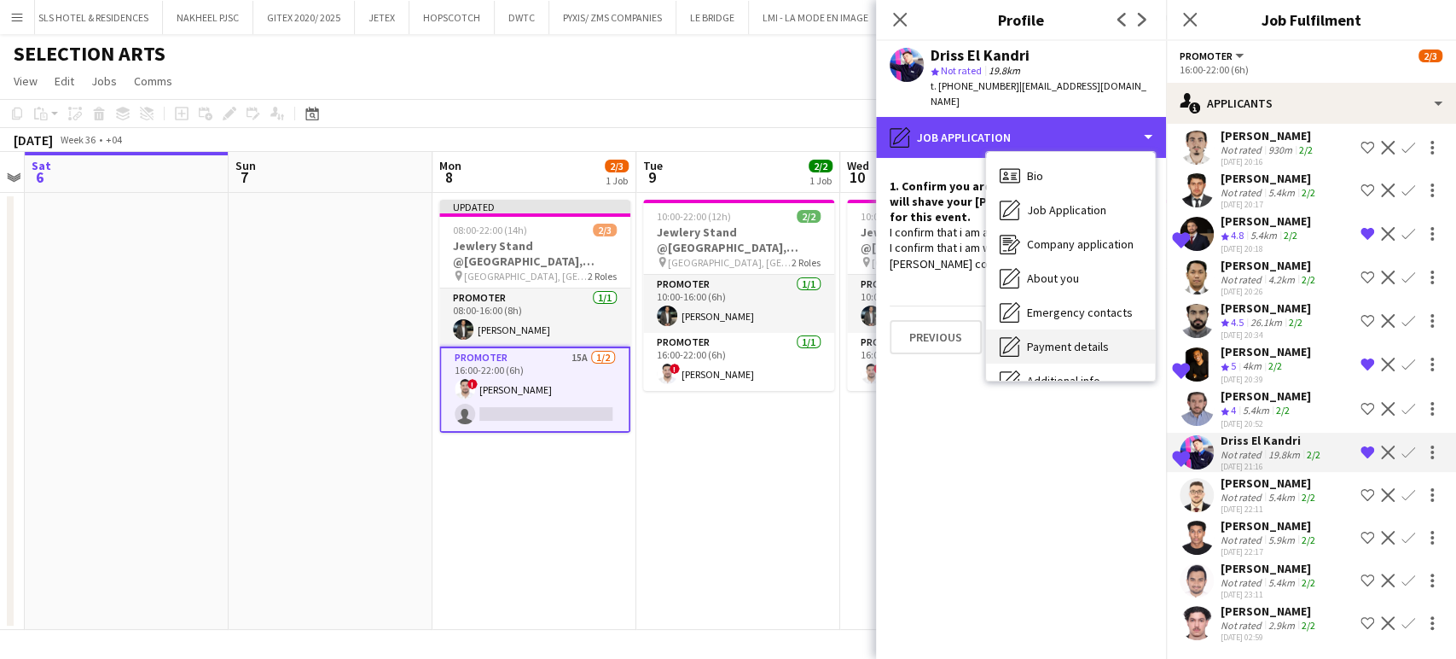
scroll to position [125, 0]
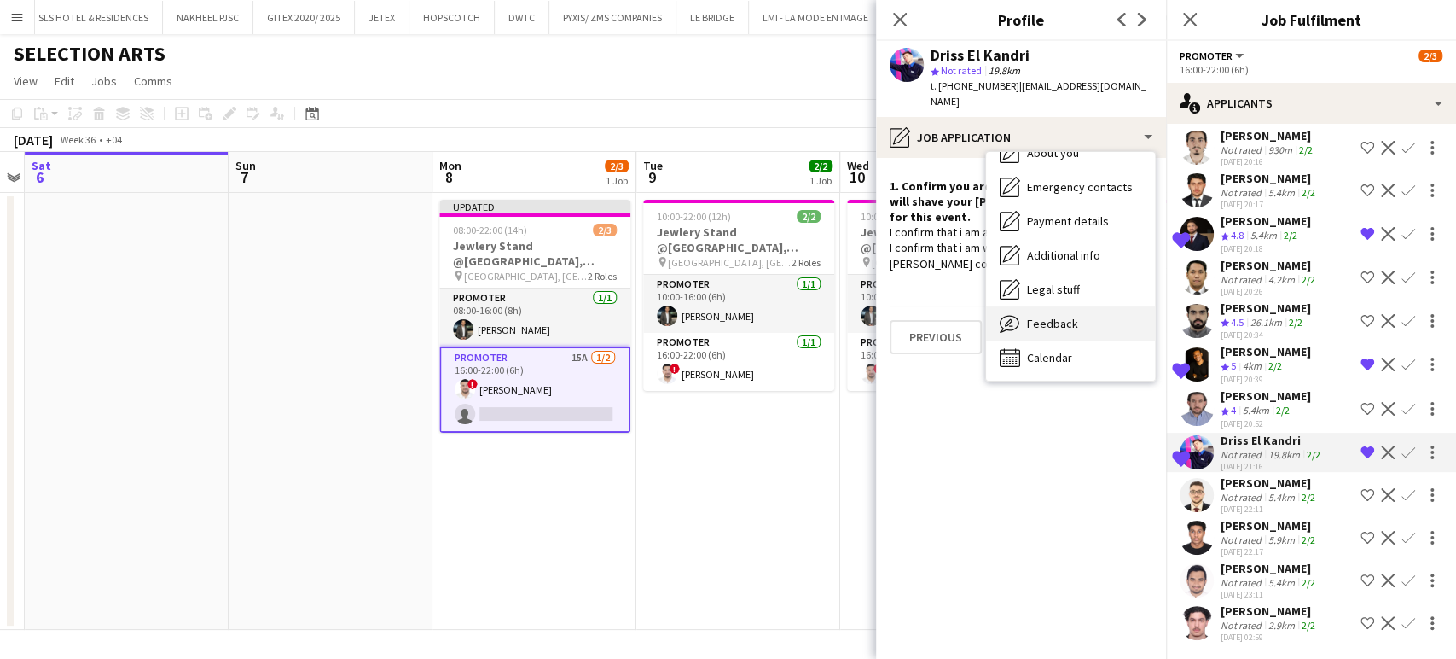
click at [1084, 307] on div "Feedback Feedback" at bounding box center [1070, 323] width 169 height 34
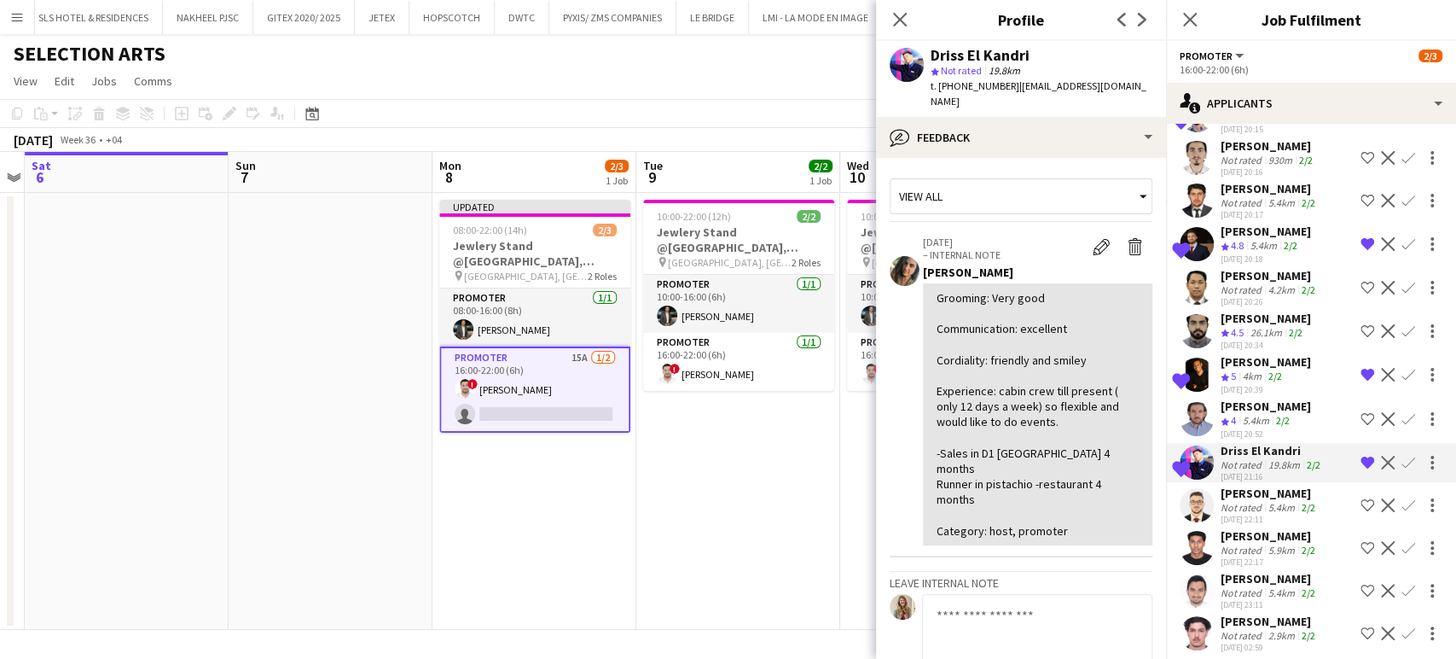
scroll to position [216, 0]
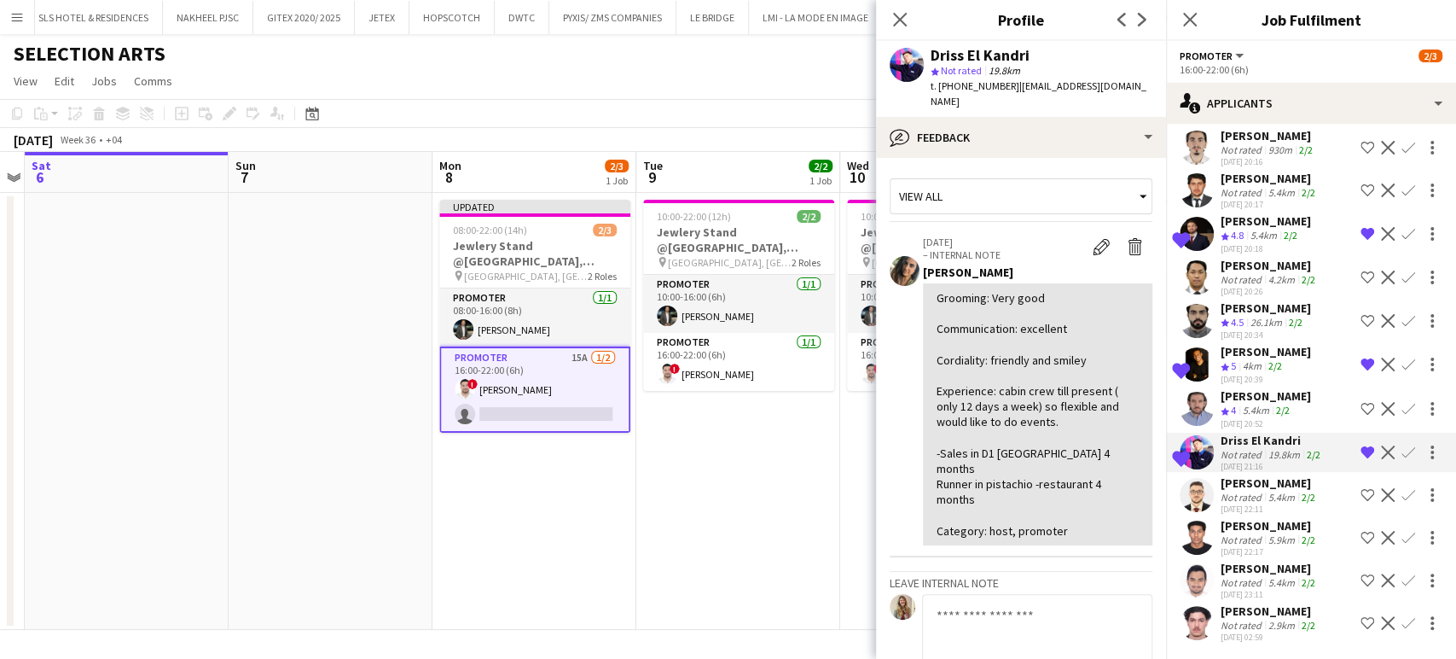
click at [1251, 494] on div "Not rated" at bounding box center [1243, 497] width 44 height 13
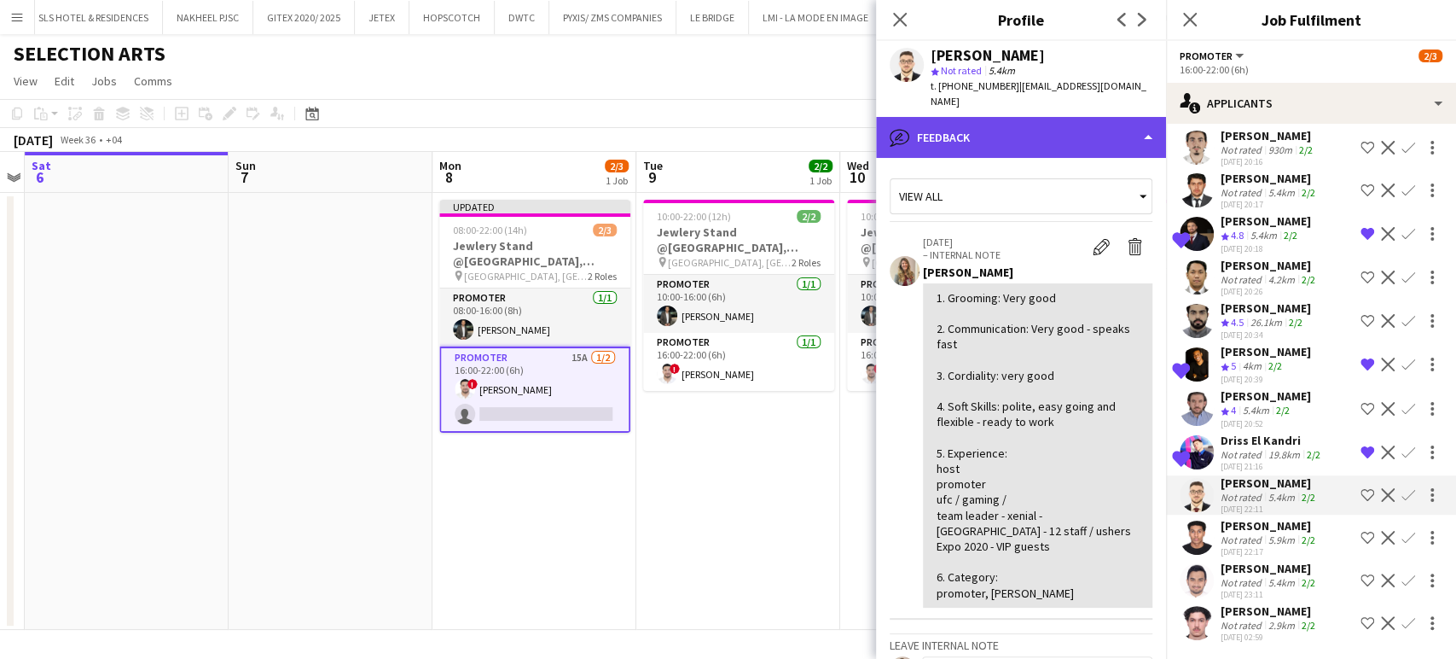
click at [1121, 119] on div "bubble-pencil Feedback" at bounding box center [1021, 137] width 290 height 41
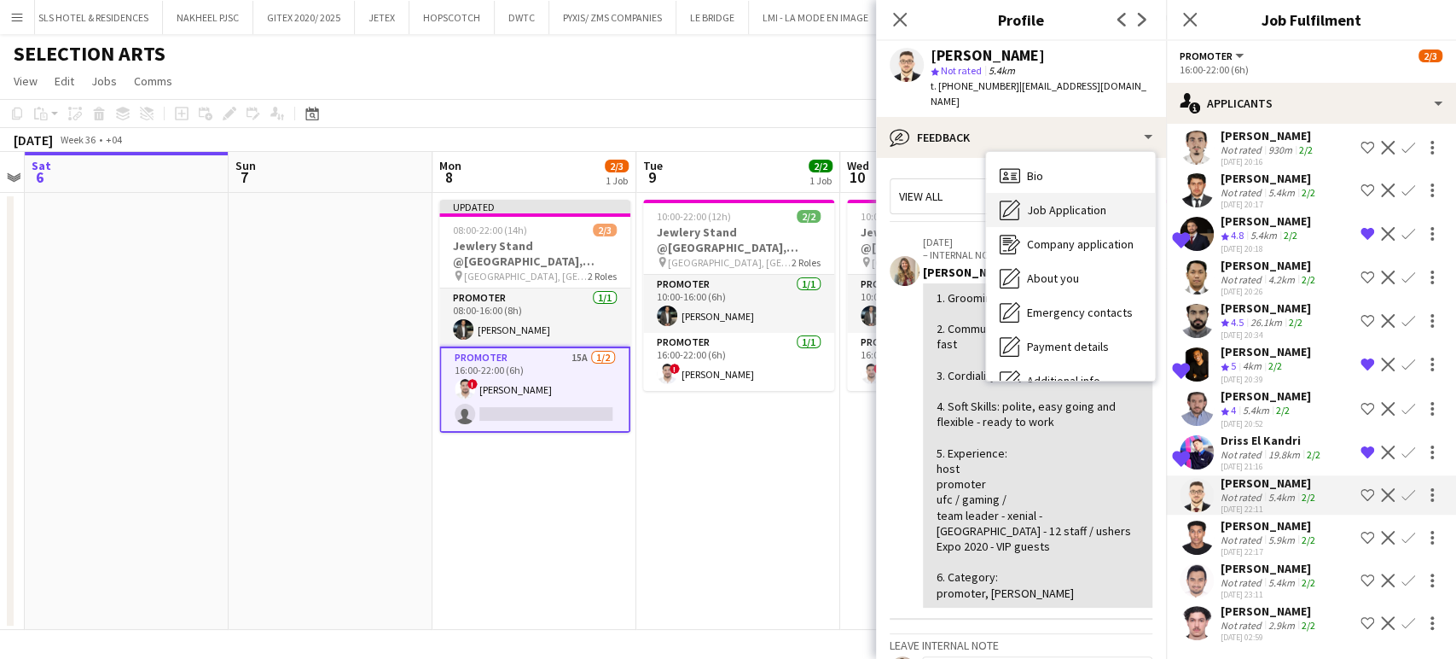
click at [1074, 202] on span "Job Application" at bounding box center [1066, 209] width 79 height 15
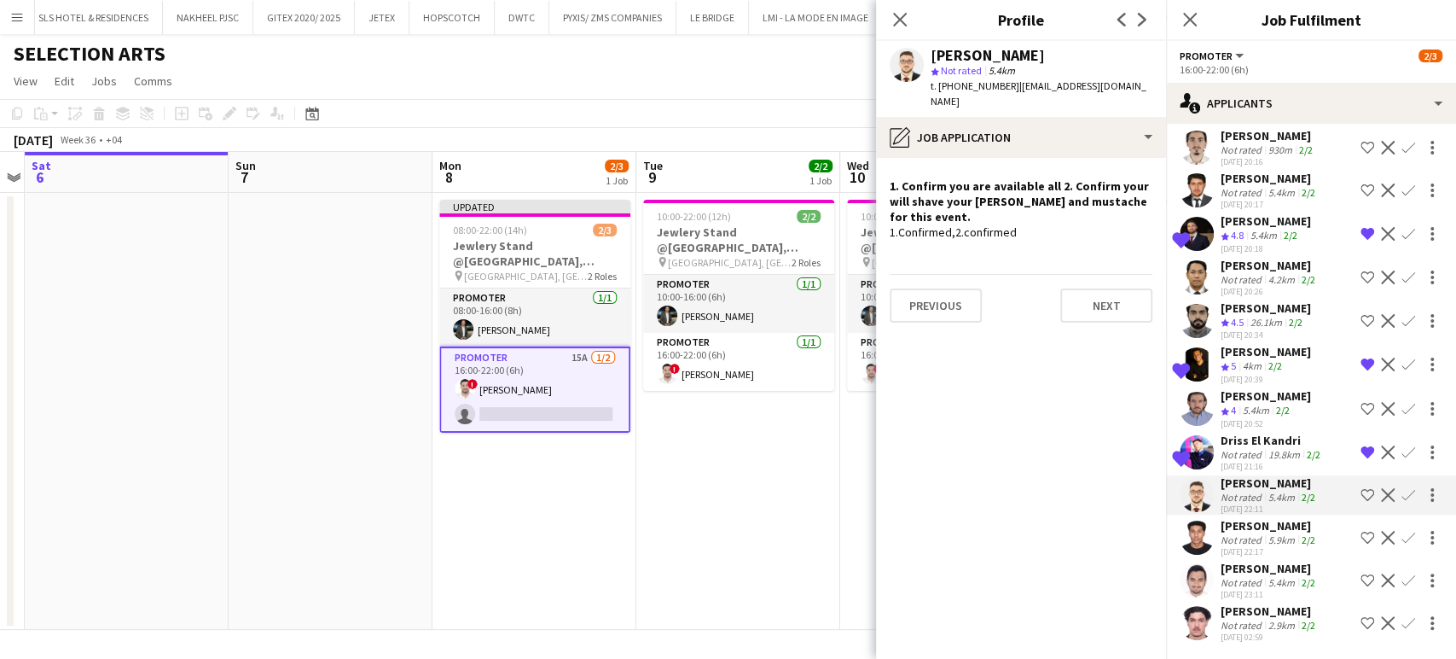
click at [1361, 492] on app-icon "Shortlist crew" at bounding box center [1368, 495] width 14 height 14
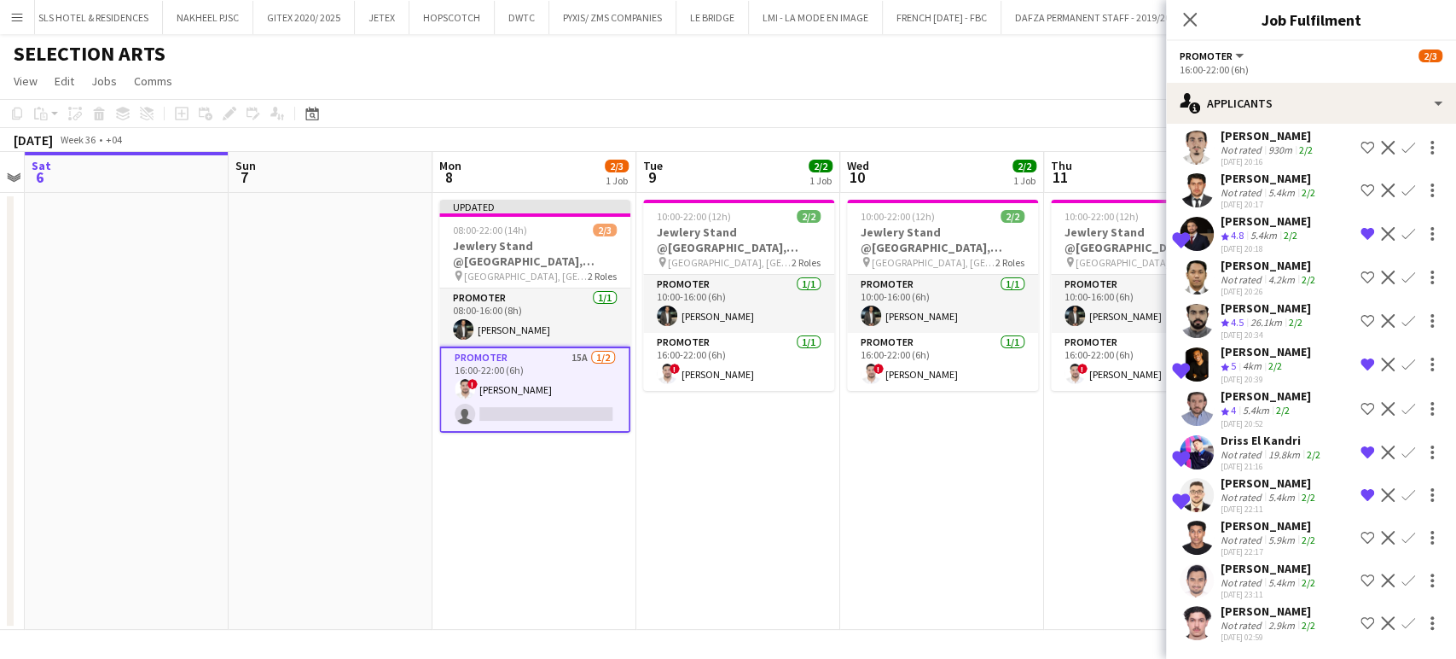
click at [1101, 456] on app-date-cell "10:00-22:00 (12h) 2/2 Jewlery Stand @Galleria Mall, Abu Dhabi pin Galleria Mall…" at bounding box center [1146, 411] width 204 height 437
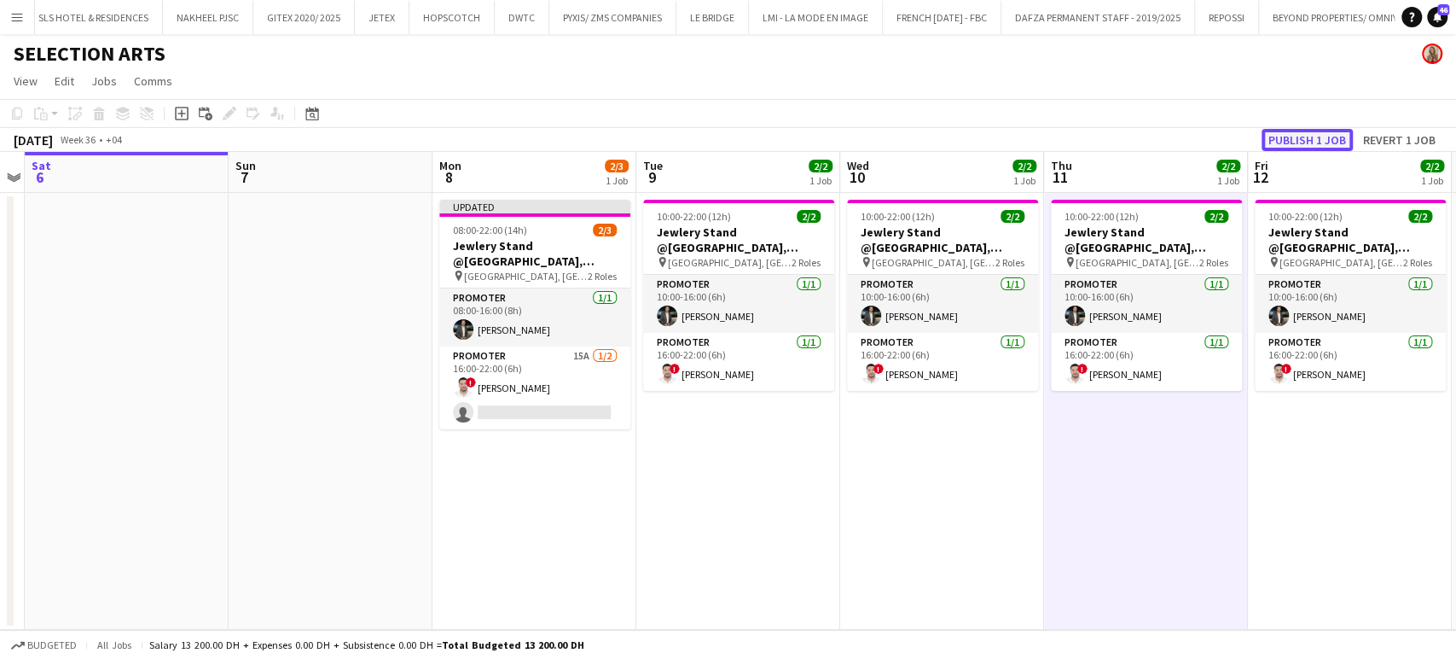
click at [1291, 147] on button "Publish 1 job" at bounding box center [1307, 140] width 91 height 22
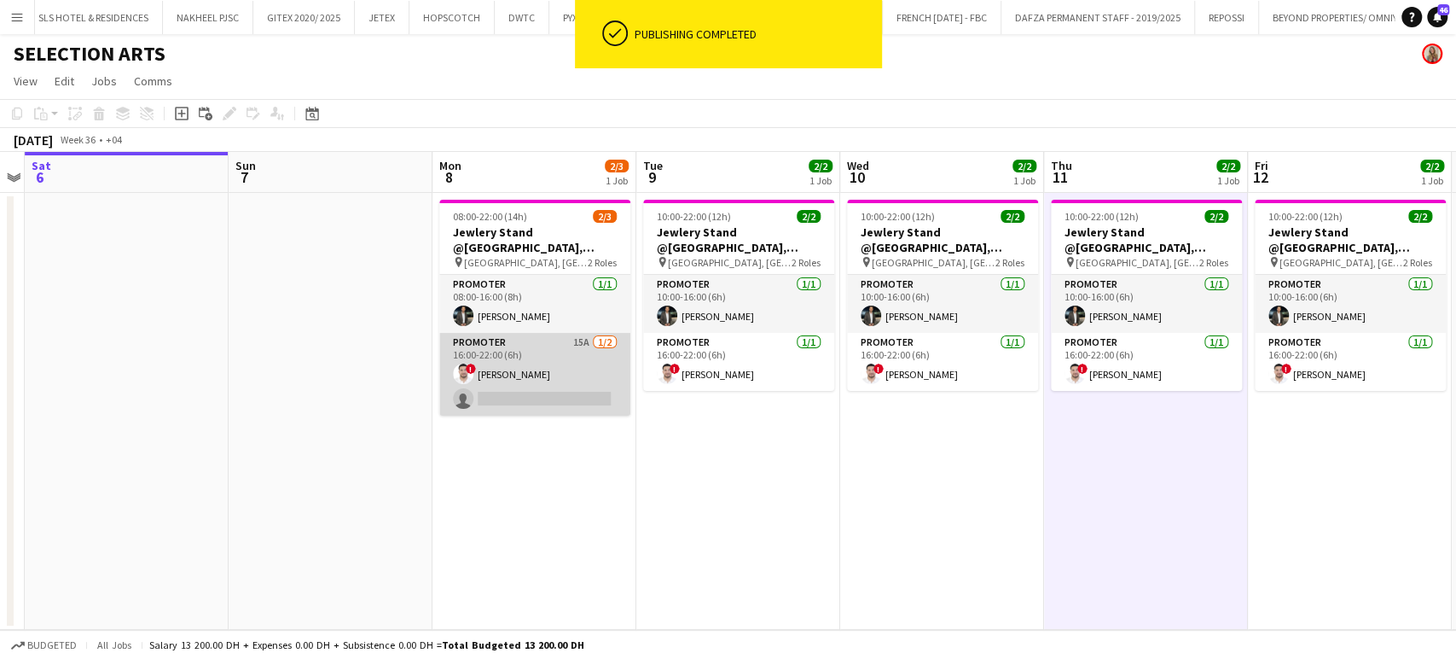
click at [545, 387] on app-card-role "Promoter 15A 1/2 16:00-22:00 (6h) ! Mohanad Abumousa single-neutral-actions" at bounding box center [534, 374] width 191 height 83
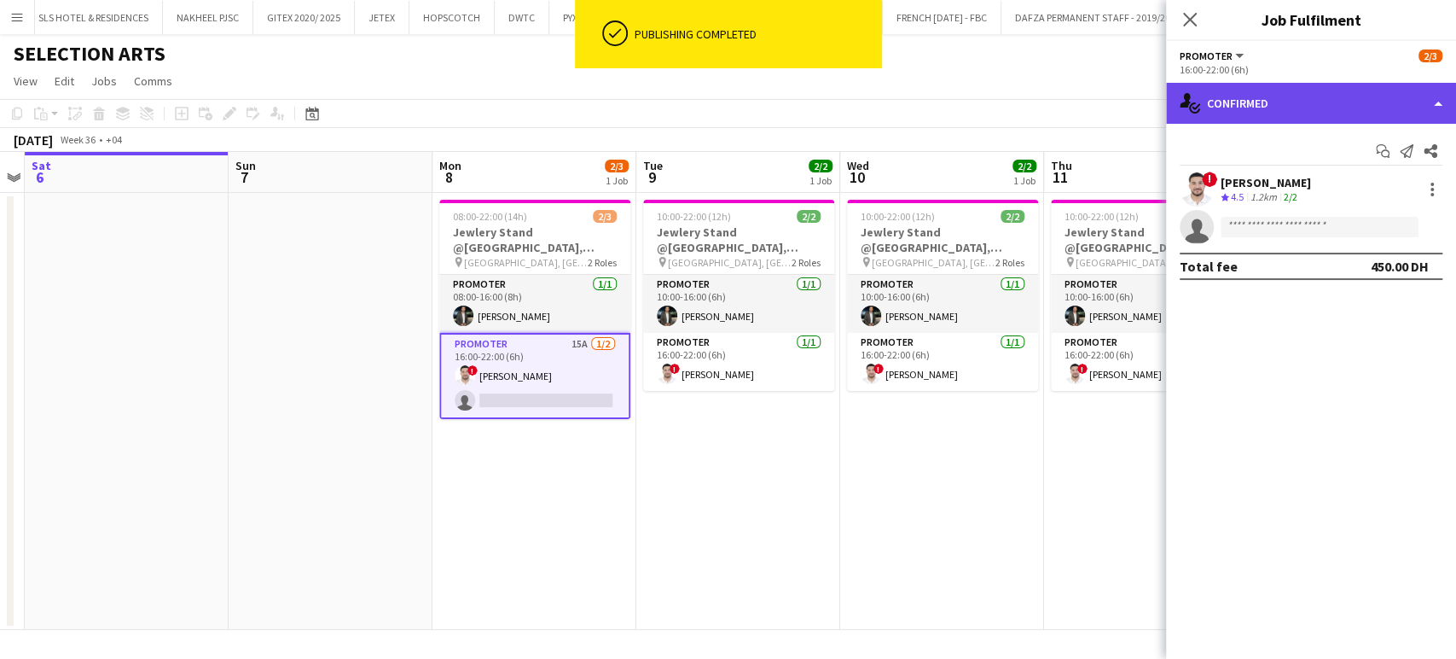
click at [1413, 107] on div "single-neutral-actions-check-2 Confirmed" at bounding box center [1311, 103] width 290 height 41
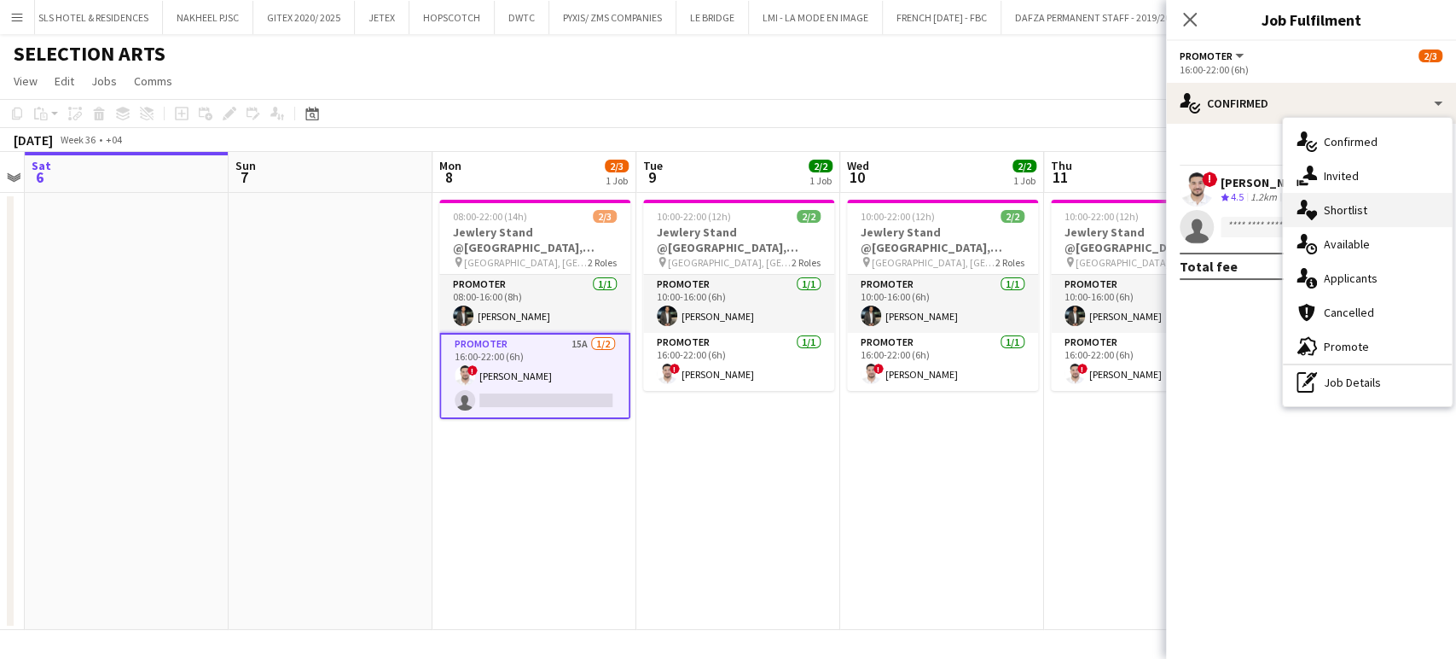
click at [1344, 212] on span "Shortlist" at bounding box center [1346, 209] width 44 height 15
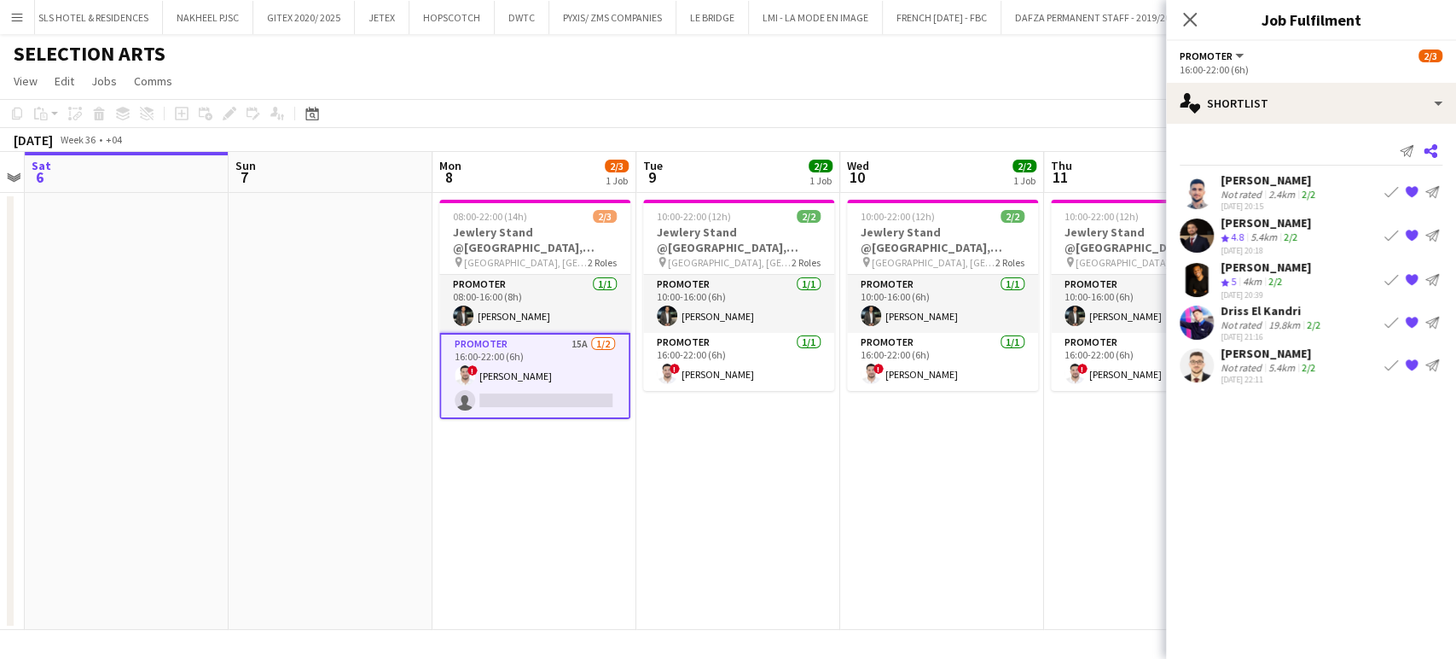
click at [1432, 147] on icon at bounding box center [1431, 151] width 14 height 14
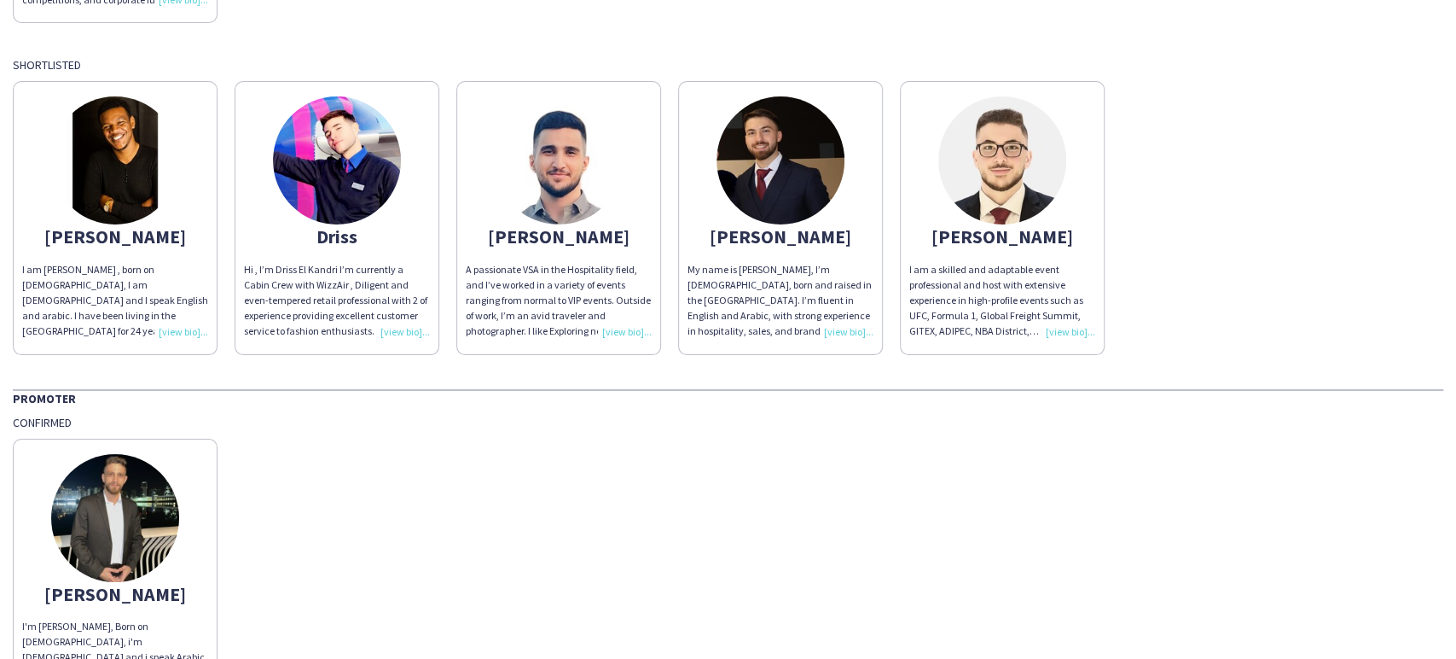
scroll to position [12, 0]
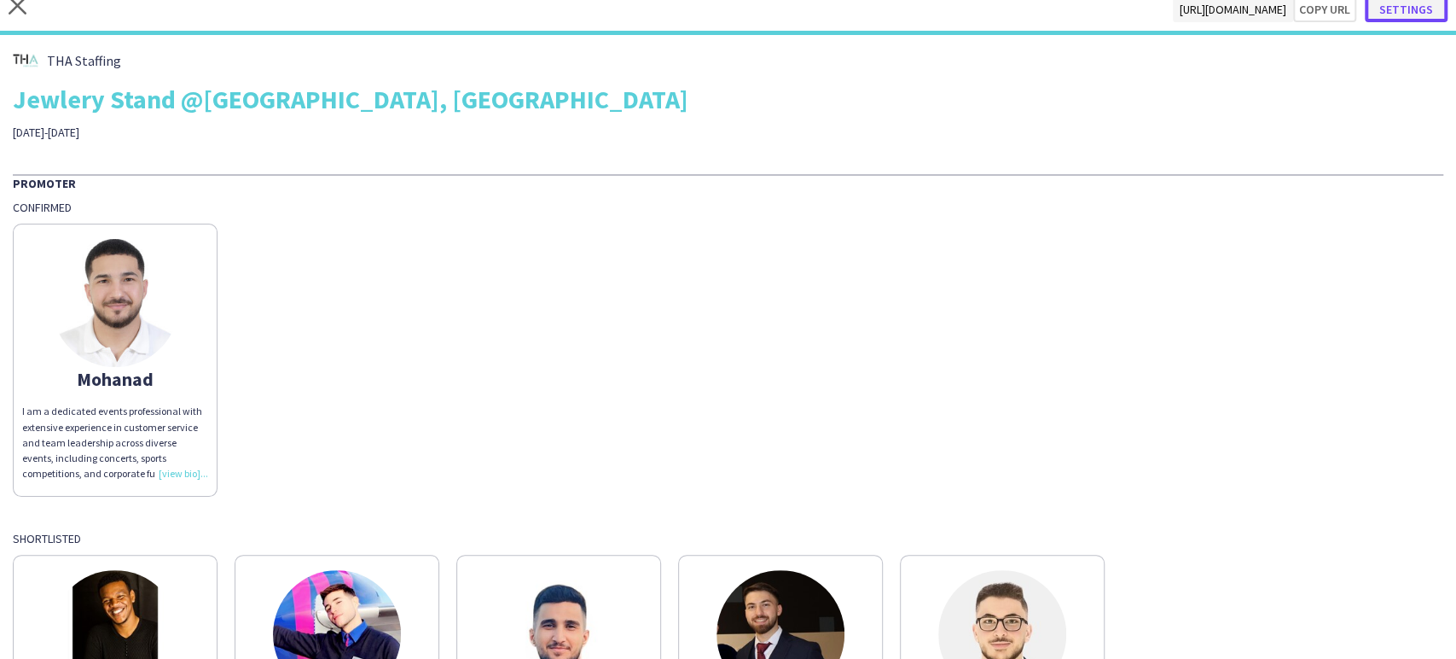
click at [1402, 20] on button "Settings" at bounding box center [1406, 10] width 83 height 26
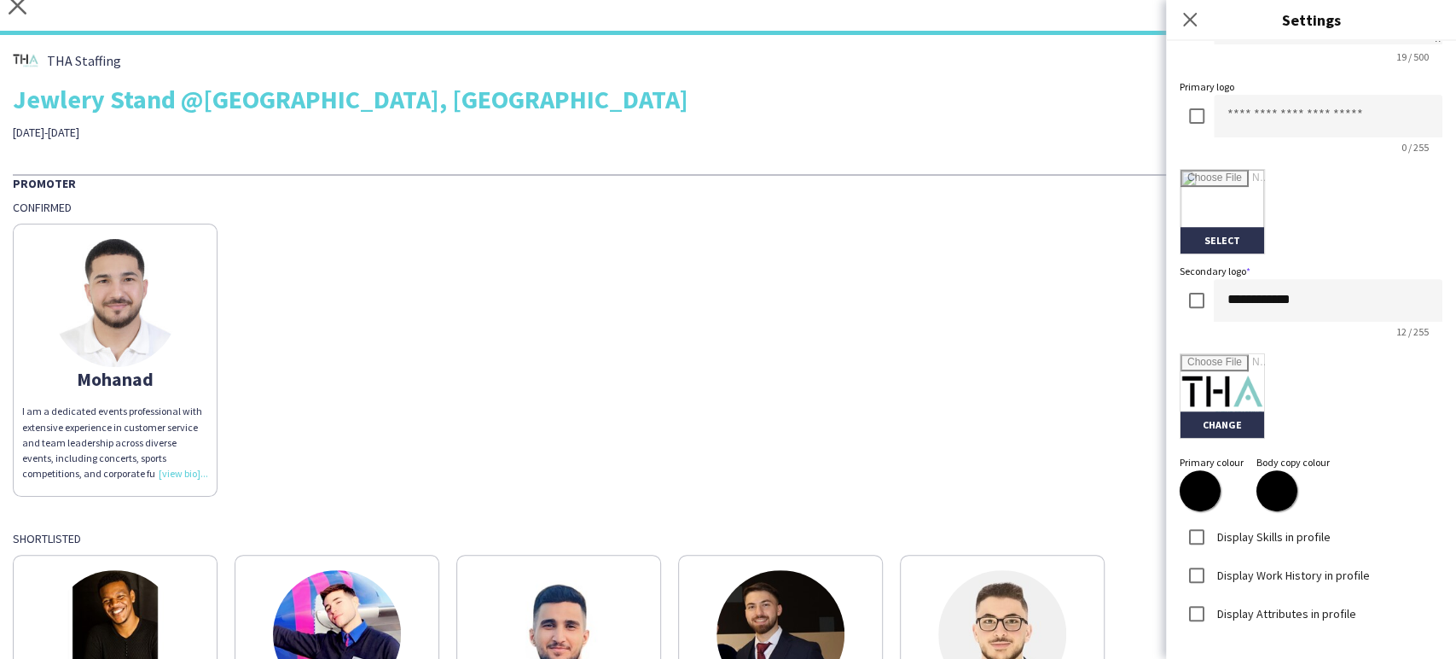
scroll to position [343, 0]
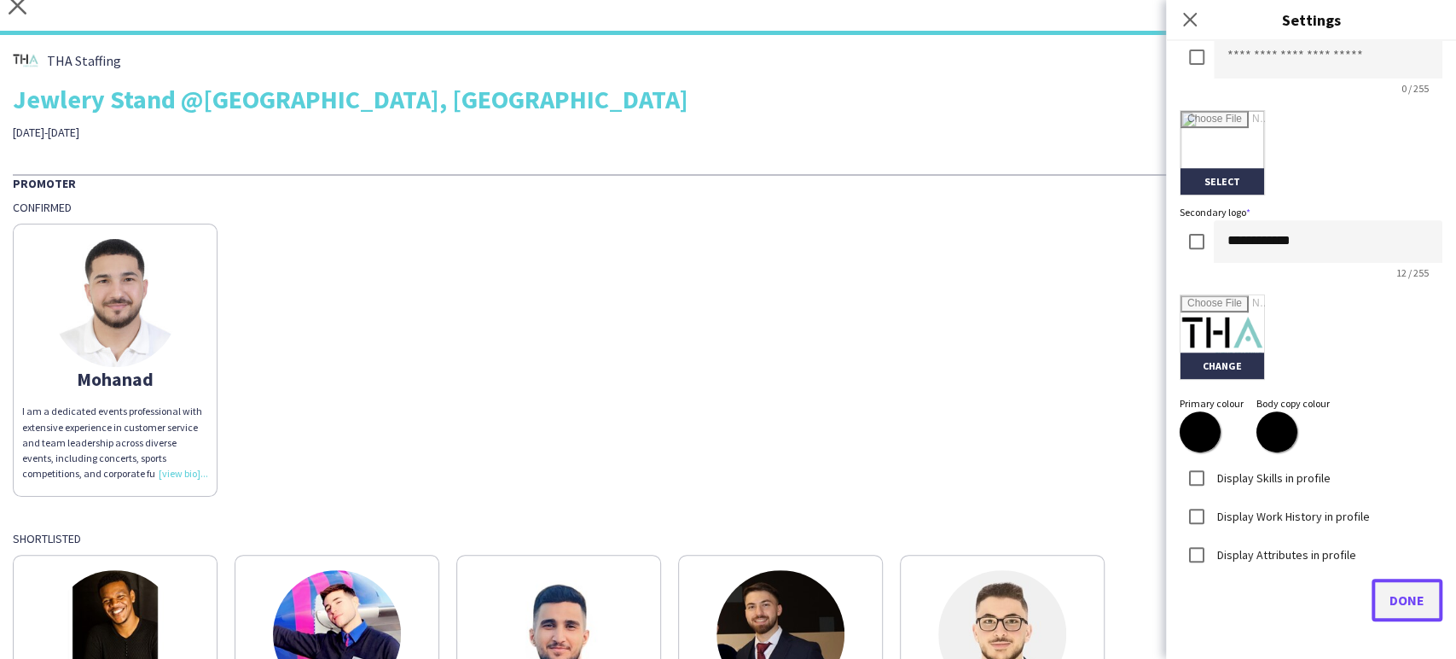
click at [1377, 586] on button "Done" at bounding box center [1407, 599] width 71 height 43
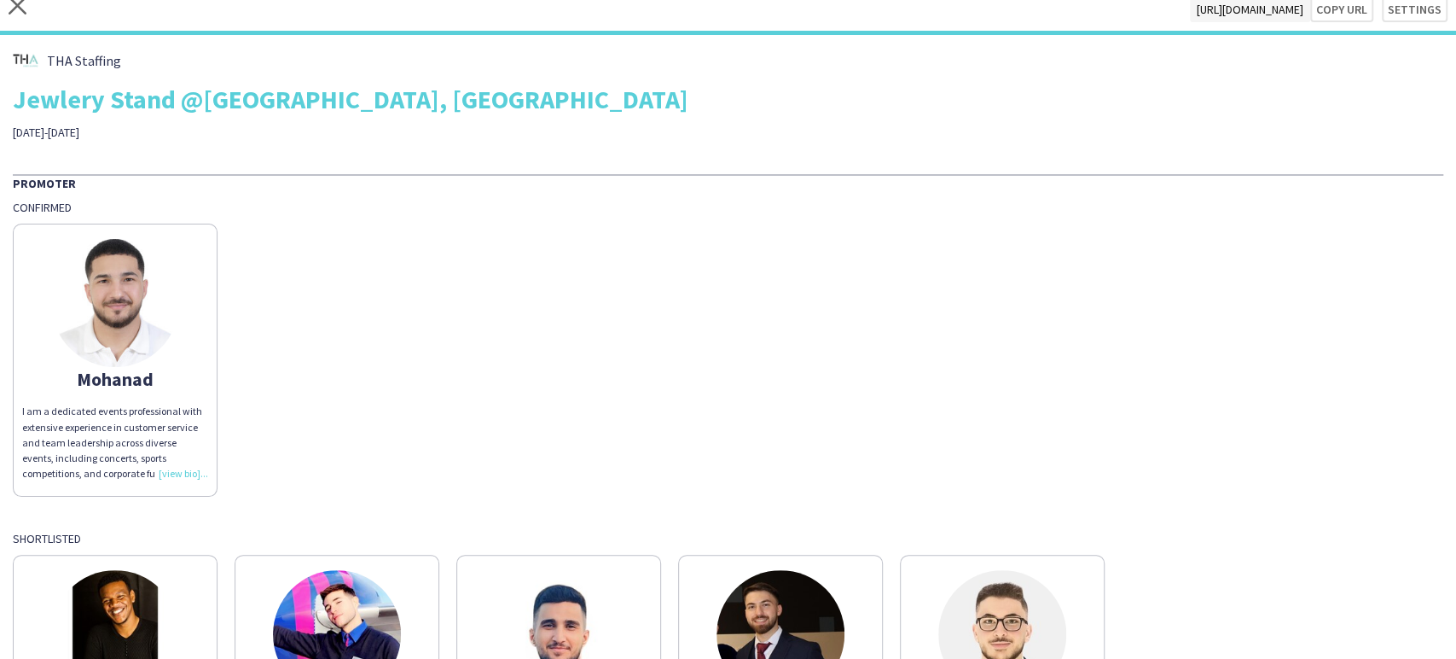
scroll to position [0, 0]
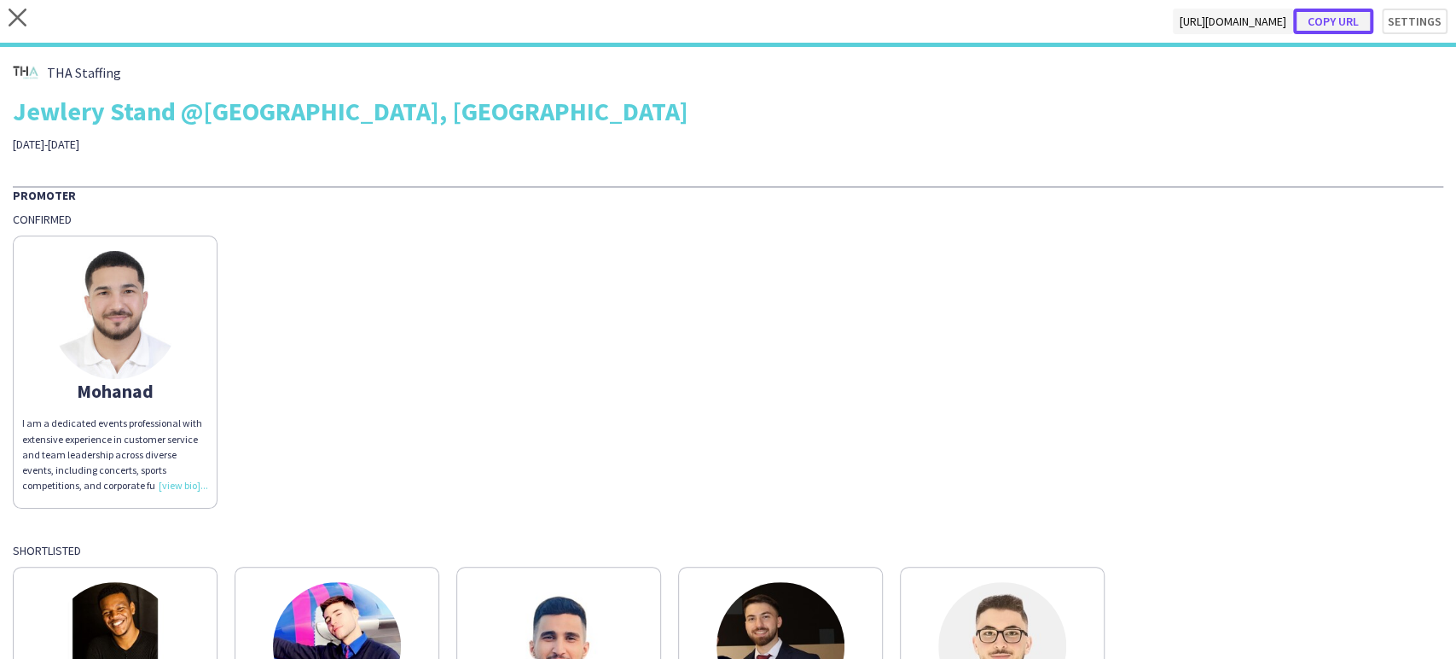
click at [1327, 25] on button "Copy url" at bounding box center [1333, 22] width 80 height 26
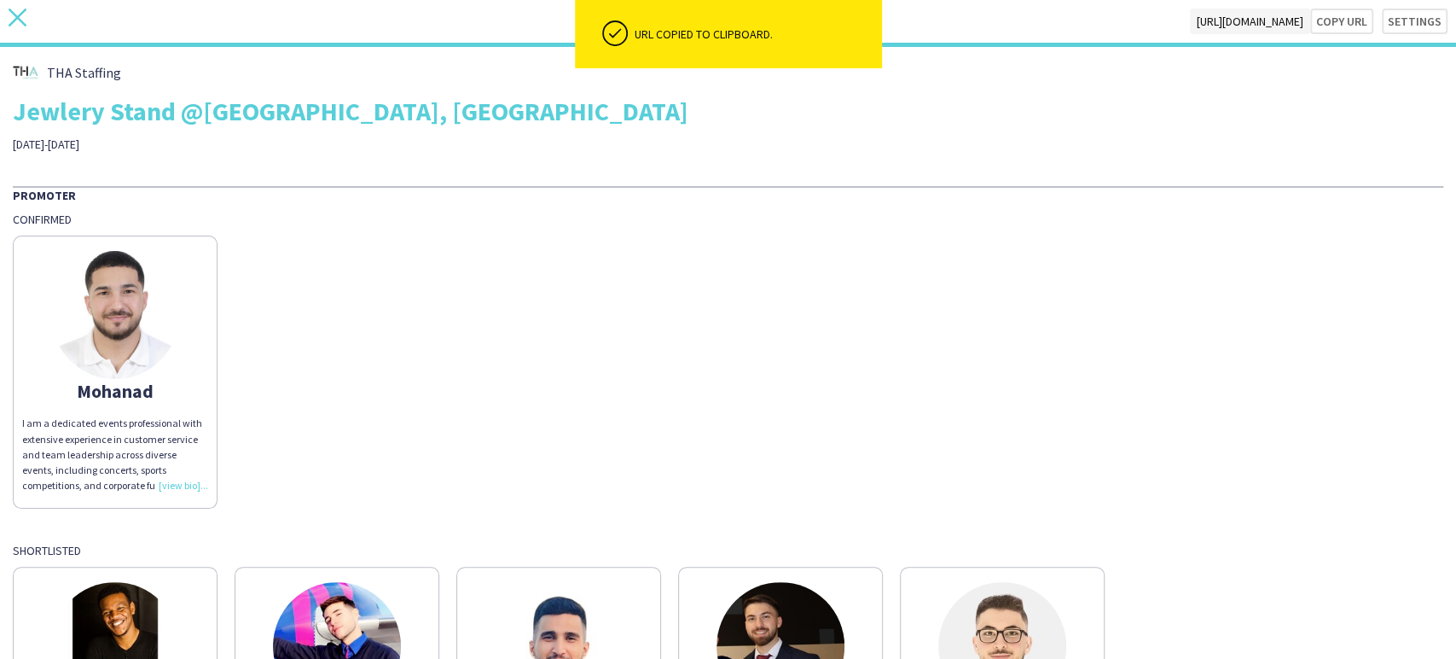
click at [9, 20] on icon "close" at bounding box center [18, 18] width 18 height 18
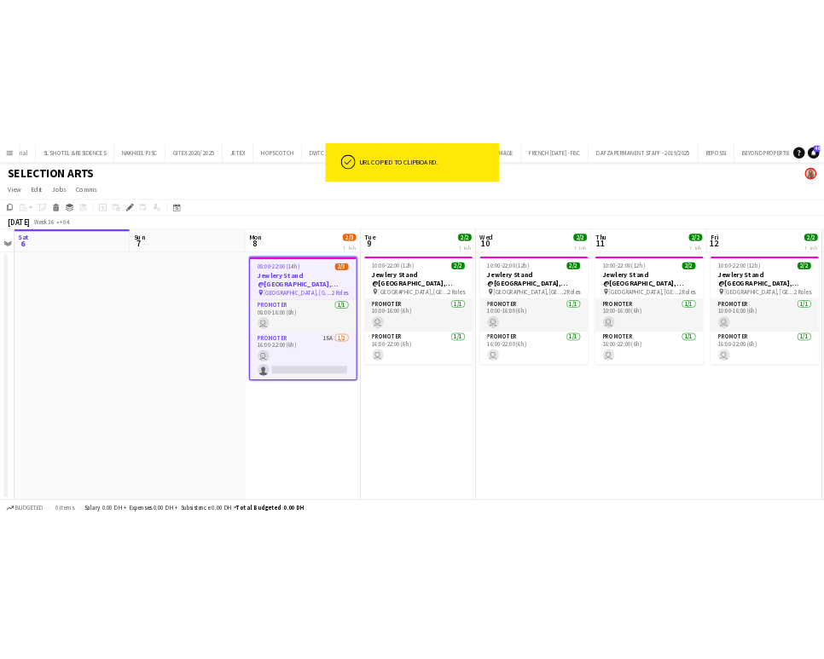
scroll to position [0, 4148]
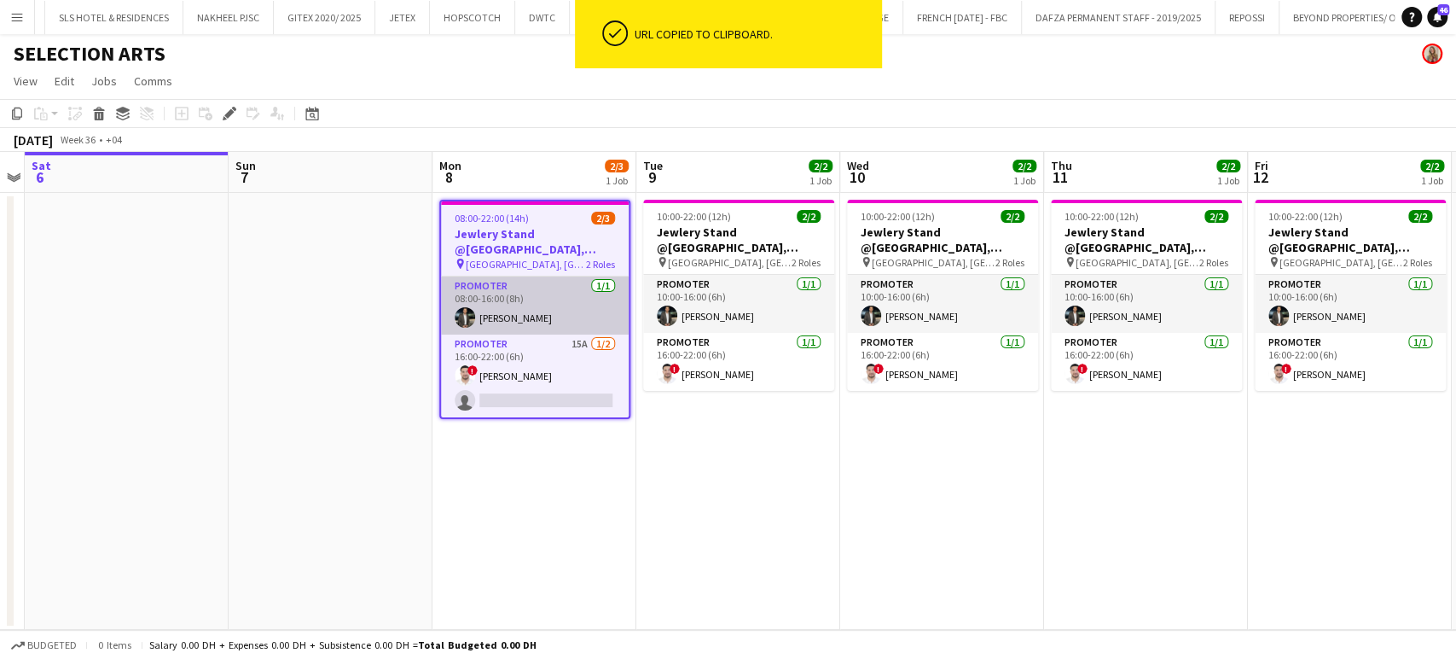
drag, startPoint x: 580, startPoint y: 304, endPoint x: 618, endPoint y: 305, distance: 37.5
click at [580, 304] on app-card-role "Promoter 1/1 08:00-16:00 (8h) Mohamad Tlayge" at bounding box center [535, 305] width 188 height 58
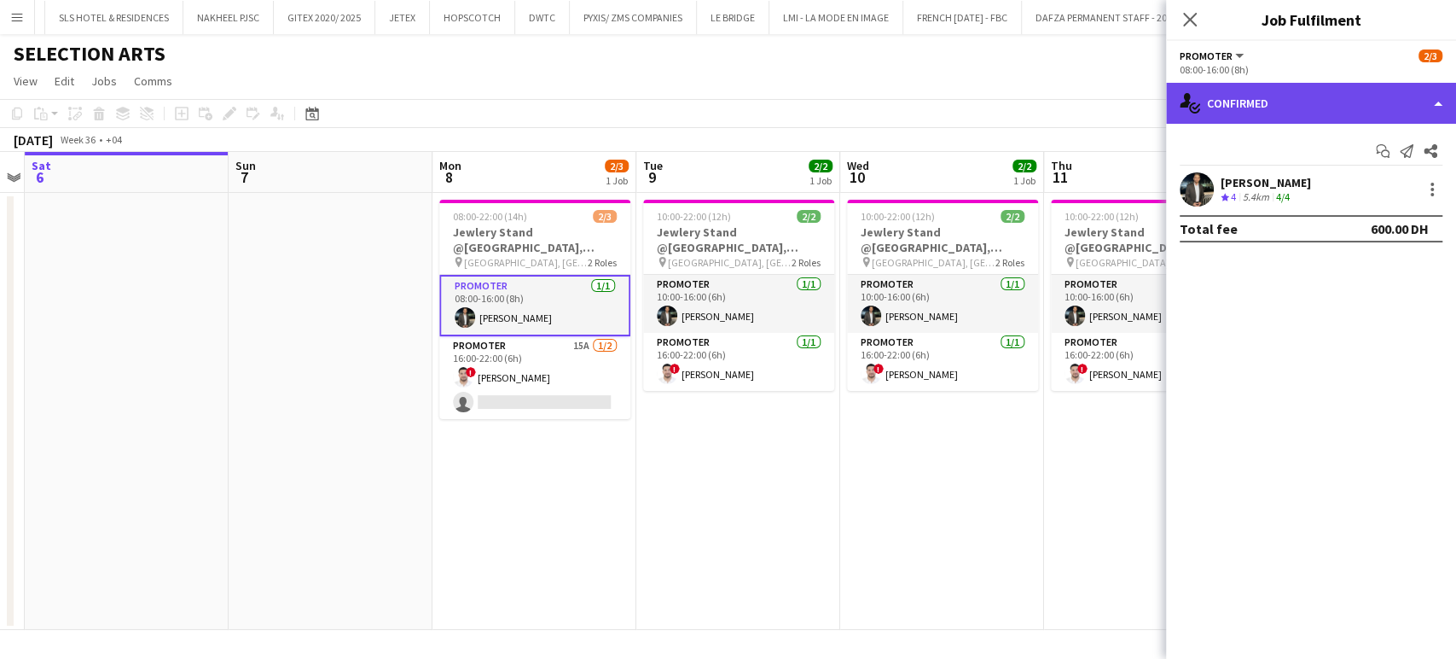
click at [1424, 99] on div "single-neutral-actions-check-2 Confirmed" at bounding box center [1311, 103] width 290 height 41
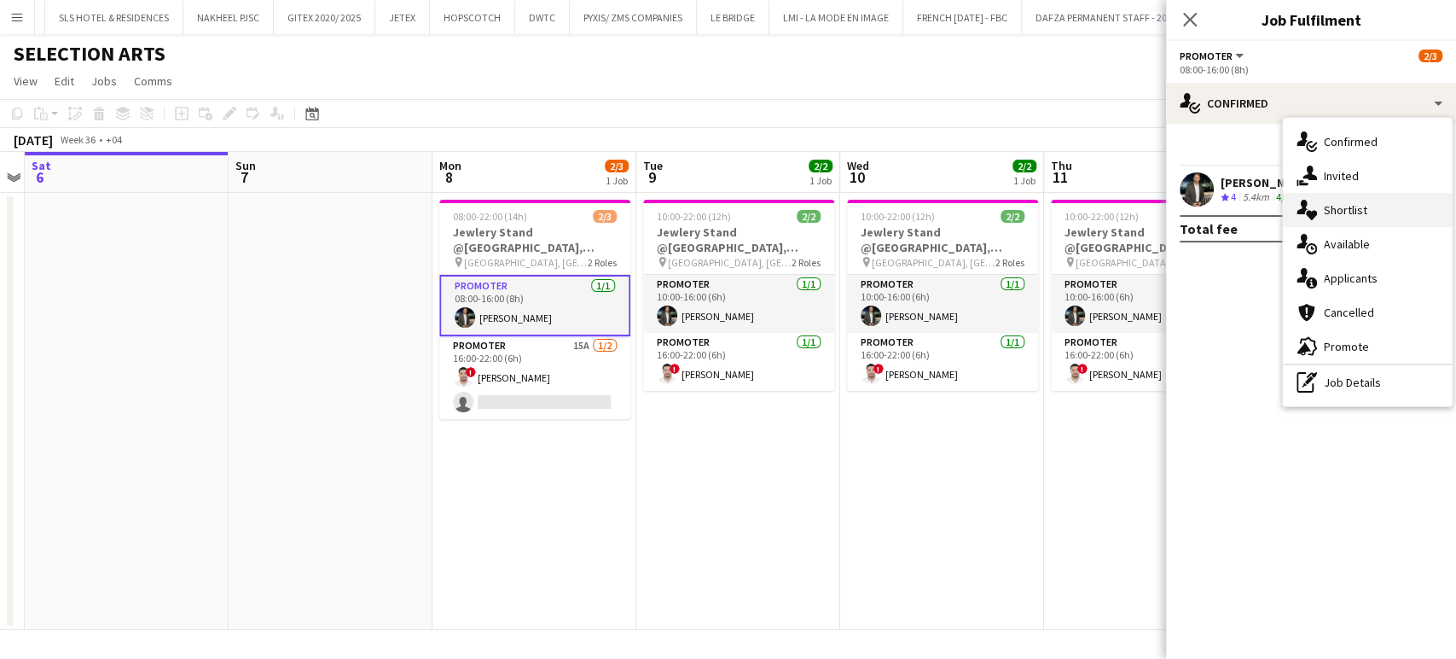
click at [1327, 217] on span "Shortlist" at bounding box center [1346, 209] width 44 height 15
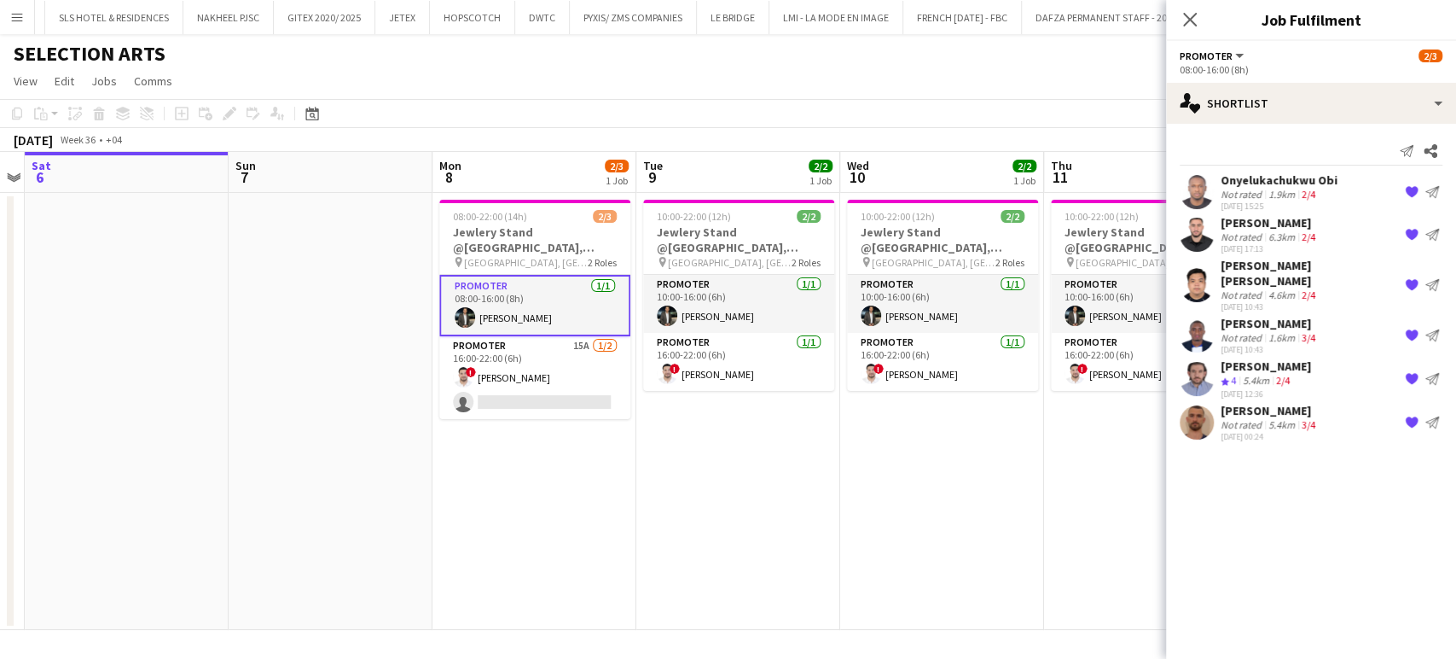
click at [1415, 189] on app-icon "{{ spriteTitle }}" at bounding box center [1412, 192] width 14 height 14
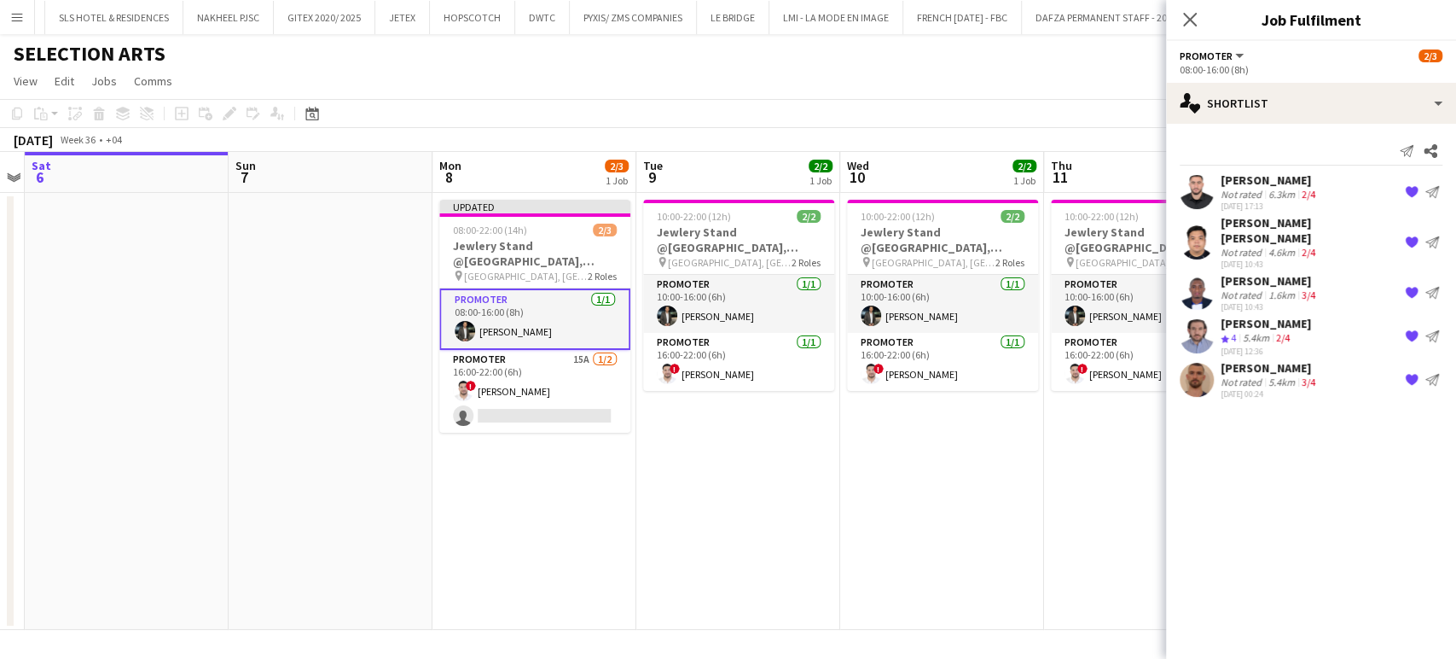
click at [1414, 189] on app-icon "{{ spriteTitle }}" at bounding box center [1412, 192] width 14 height 14
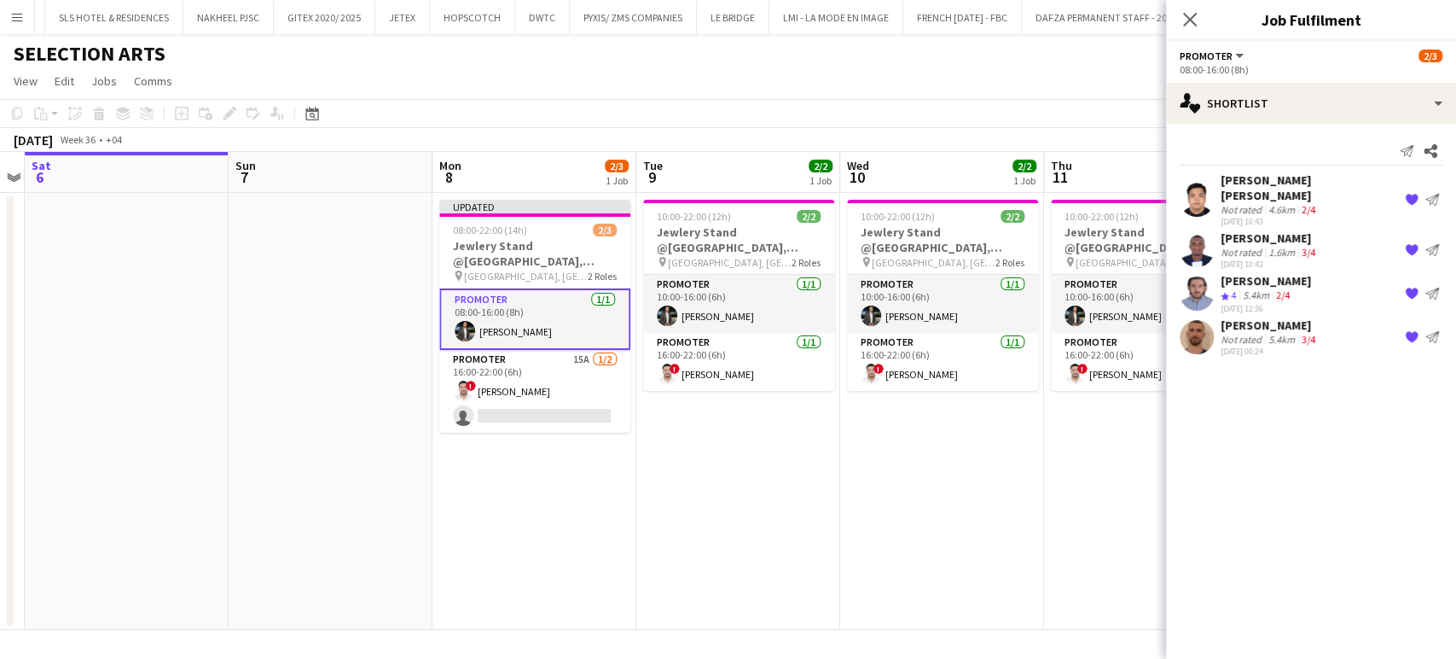
click at [1414, 193] on app-icon "{{ spriteTitle }}" at bounding box center [1412, 200] width 14 height 14
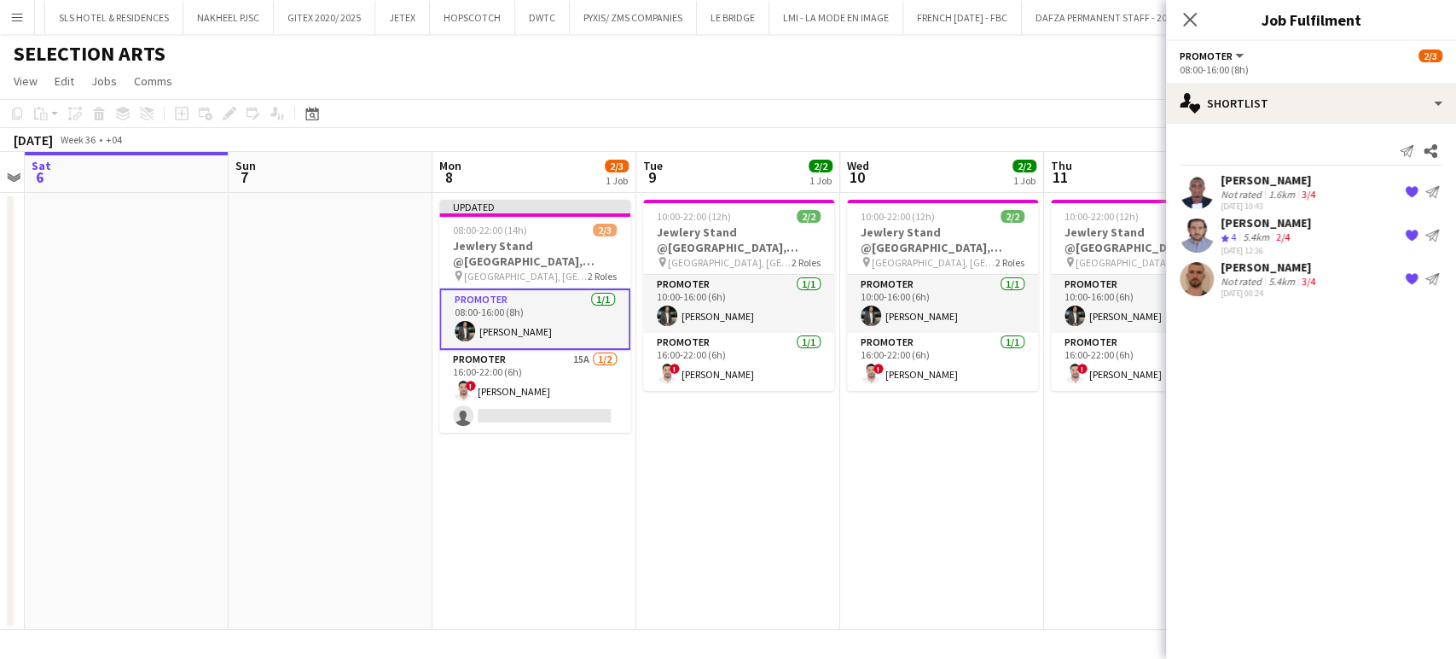
click at [1408, 189] on app-icon "{{ spriteTitle }}" at bounding box center [1412, 192] width 14 height 14
click at [1408, 189] on app-icon "{{ spriteTitle }}" at bounding box center [1412, 193] width 14 height 14
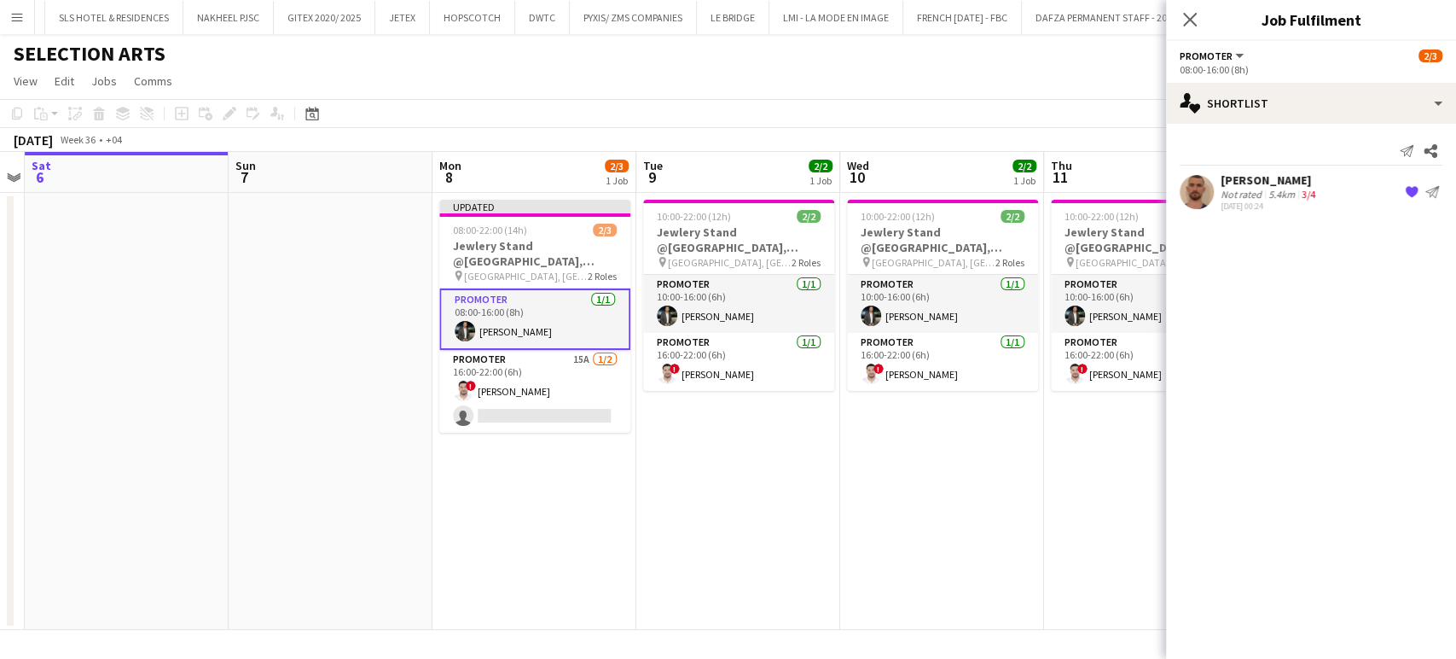
click at [1408, 189] on app-icon "{{ spriteTitle }}" at bounding box center [1412, 192] width 14 height 14
click at [942, 524] on app-date-cell "10:00-22:00 (12h) 2/2 Jewlery Stand @Galleria Mall, Abu Dhabi pin Galleria Mall…" at bounding box center [942, 411] width 204 height 437
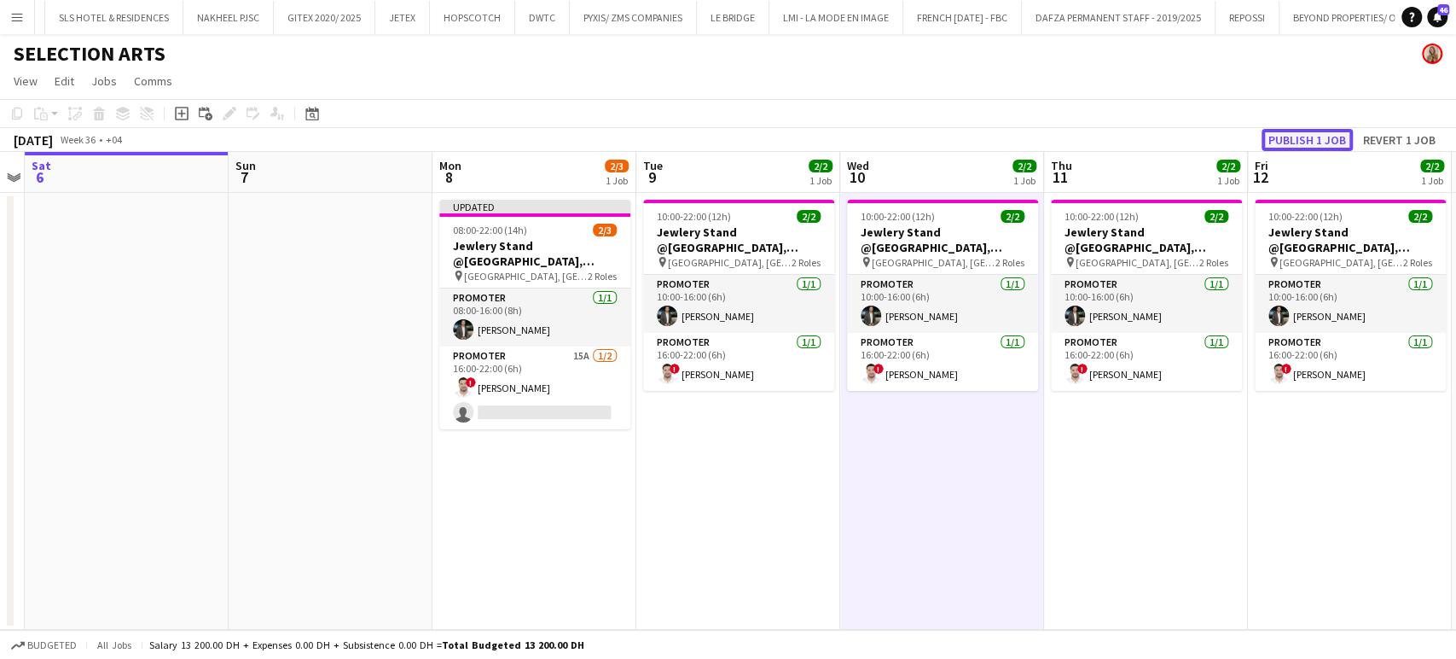
click at [1307, 133] on button "Publish 1 job" at bounding box center [1307, 140] width 91 height 22
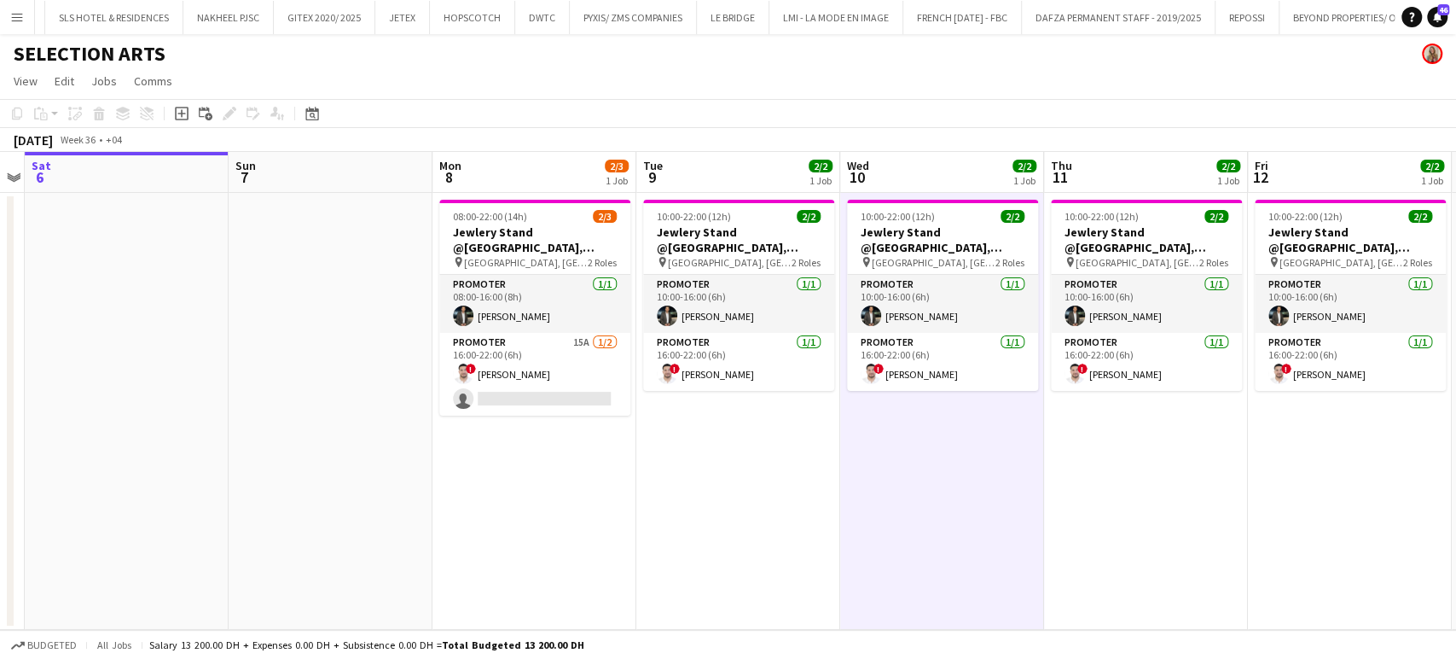
drag, startPoint x: 704, startPoint y: 76, endPoint x: 769, endPoint y: 54, distance: 69.3
click at [704, 76] on app-page-menu "View Day view expanded Day view collapsed Month view Date picker Jump to today …" at bounding box center [728, 83] width 1456 height 32
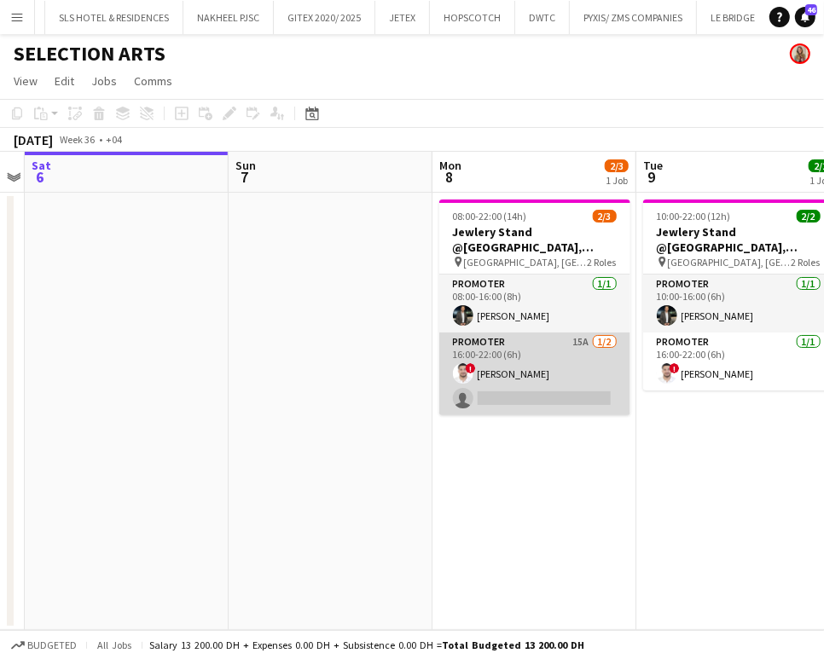
click at [565, 374] on app-card-role "Promoter 15A 1/2 16:00-22:00 (6h) ! Mohanad Abumousa single-neutral-actions" at bounding box center [534, 374] width 191 height 83
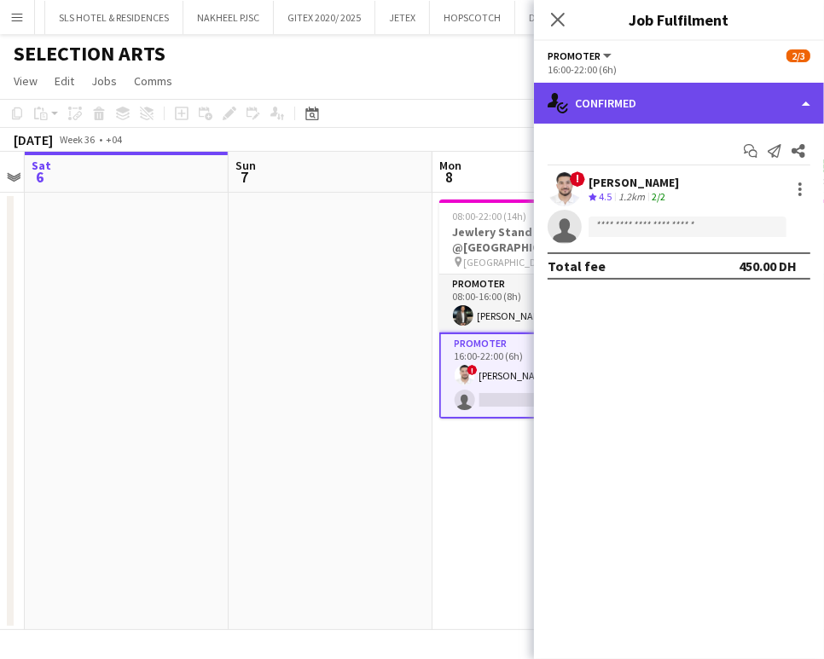
click at [789, 106] on div "single-neutral-actions-check-2 Confirmed" at bounding box center [679, 103] width 290 height 41
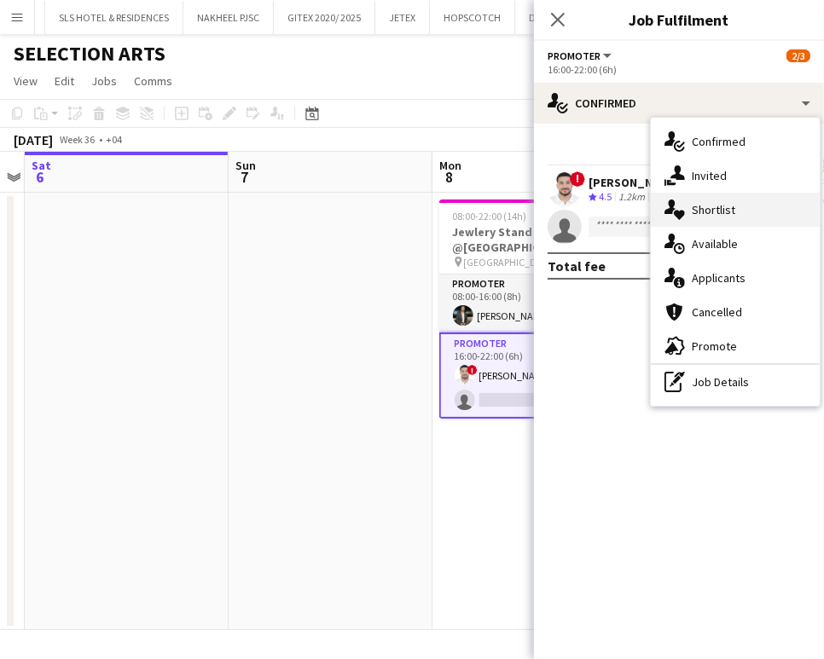
click at [729, 213] on span "Shortlist" at bounding box center [714, 209] width 44 height 15
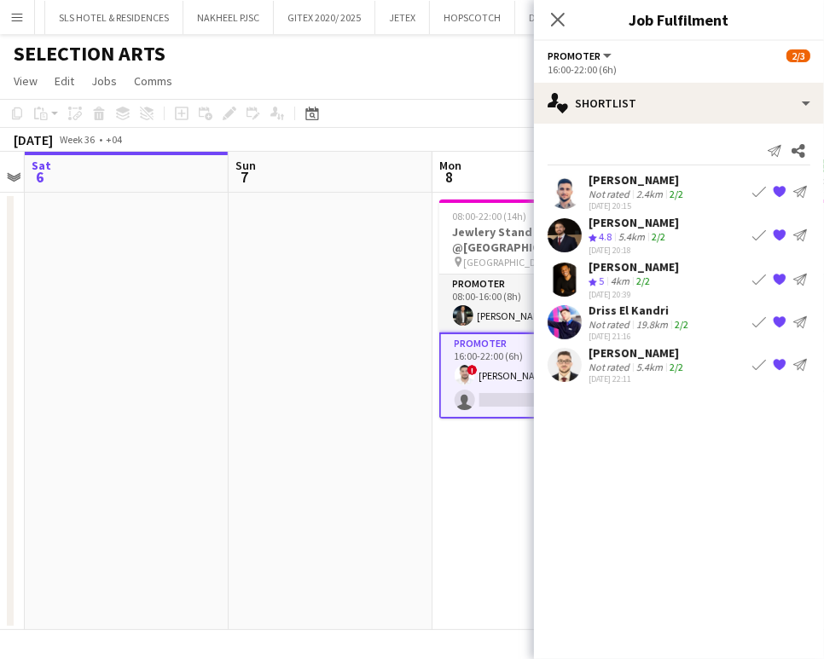
click at [618, 319] on div "Not rated" at bounding box center [611, 324] width 44 height 13
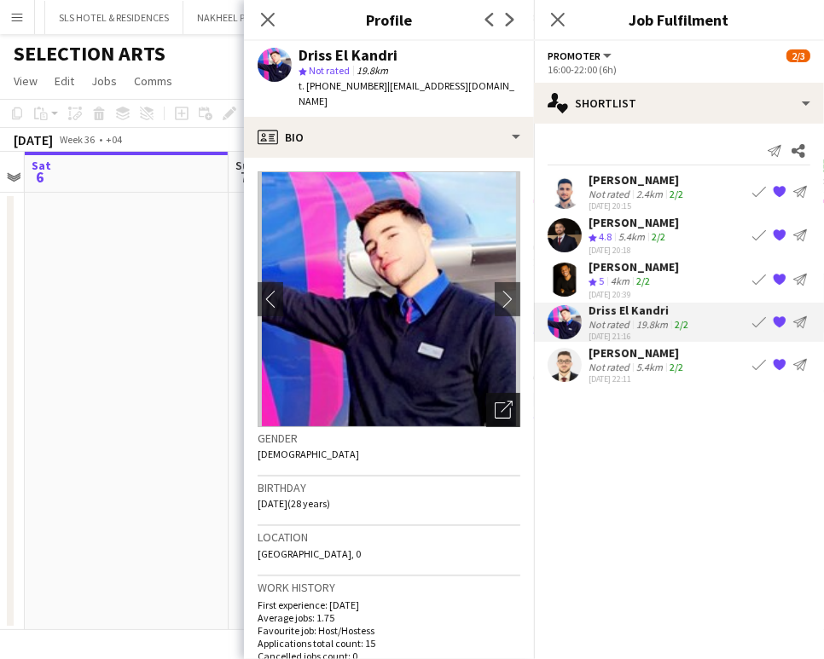
click at [496, 403] on icon at bounding box center [503, 411] width 16 height 16
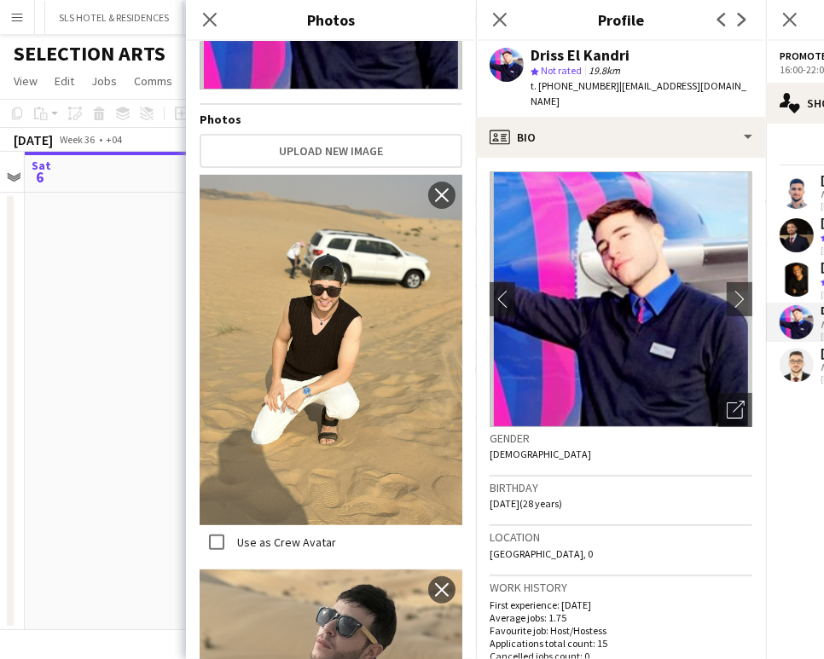
scroll to position [61, 0]
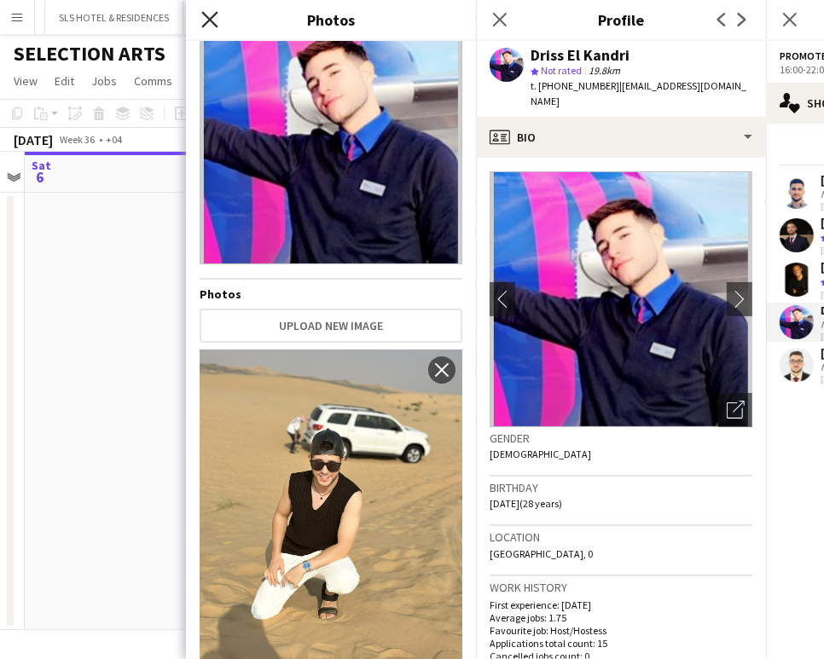
click at [209, 15] on icon "Close pop-in" at bounding box center [209, 19] width 16 height 16
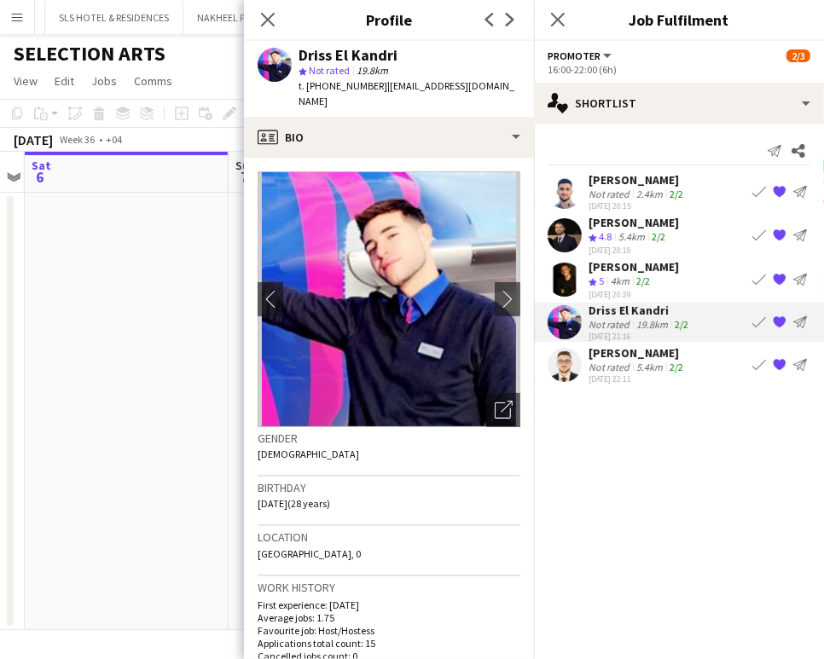
click at [614, 363] on div "Not rated" at bounding box center [611, 367] width 44 height 13
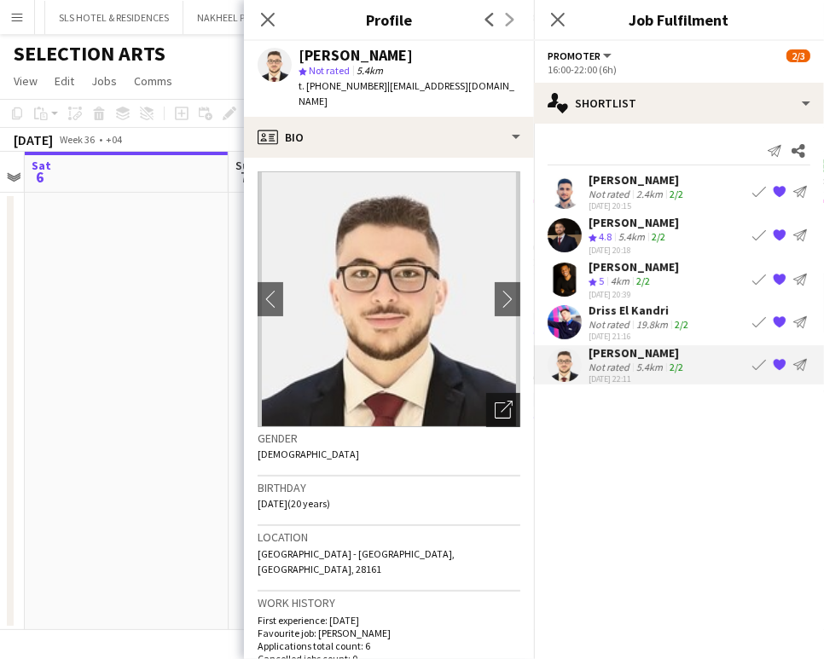
click at [495, 401] on icon "Open photos pop-in" at bounding box center [504, 410] width 18 height 18
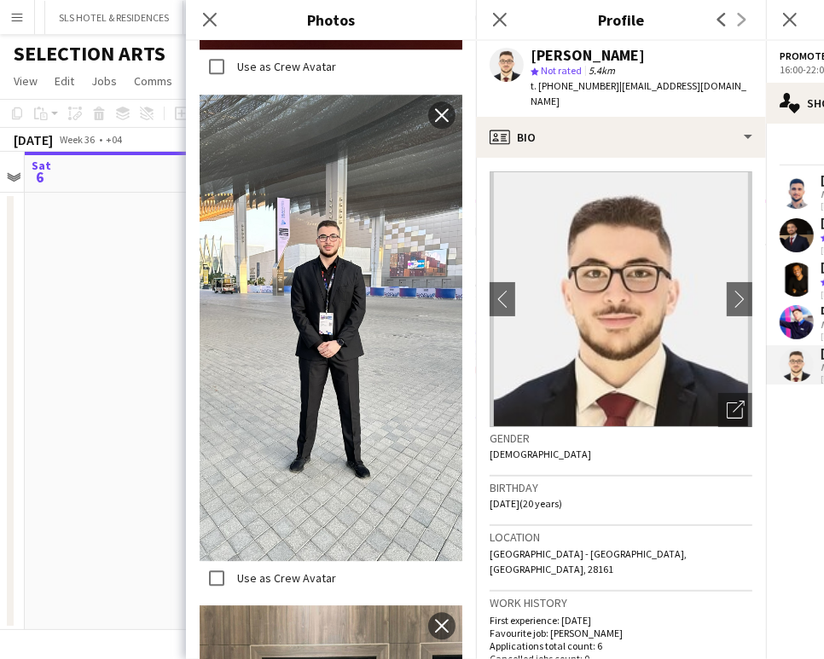
scroll to position [2860, 0]
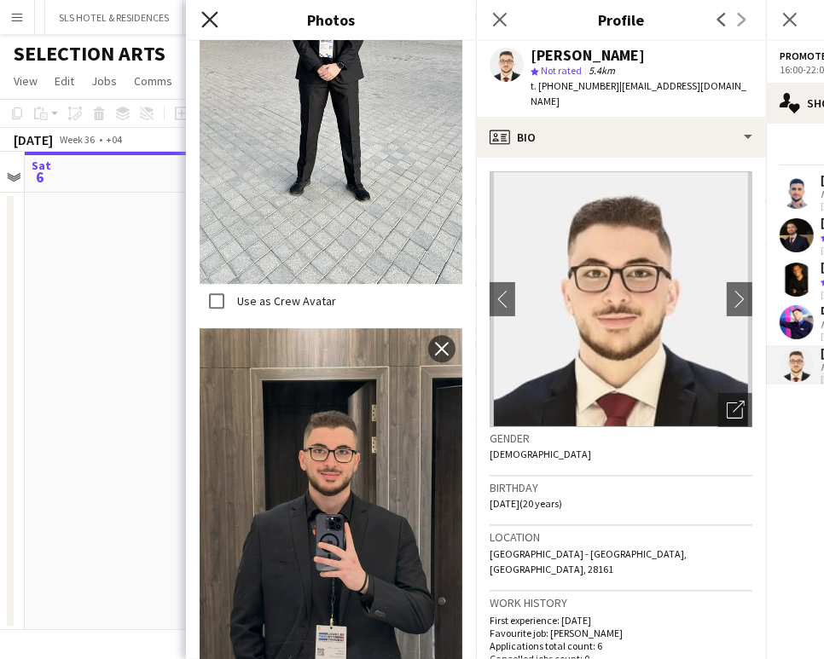
click at [206, 25] on icon at bounding box center [209, 19] width 16 height 16
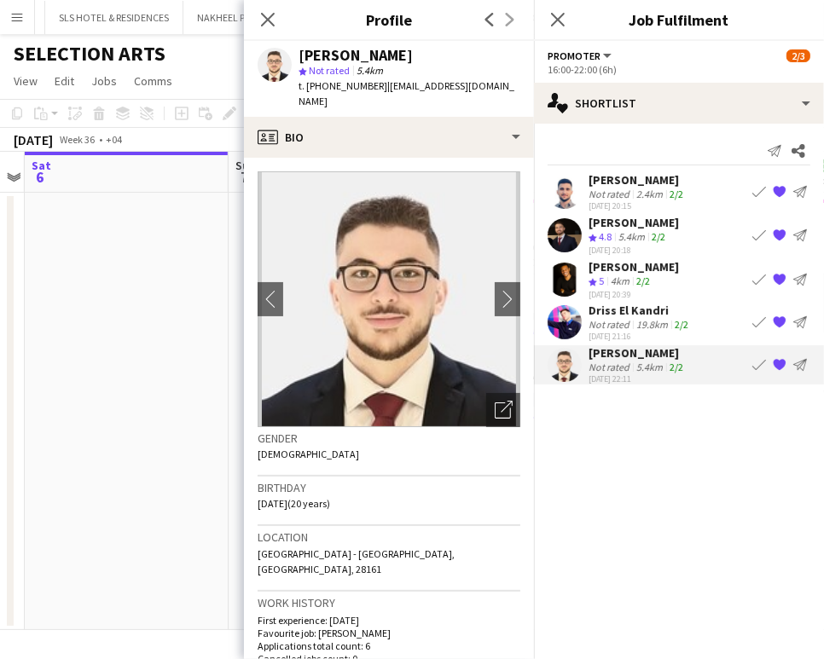
click at [621, 235] on div "5.4km" at bounding box center [631, 237] width 33 height 15
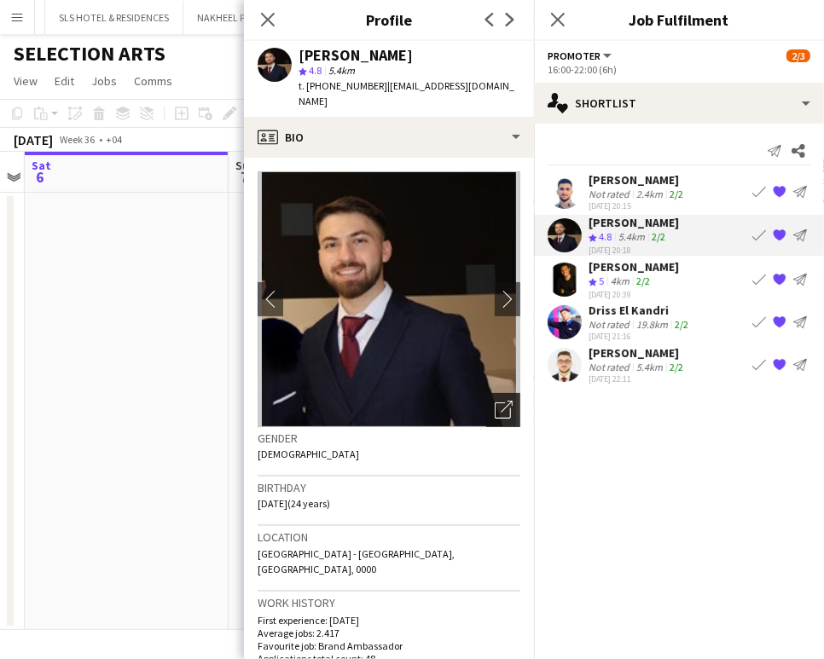
click at [497, 401] on icon "Open photos pop-in" at bounding box center [504, 410] width 18 height 18
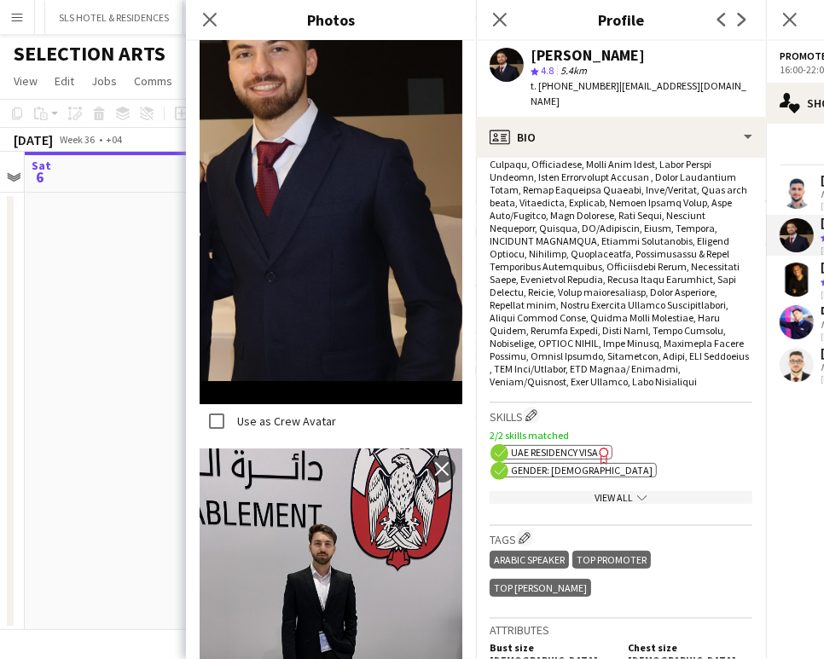
scroll to position [379, 0]
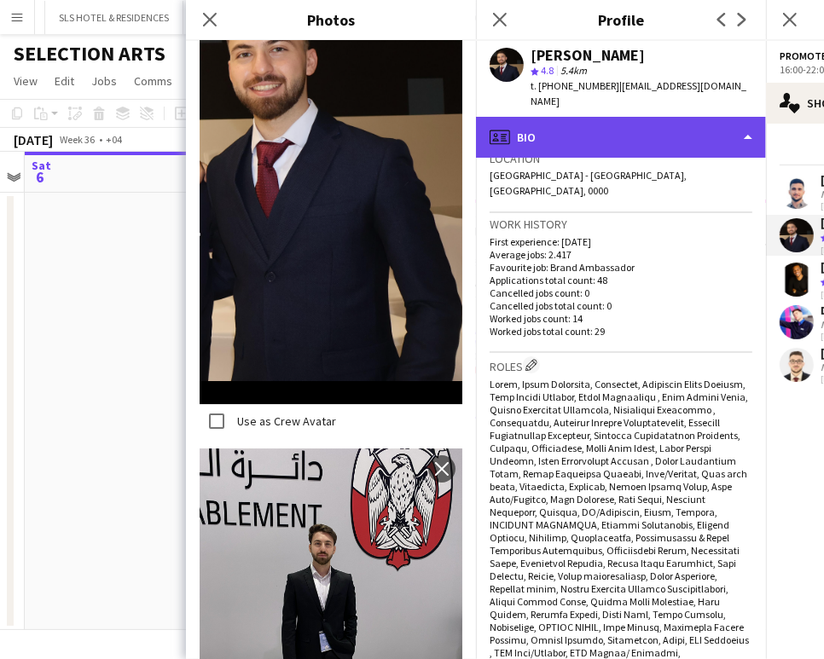
click at [665, 117] on div "profile Bio" at bounding box center [621, 137] width 290 height 41
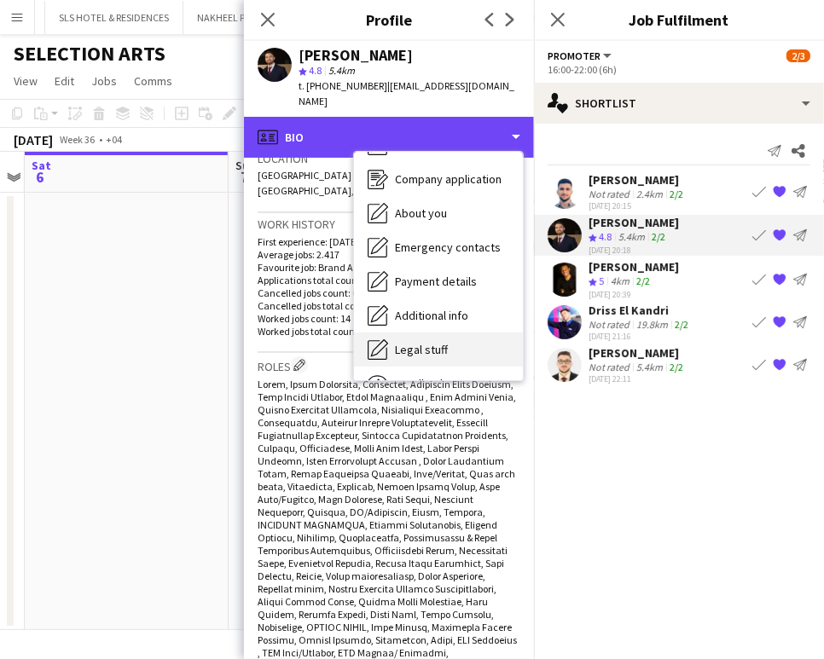
scroll to position [125, 0]
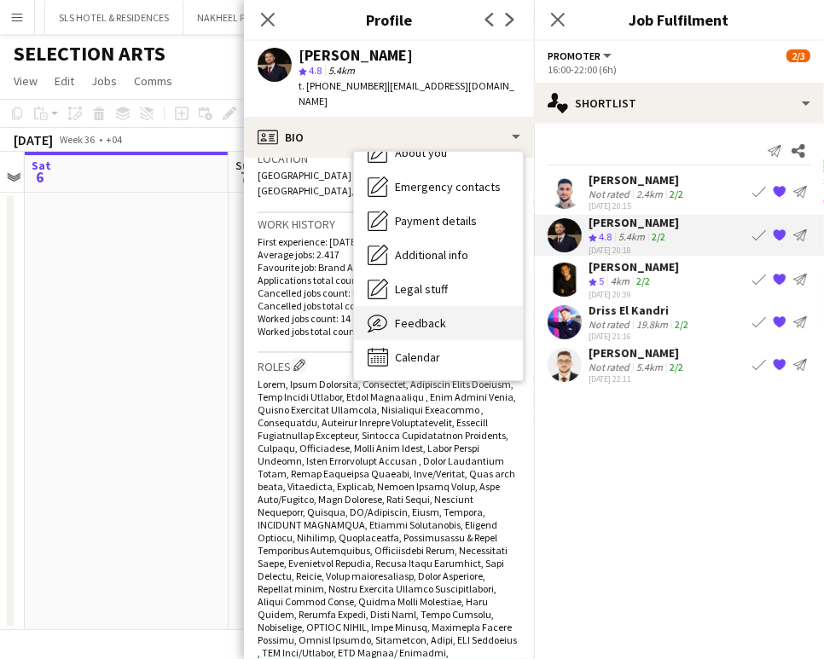
click at [451, 306] on div "Feedback Feedback" at bounding box center [438, 323] width 169 height 34
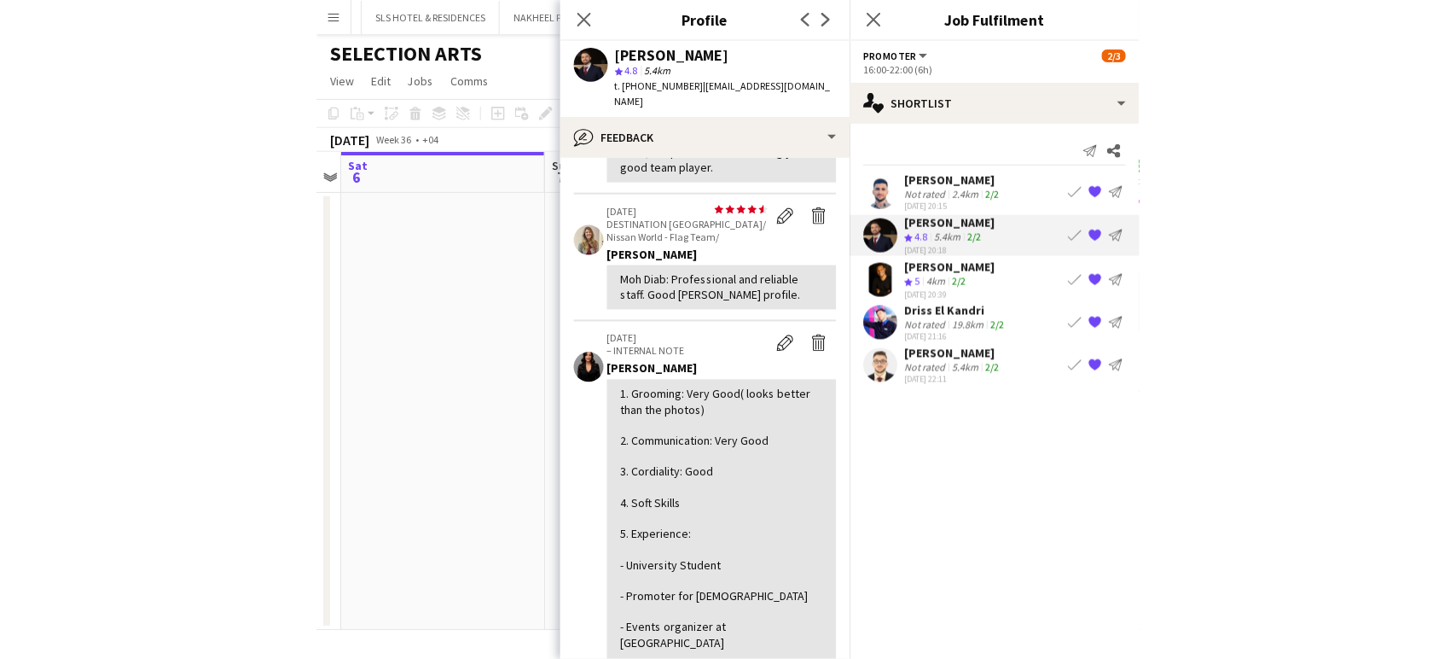
scroll to position [284, 0]
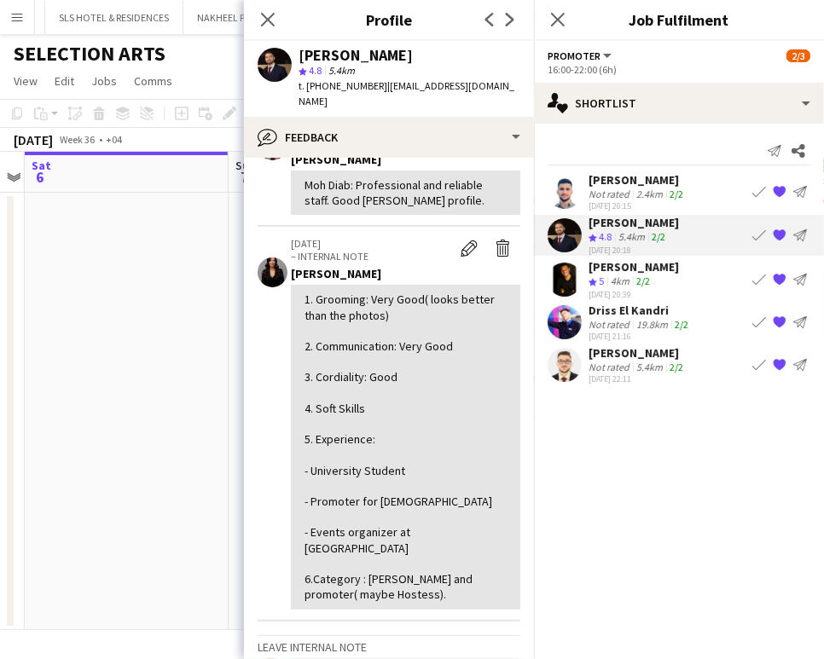
click at [609, 267] on div "Ahmed Ibrahim" at bounding box center [634, 266] width 90 height 15
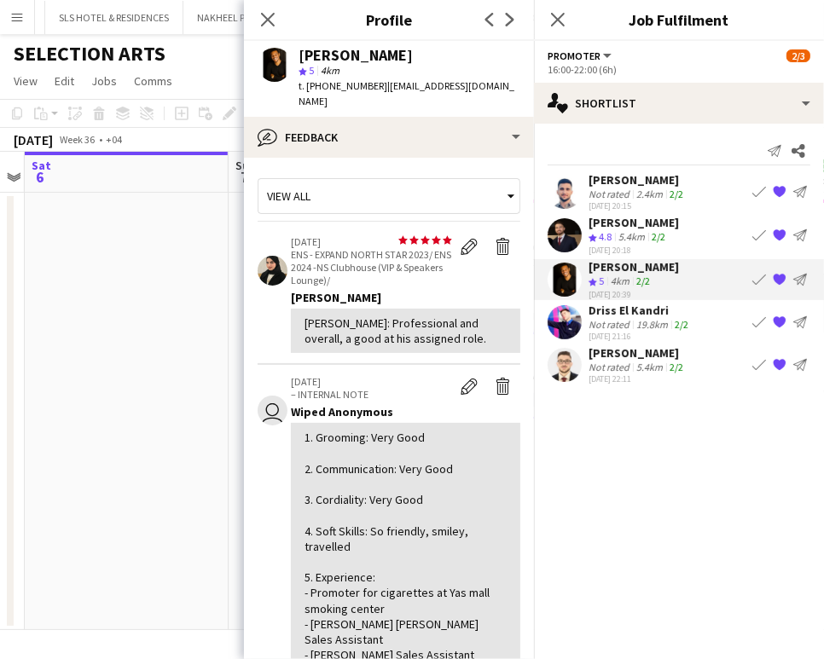
click at [624, 231] on div "5.4km" at bounding box center [631, 237] width 33 height 15
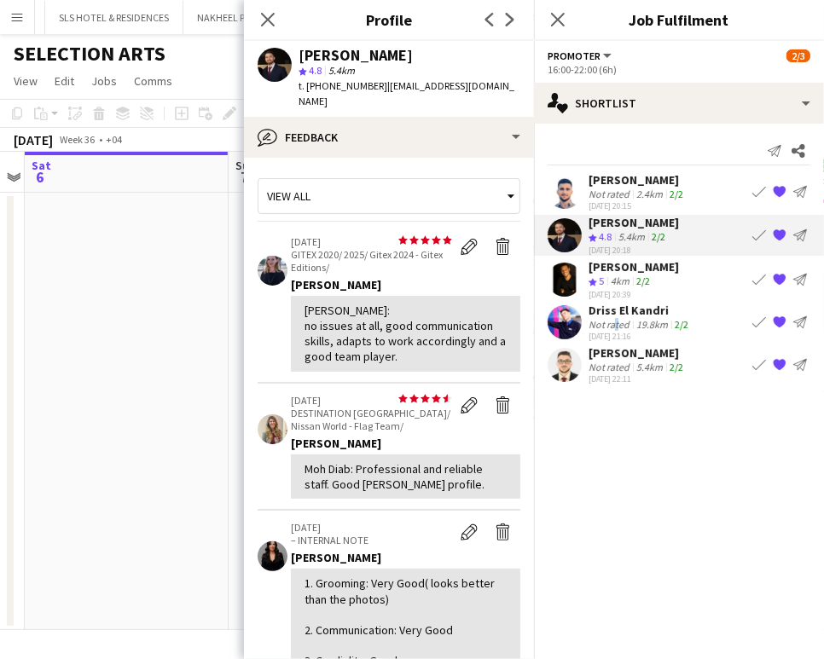
click at [613, 318] on div "Not rated" at bounding box center [611, 324] width 44 height 13
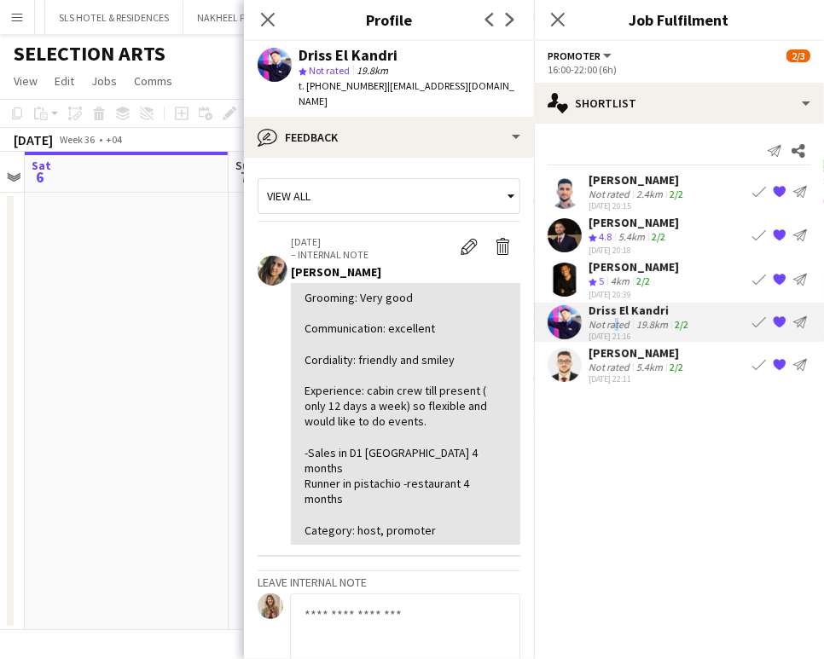
click at [190, 336] on app-date-cell at bounding box center [127, 412] width 204 height 438
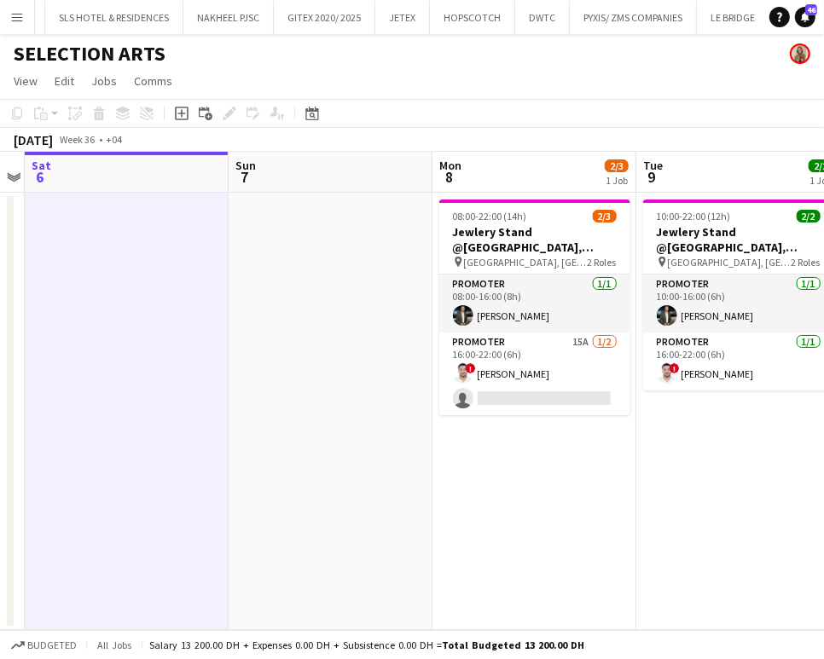
click at [495, 510] on app-date-cell "08:00-22:00 (14h) 2/3 Jewlery Stand @Galleria Mall, Abu Dhabi pin Galleria Mall…" at bounding box center [535, 412] width 204 height 438
